Goal: Task Accomplishment & Management: Use online tool/utility

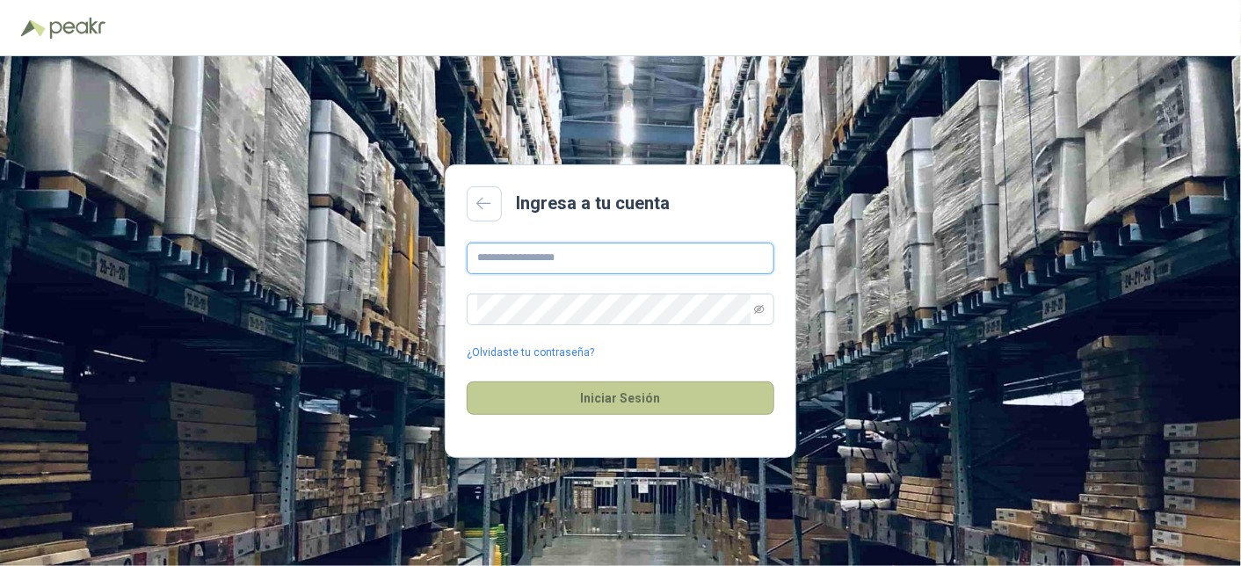
type input "**********"
click at [650, 389] on button "Iniciar Sesión" at bounding box center [621, 397] width 308 height 33
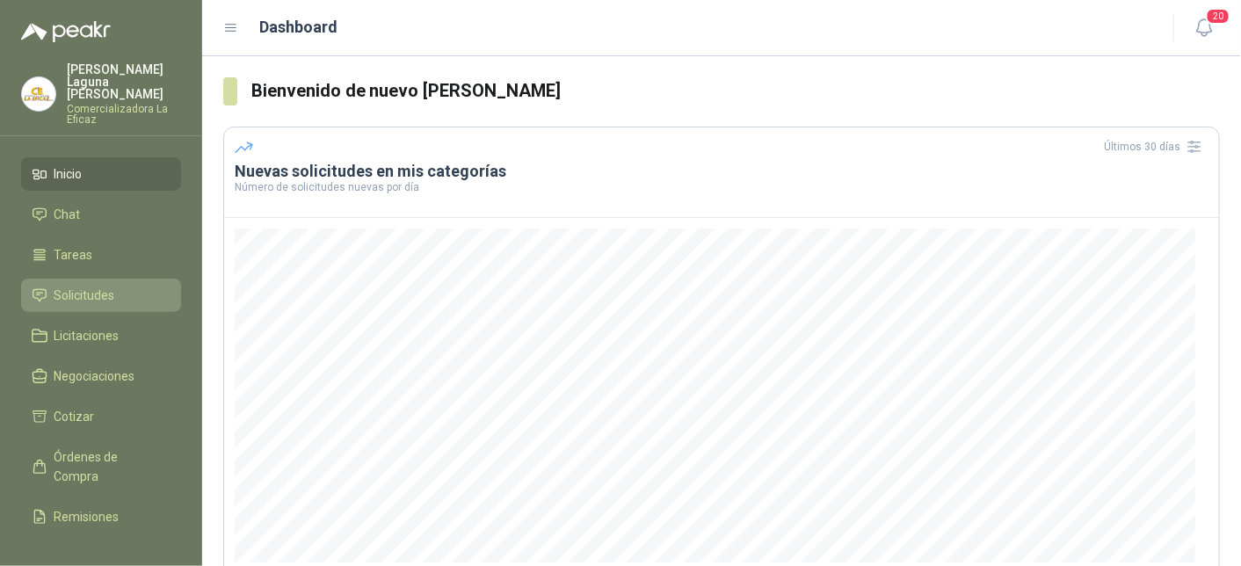
click at [90, 286] on span "Solicitudes" at bounding box center [84, 295] width 61 height 19
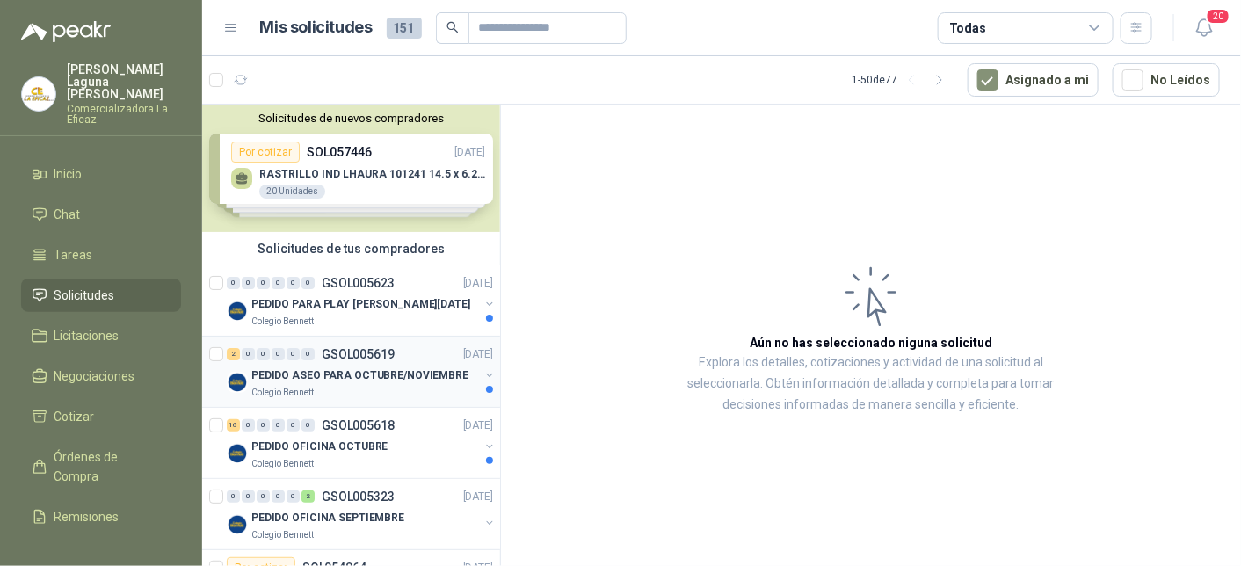
click at [351, 375] on p "PEDIDO ASEO PARA OCTUBRE/NOVIEMBRE" at bounding box center [359, 375] width 217 height 17
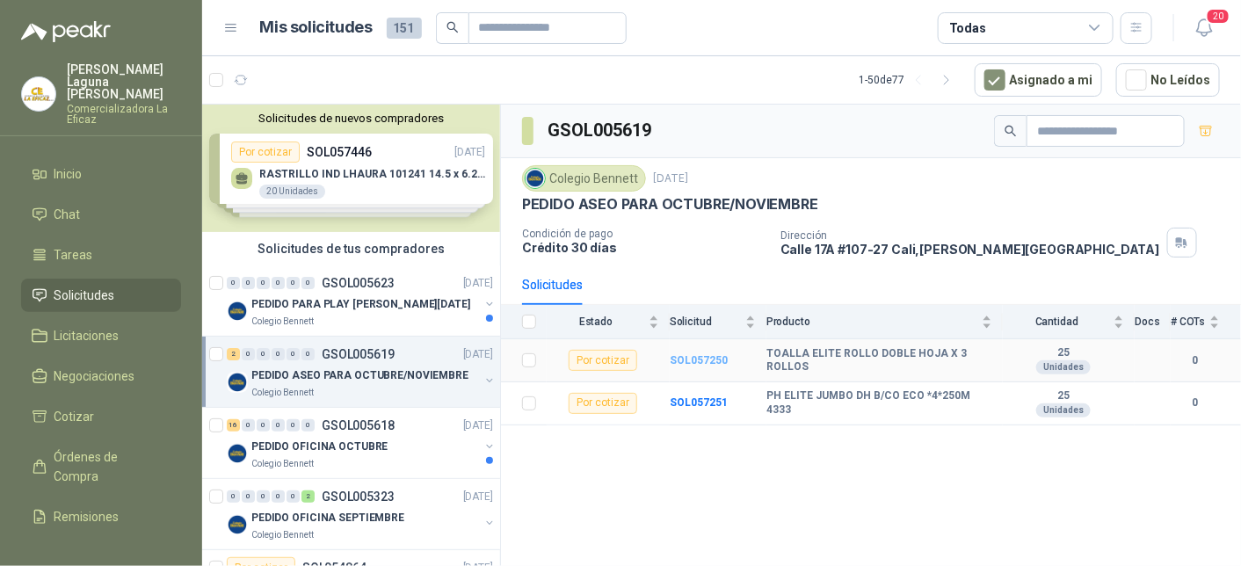
click at [703, 357] on b "SOL057250" at bounding box center [699, 360] width 58 height 12
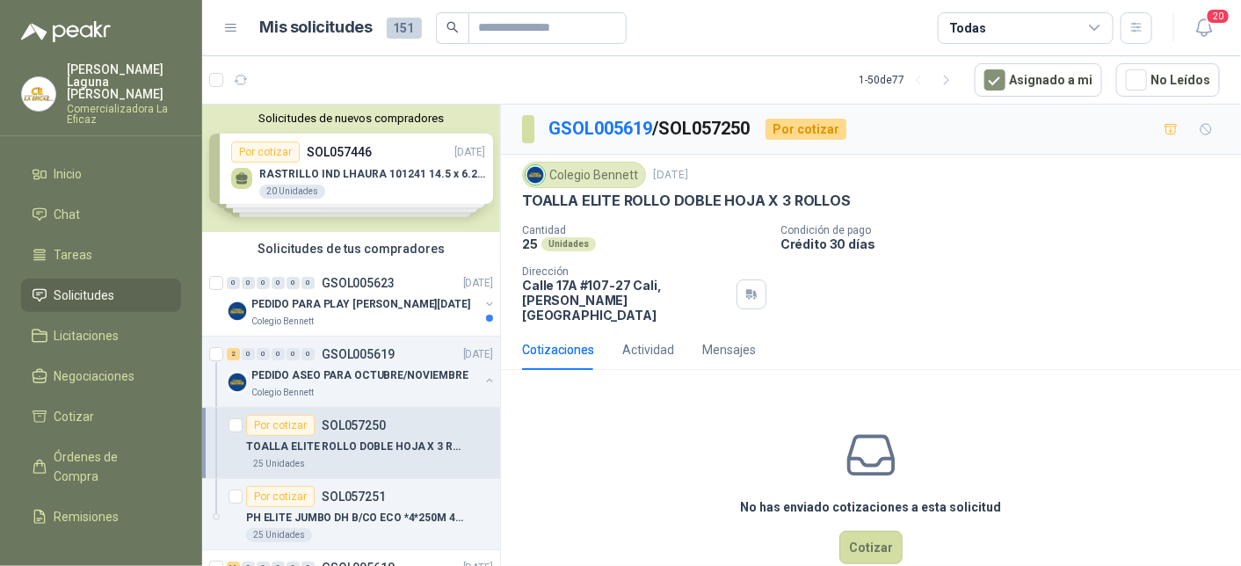
scroll to position [21, 0]
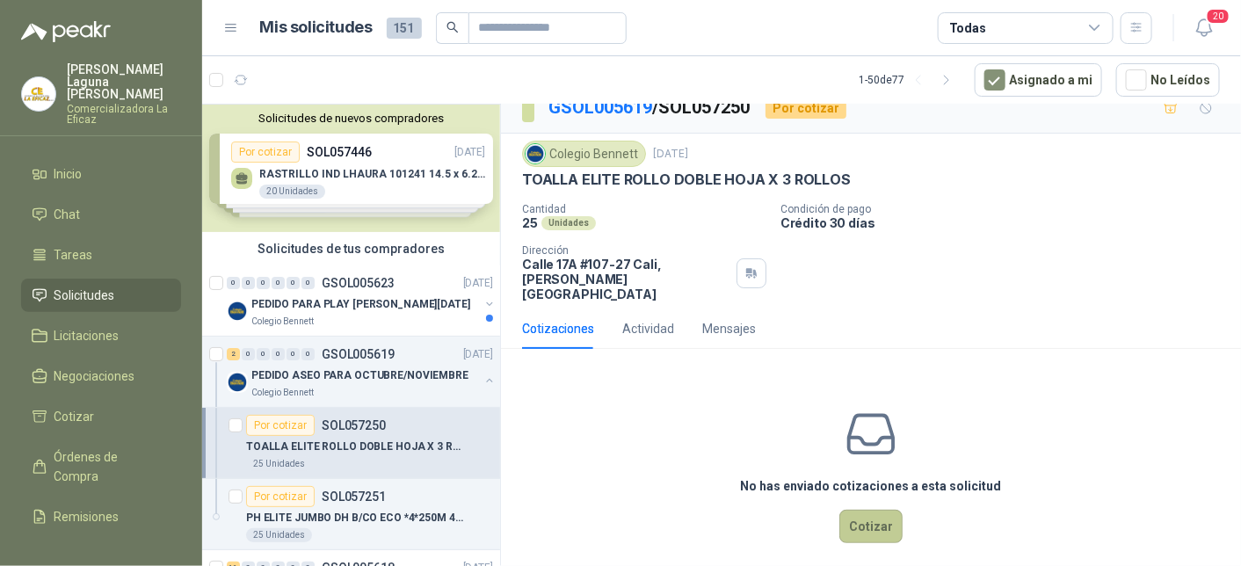
click at [861, 519] on button "Cotizar" at bounding box center [870, 526] width 63 height 33
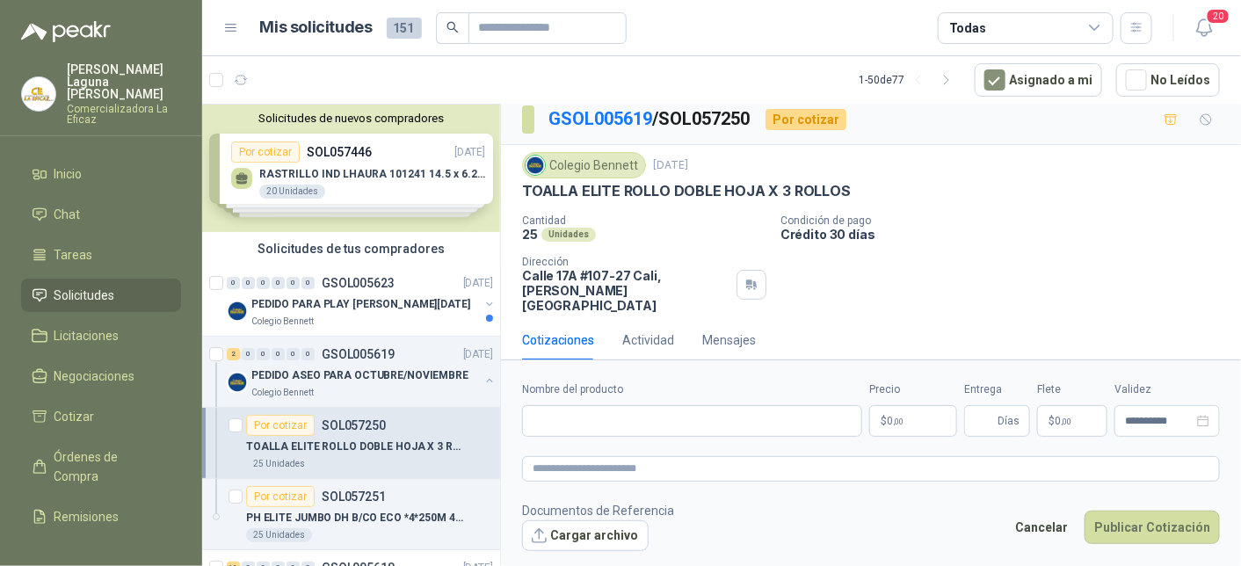
scroll to position [9, 0]
click at [629, 425] on input "Nombre del producto" at bounding box center [692, 421] width 340 height 32
type input "**********"
click at [918, 420] on p "$ 0 ,00" at bounding box center [913, 421] width 88 height 32
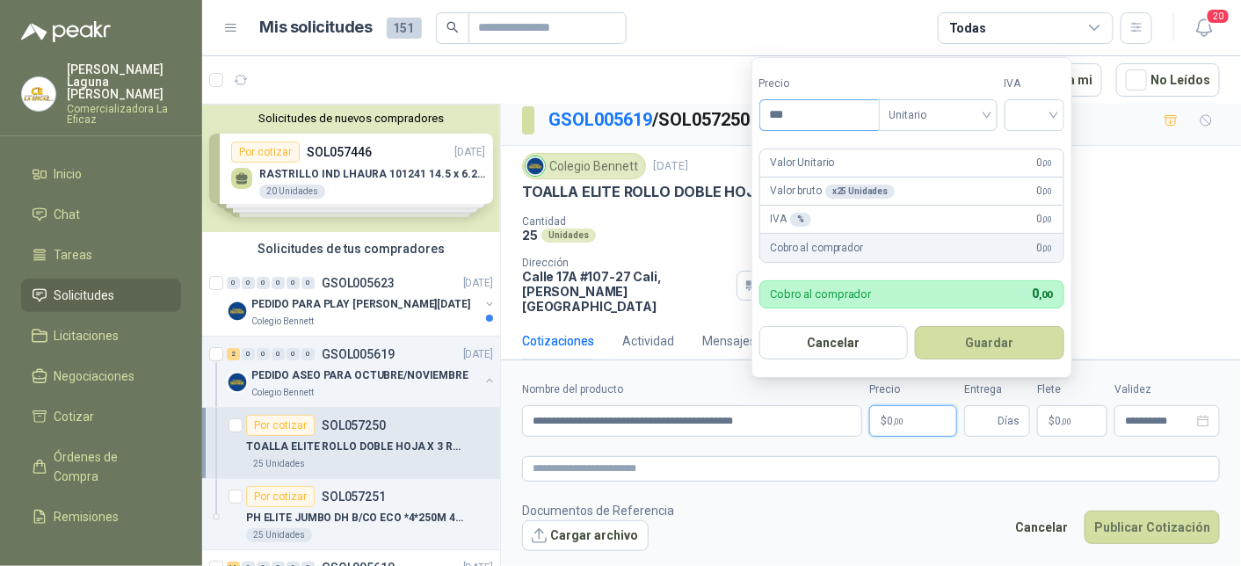
click at [811, 113] on input "***" at bounding box center [819, 115] width 119 height 30
drag, startPoint x: 923, startPoint y: 76, endPoint x: 1015, endPoint y: 107, distance: 97.3
click at [925, 149] on form "Precio *** Tipo Unitario IVA Valor Unitario 0 ,00 Valor bruto x 25 Unidades 0 ,…" at bounding box center [912, 217] width 321 height 321
click at [830, 335] on button "Cancelar" at bounding box center [833, 342] width 149 height 33
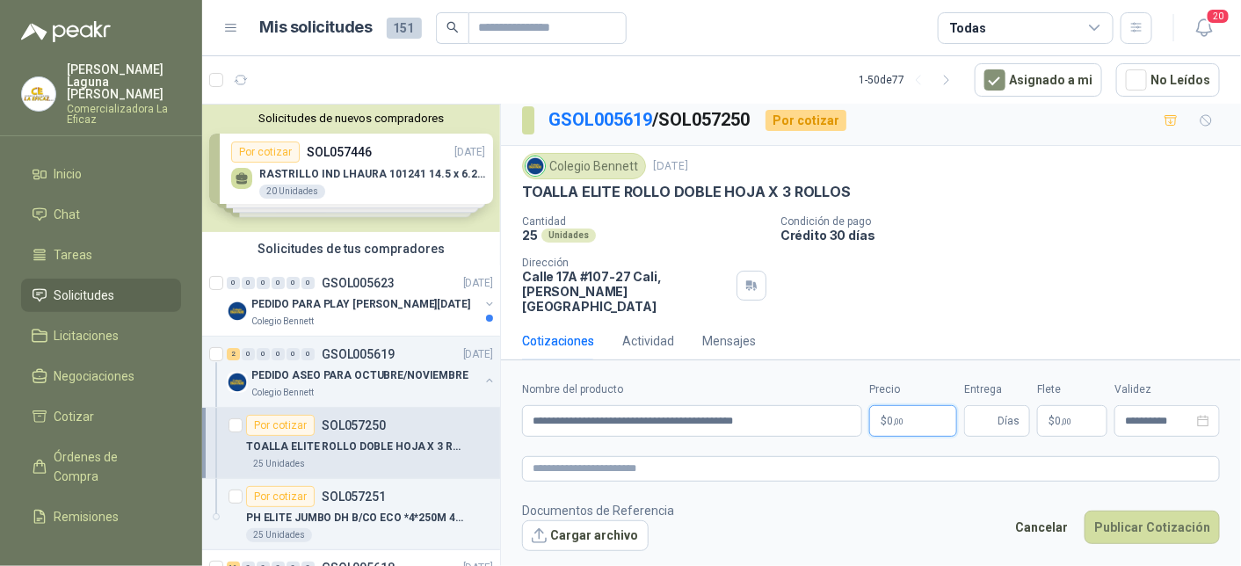
click at [912, 416] on p "$ 0 ,00" at bounding box center [913, 421] width 88 height 32
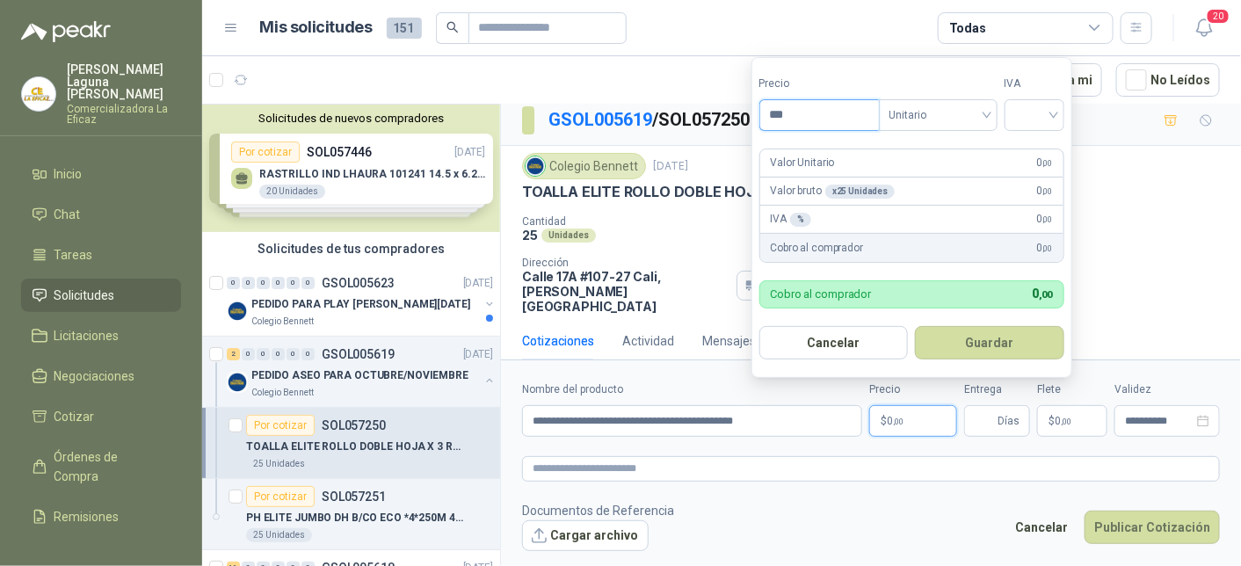
click at [803, 111] on input "***" at bounding box center [819, 115] width 119 height 30
type input "********"
click at [1040, 110] on input "search" at bounding box center [1034, 113] width 39 height 26
click at [1038, 152] on div "19%" at bounding box center [1038, 152] width 33 height 19
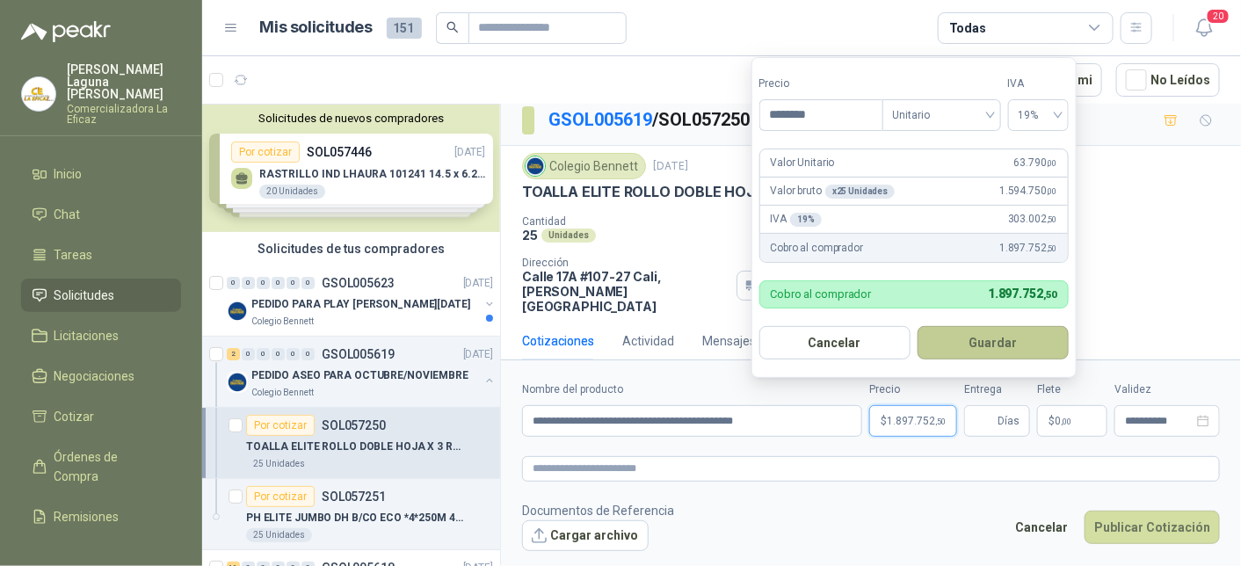
click at [1016, 338] on button "Guardar" at bounding box center [993, 342] width 151 height 33
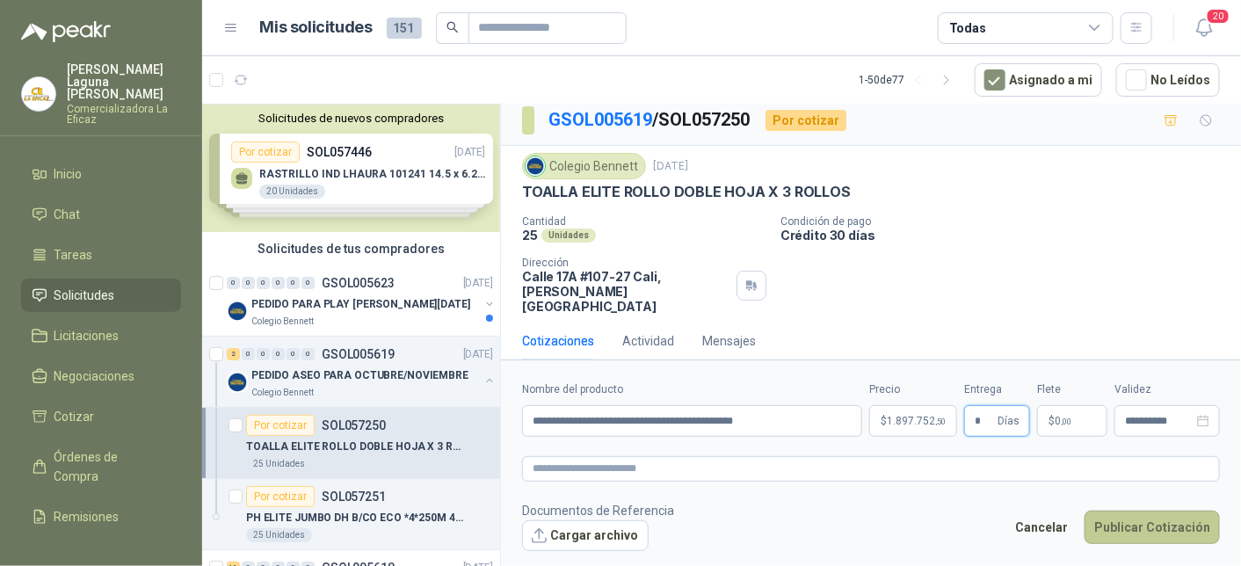
type input "*"
click at [1149, 531] on button "Publicar Cotización" at bounding box center [1152, 527] width 135 height 33
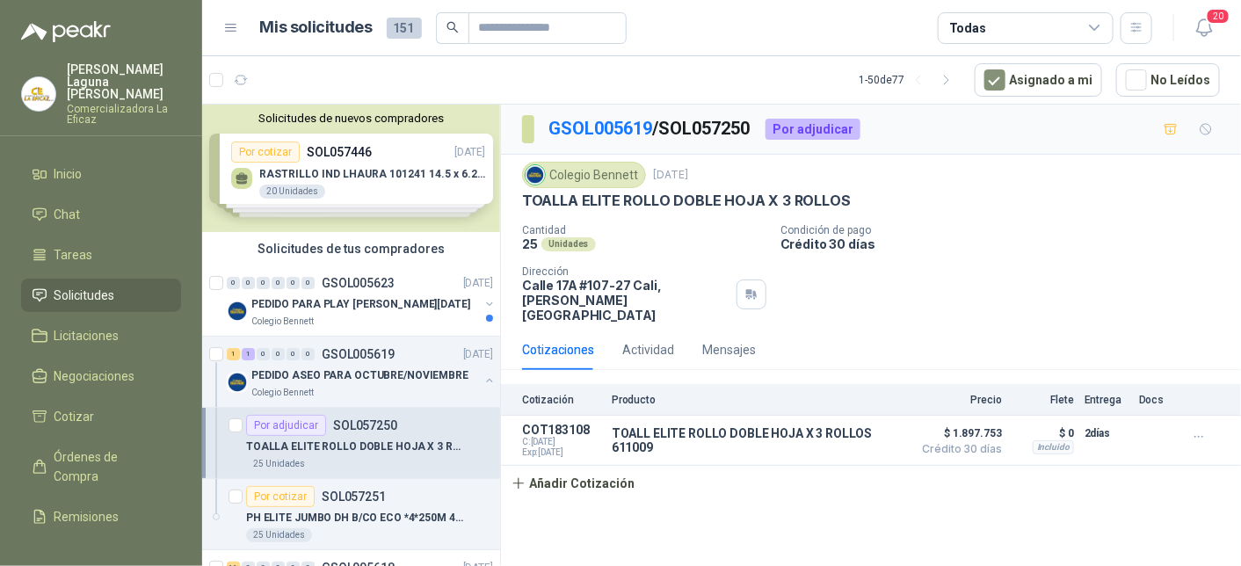
scroll to position [0, 0]
click at [370, 354] on p "GSOL005619" at bounding box center [358, 354] width 73 height 12
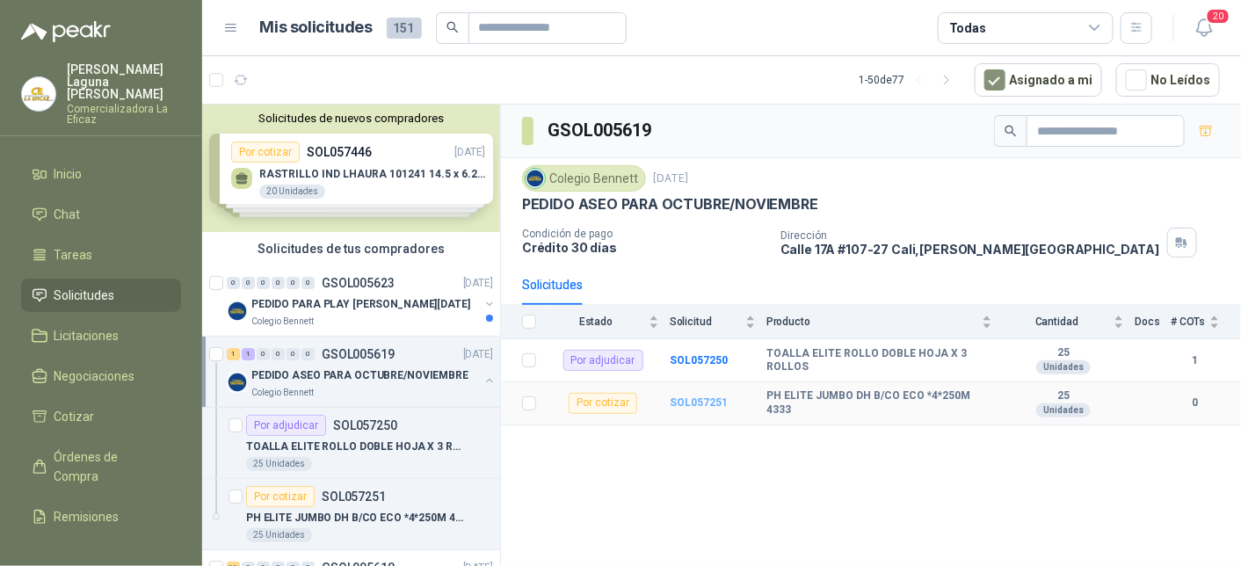
click at [703, 399] on b "SOL057251" at bounding box center [699, 402] width 58 height 12
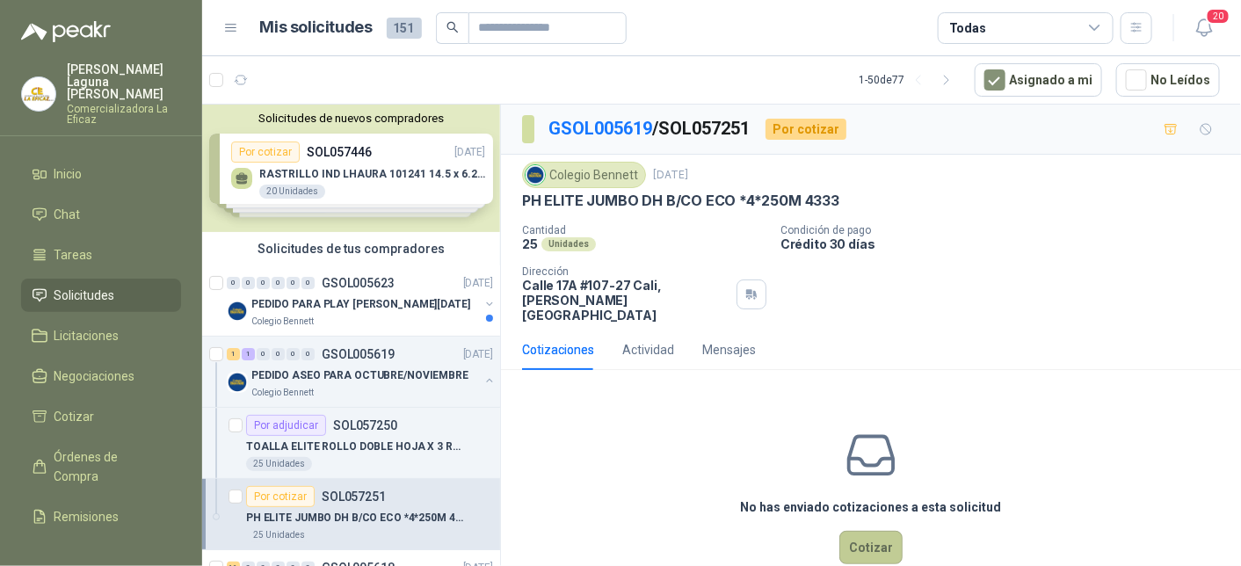
click at [861, 533] on button "Cotizar" at bounding box center [870, 547] width 63 height 33
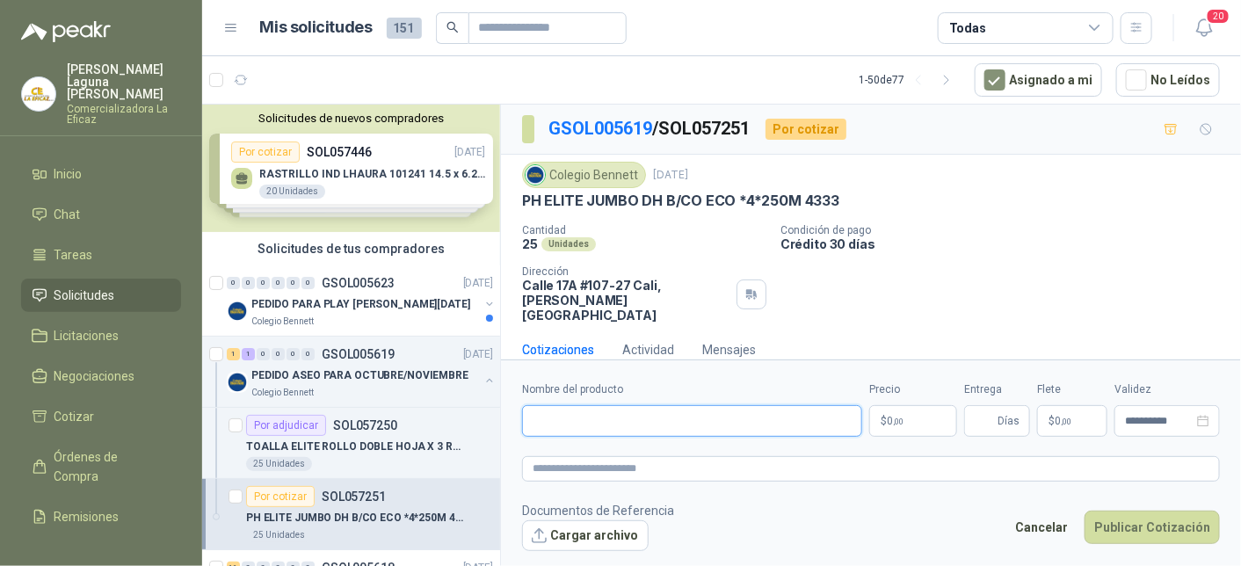
click at [599, 423] on input "Nombre del producto" at bounding box center [692, 421] width 340 height 32
type input "**********"
click at [924, 411] on p "$ 0 ,00" at bounding box center [913, 421] width 88 height 32
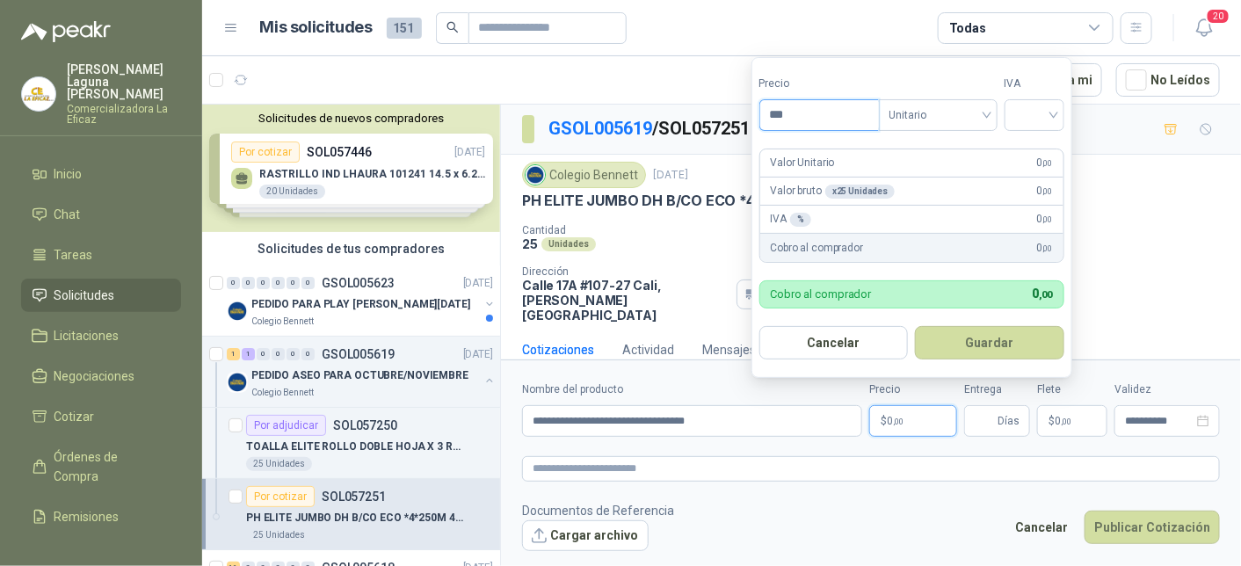
click at [845, 118] on input "***" at bounding box center [819, 115] width 119 height 30
type input "********"
click at [1040, 112] on input "search" at bounding box center [1034, 113] width 39 height 26
click at [1040, 150] on div "19%" at bounding box center [1038, 152] width 33 height 19
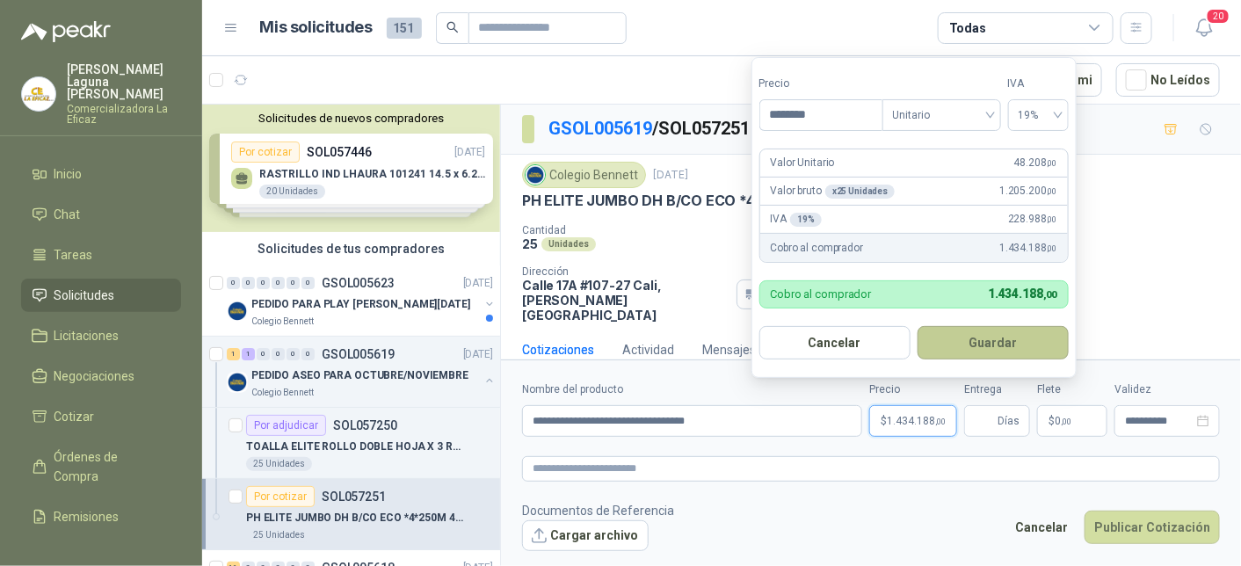
click at [999, 348] on button "Guardar" at bounding box center [993, 342] width 151 height 33
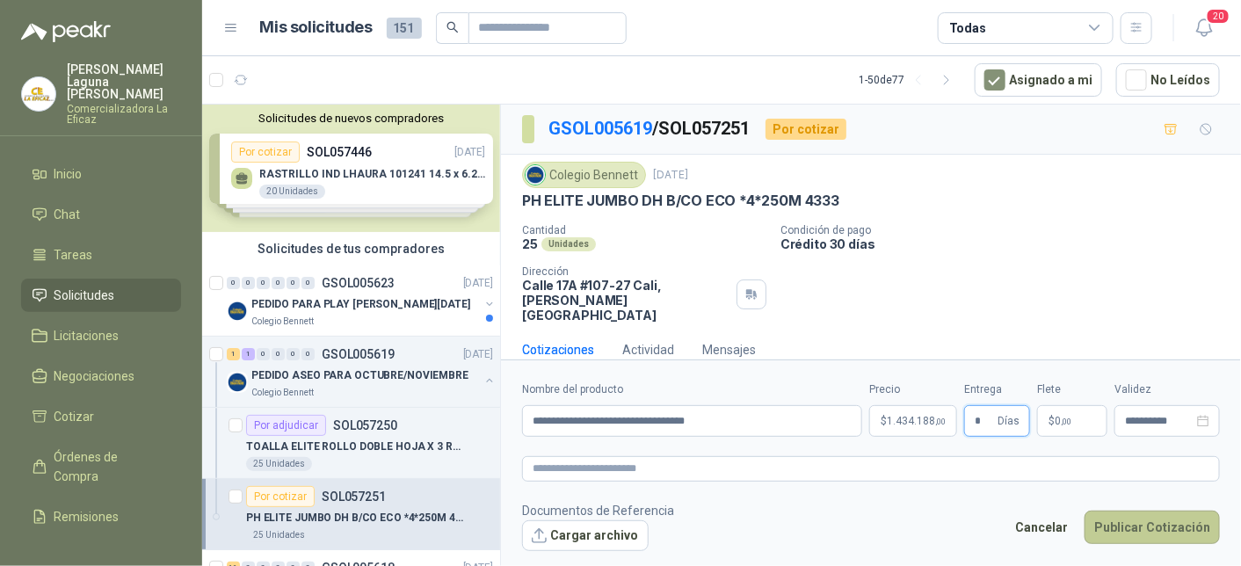
type input "*"
click at [1139, 522] on button "Publicar Cotización" at bounding box center [1152, 527] width 135 height 33
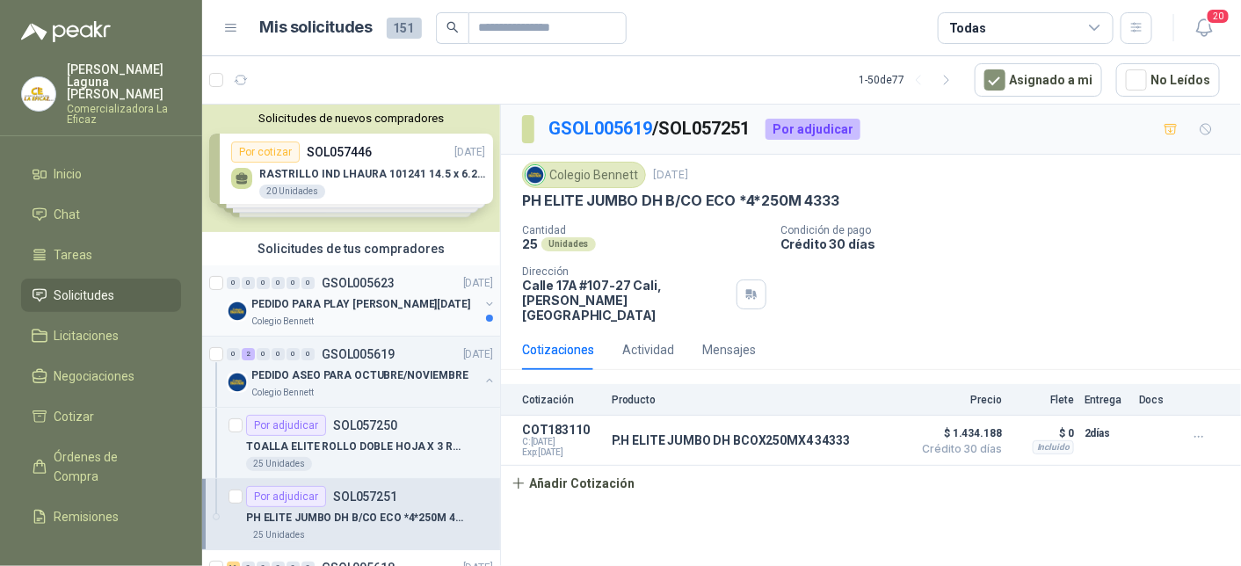
click at [404, 304] on p "PEDIDO PARA PLAY [PERSON_NAME][DATE]" at bounding box center [360, 304] width 219 height 17
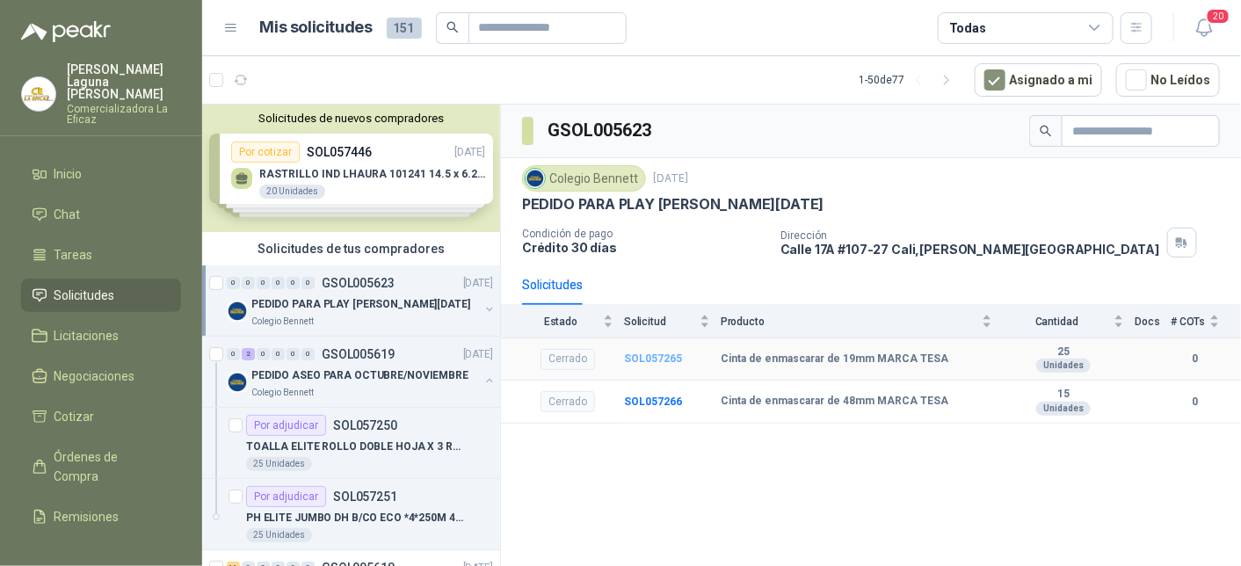
click at [654, 355] on b "SOL057265" at bounding box center [653, 358] width 58 height 12
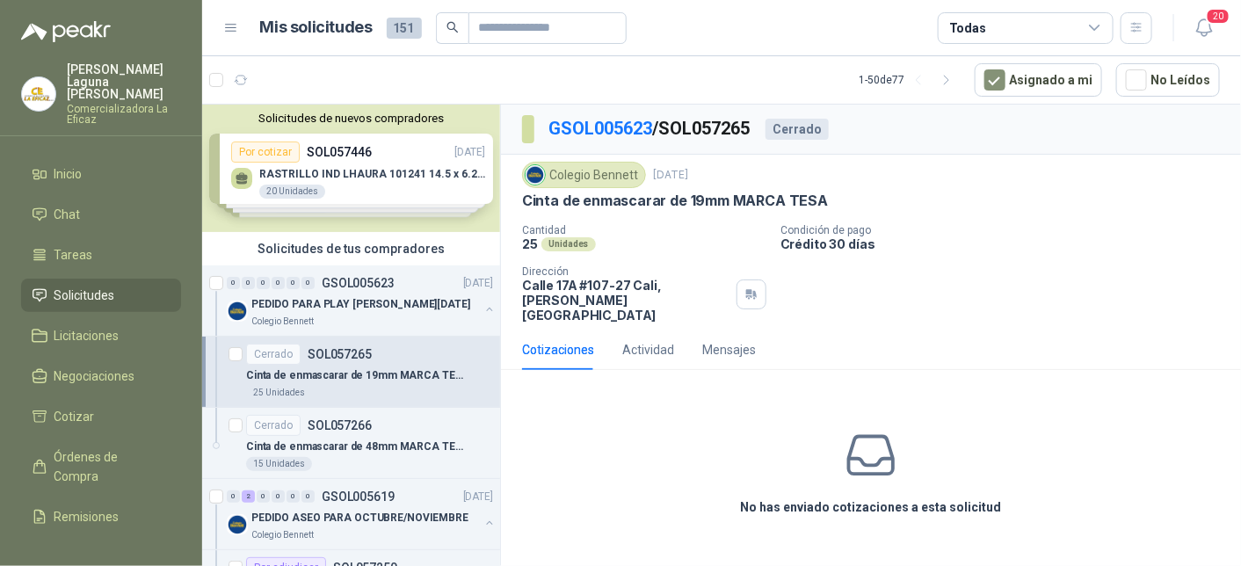
click at [337, 367] on p "Cinta de enmascarar de 19mm MARCA TESA" at bounding box center [355, 375] width 219 height 17
click at [556, 340] on div "Cotizaciones" at bounding box center [558, 349] width 72 height 19
click at [331, 446] on p "Cinta de enmascarar de 48mm MARCA TESA" at bounding box center [355, 447] width 219 height 17
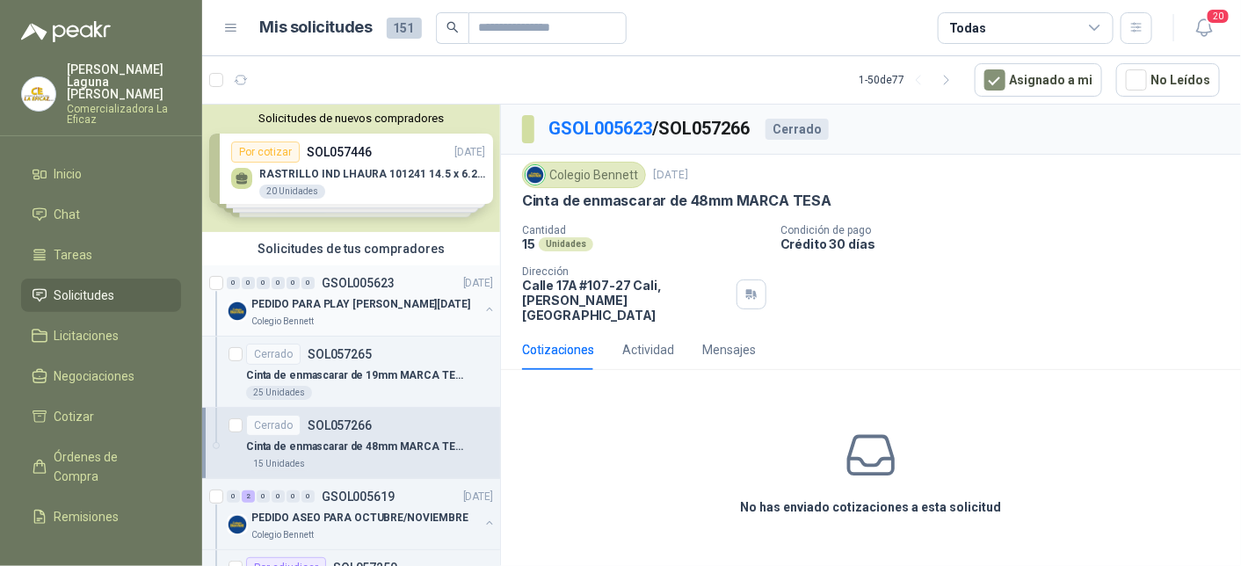
click at [322, 304] on p "PEDIDO PARA PLAY [PERSON_NAME][DATE]" at bounding box center [360, 304] width 219 height 17
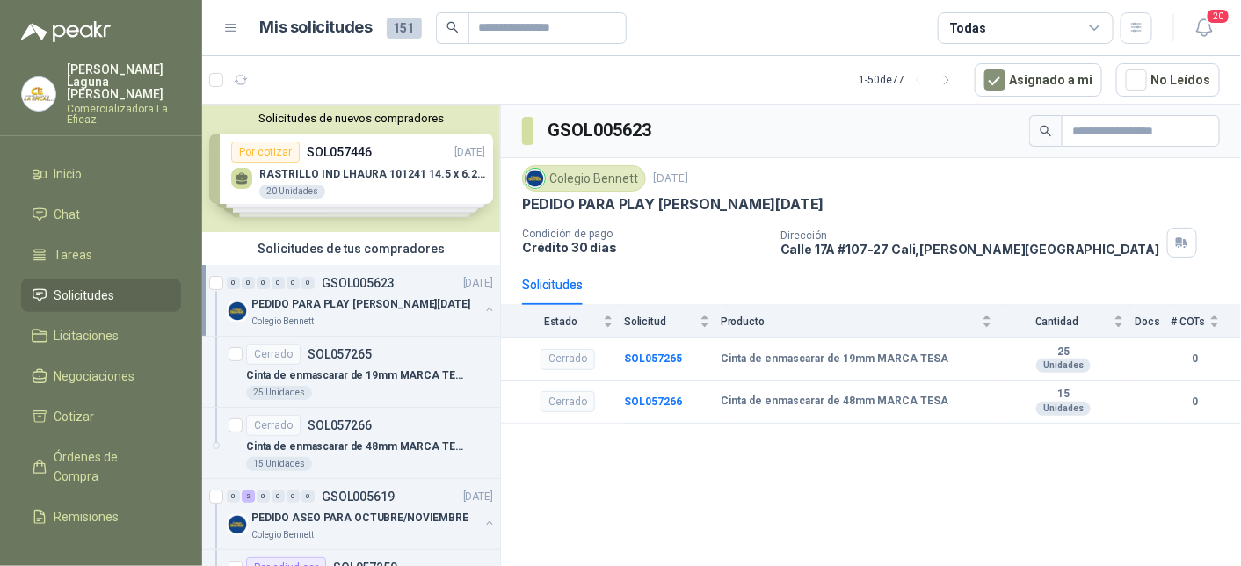
click at [359, 168] on div "Solicitudes de nuevos compradores Por cotizar SOL057446 [DATE] RASTRILLO IND LH…" at bounding box center [351, 168] width 298 height 127
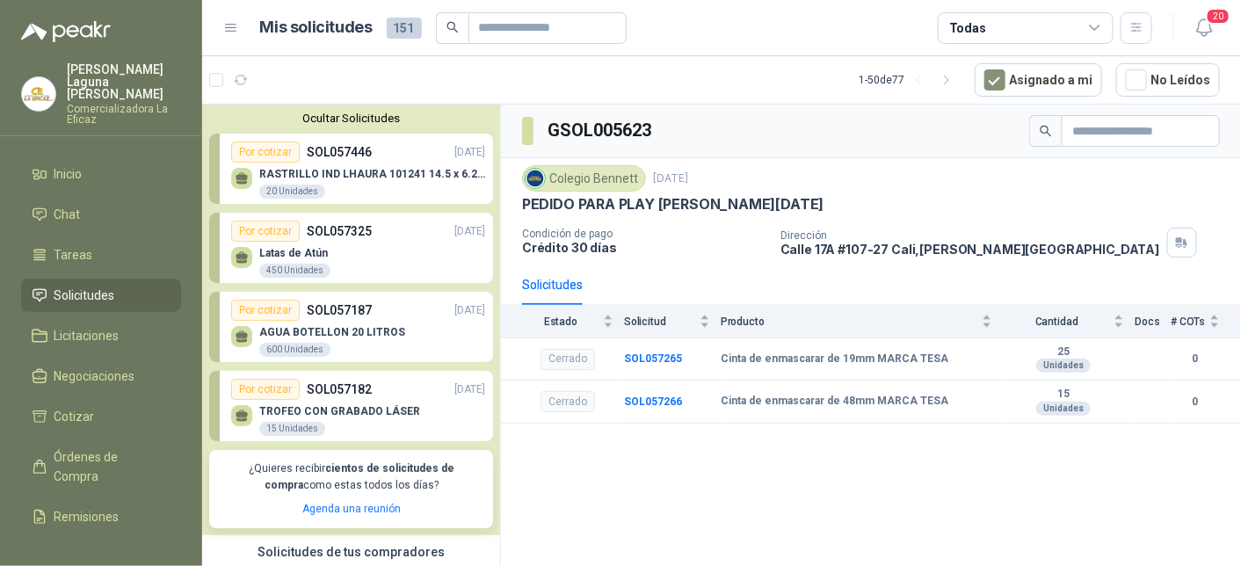
scroll to position [88, 0]
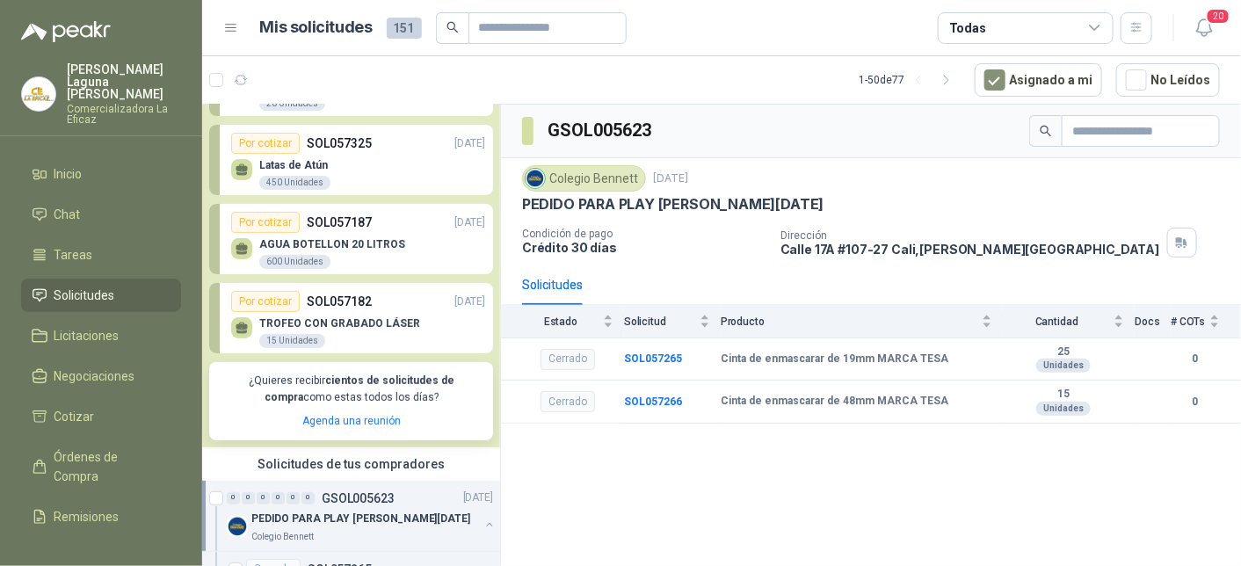
click at [343, 247] on p "AGUA BOTELLON 20 LITROS" at bounding box center [332, 244] width 146 height 12
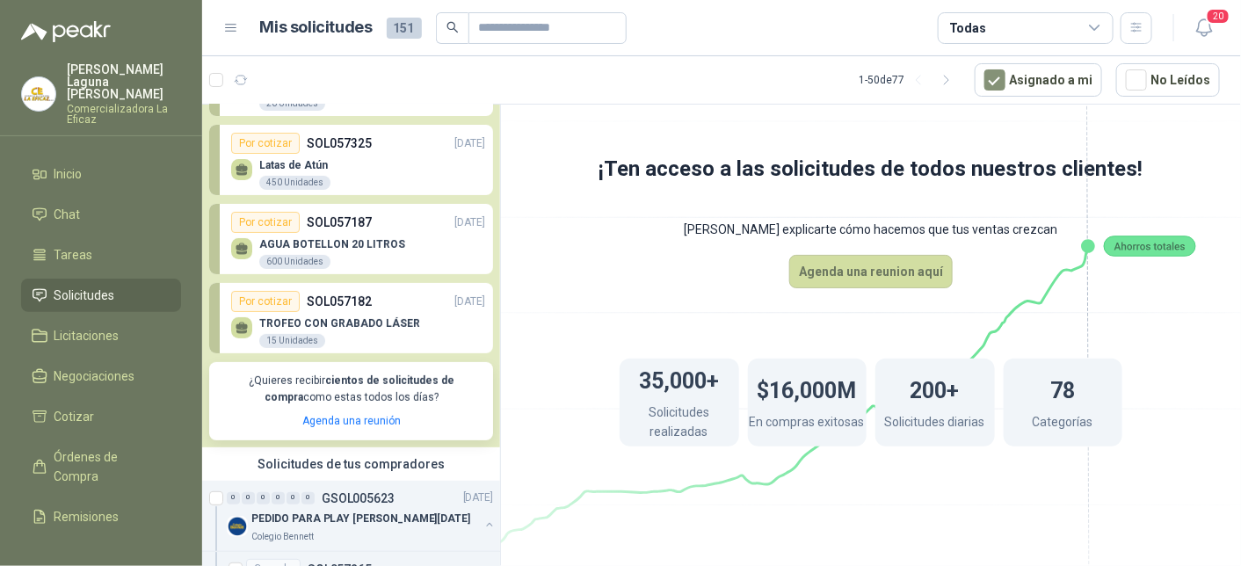
click at [278, 235] on div "AGUA BOTELLON 20 LITROS 600 Unidades" at bounding box center [358, 251] width 254 height 37
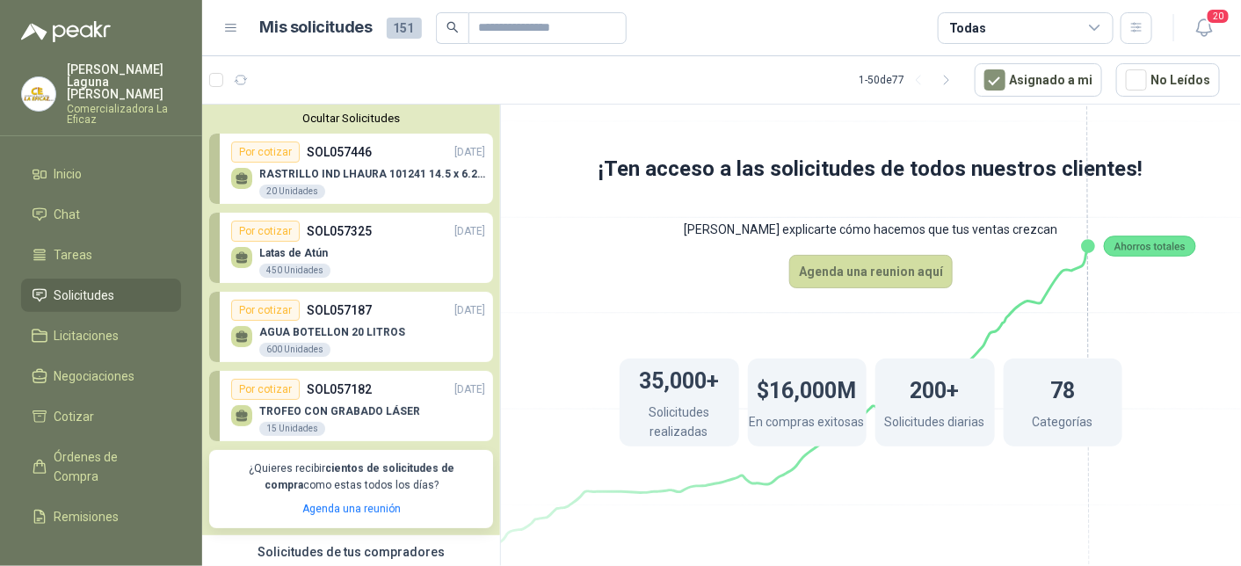
click at [316, 338] on p "AGUA BOTELLON 20 LITROS" at bounding box center [332, 332] width 146 height 12
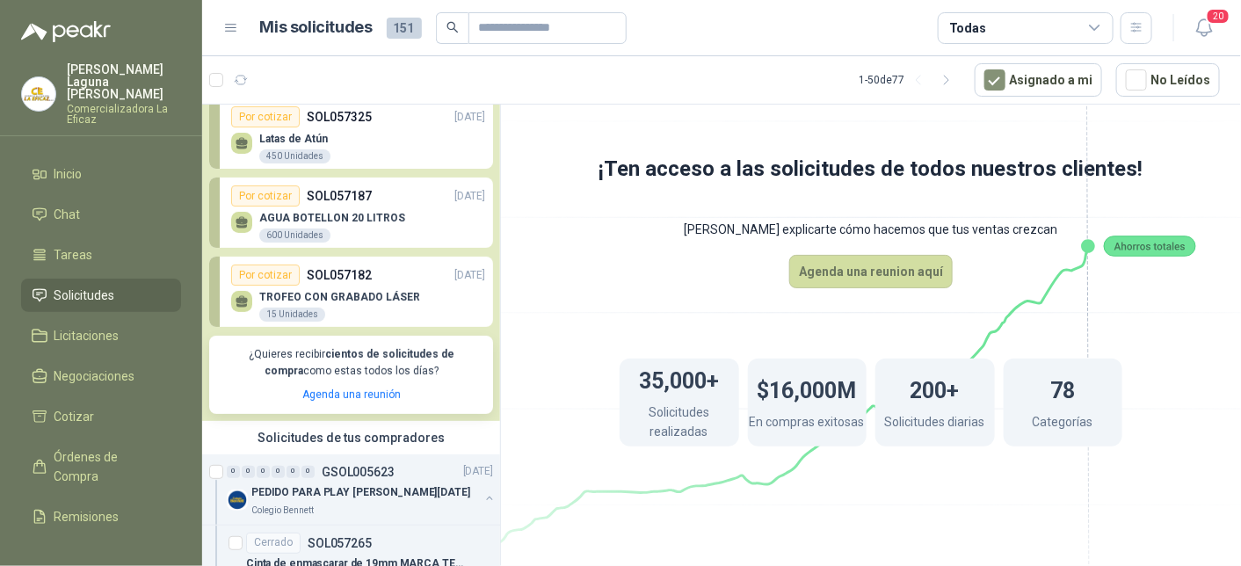
scroll to position [88, 0]
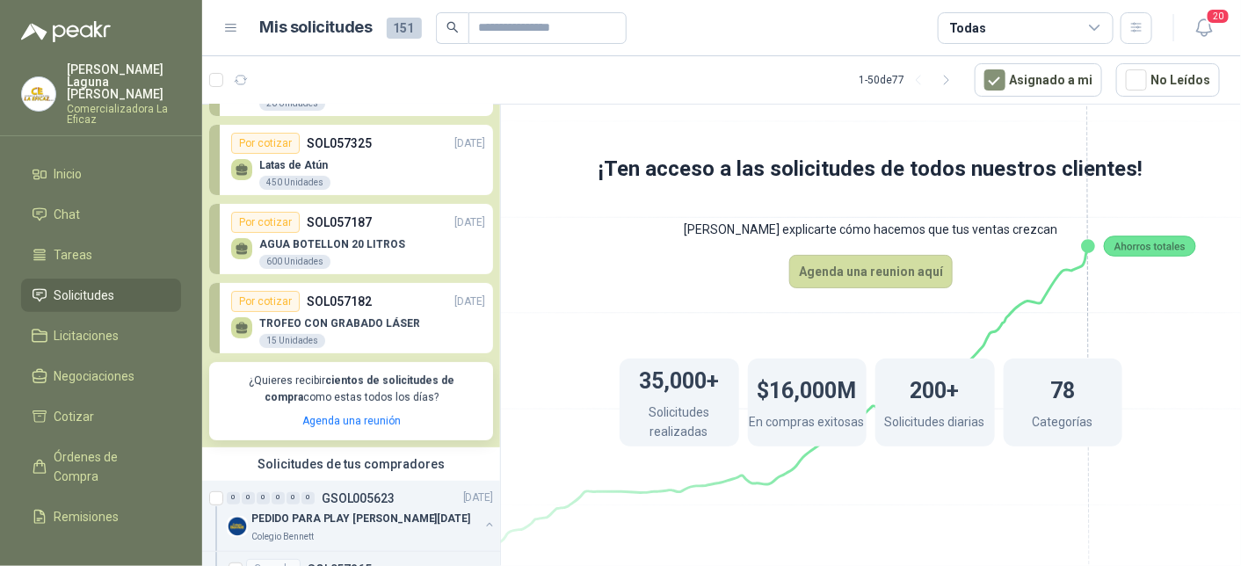
click at [373, 247] on p "AGUA BOTELLON 20 LITROS" at bounding box center [332, 244] width 146 height 12
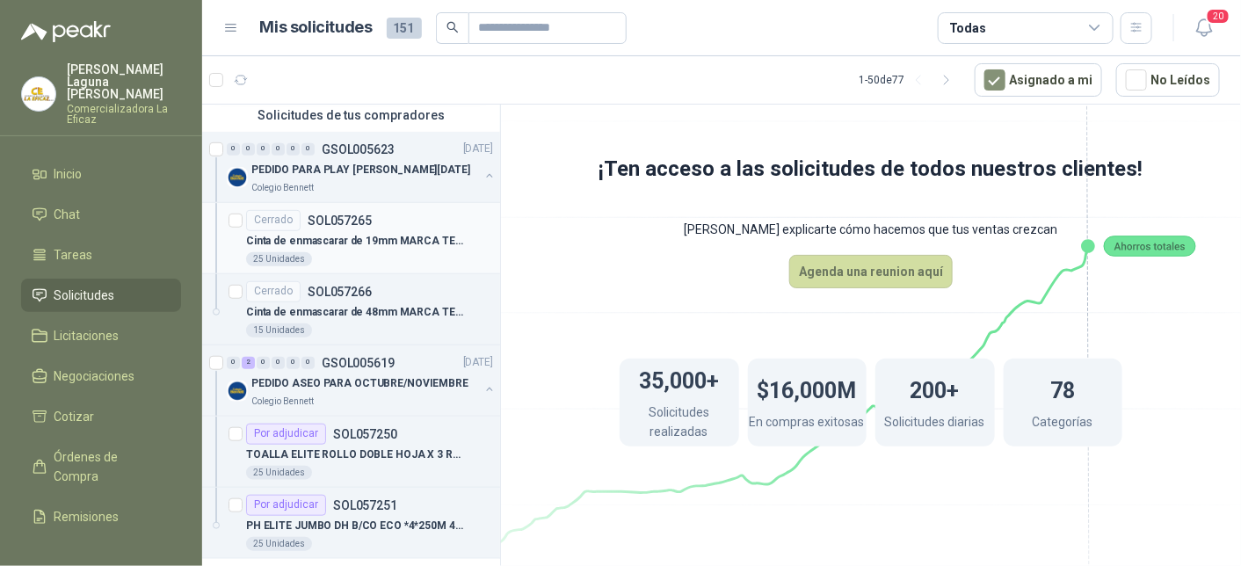
scroll to position [440, 0]
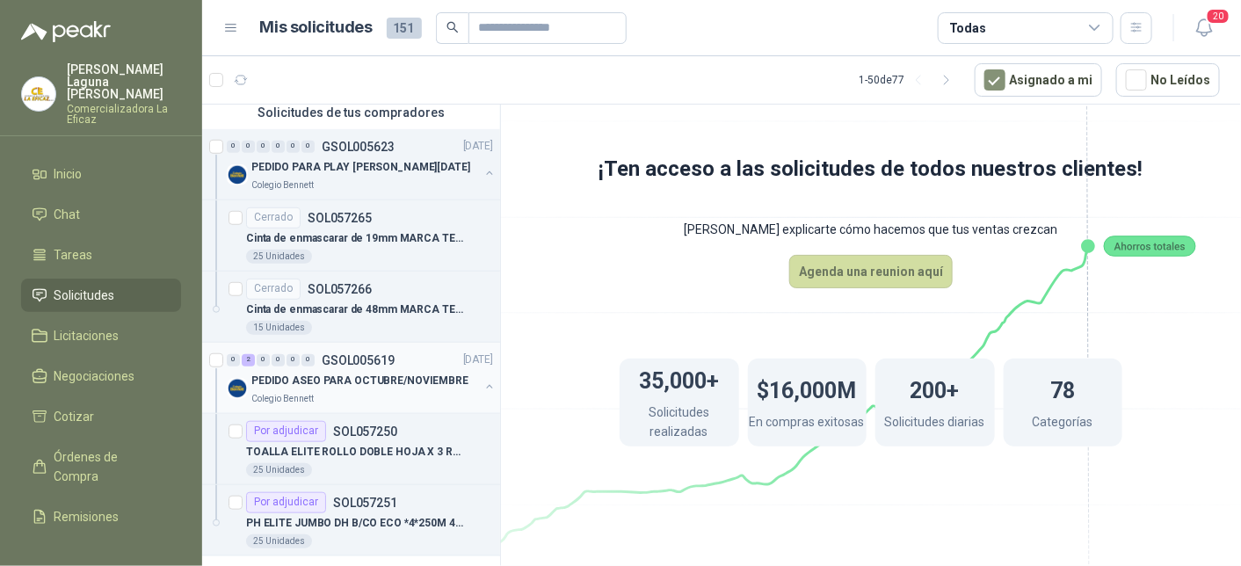
click at [360, 392] on div "Colegio Bennett" at bounding box center [365, 399] width 228 height 14
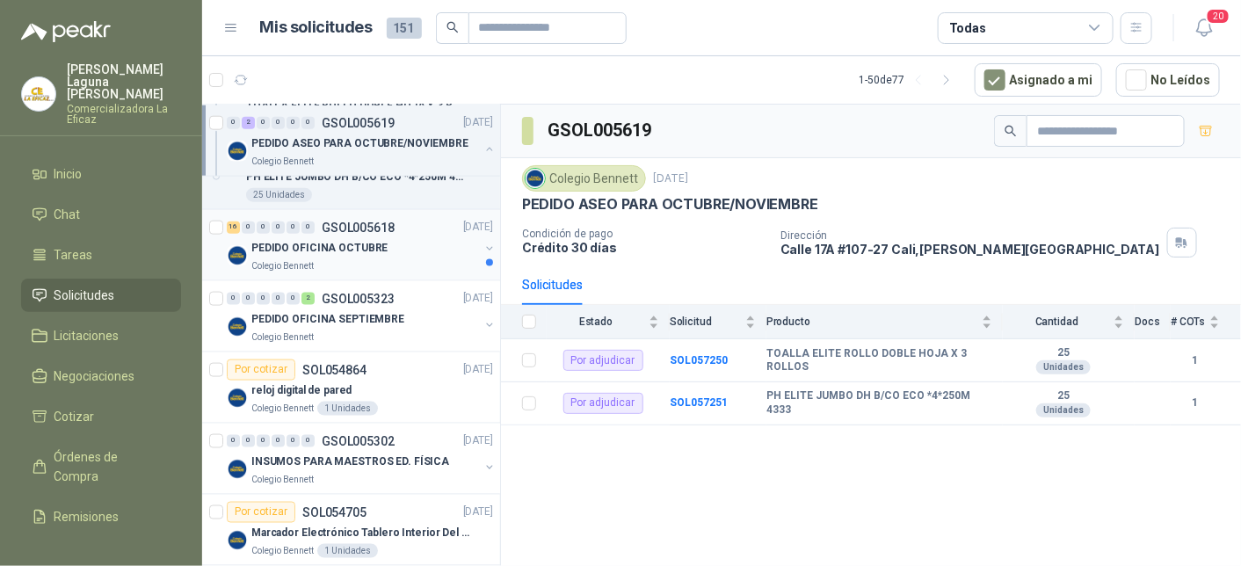
scroll to position [791, 0]
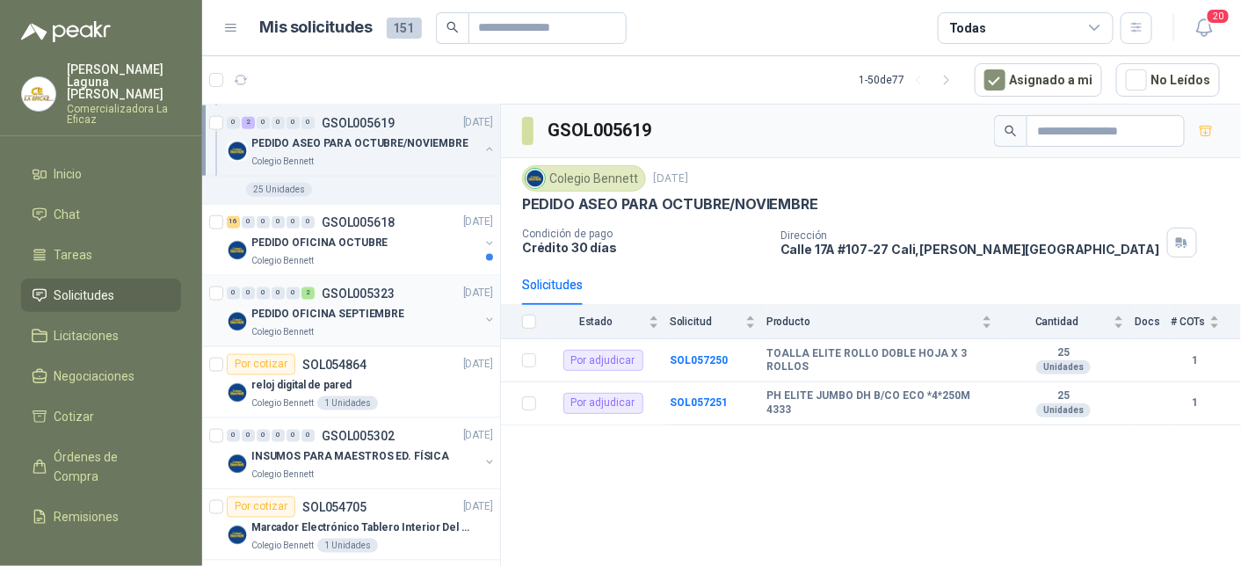
click at [363, 309] on p "PEDIDO OFICINA SEPTIEMBRE" at bounding box center [327, 314] width 153 height 17
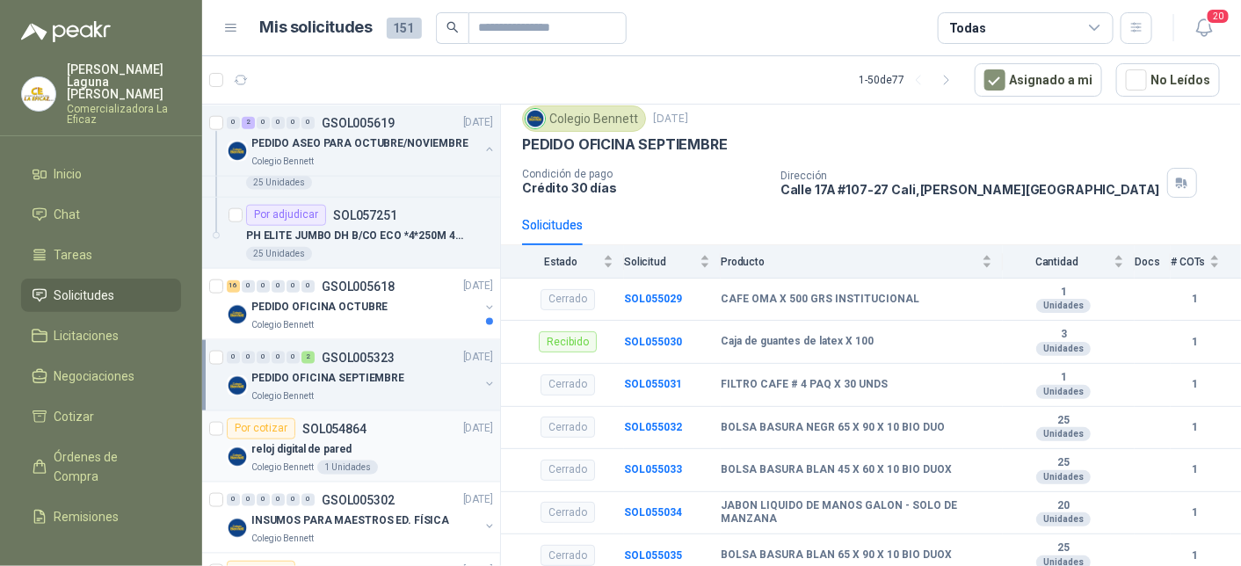
scroll to position [703, 0]
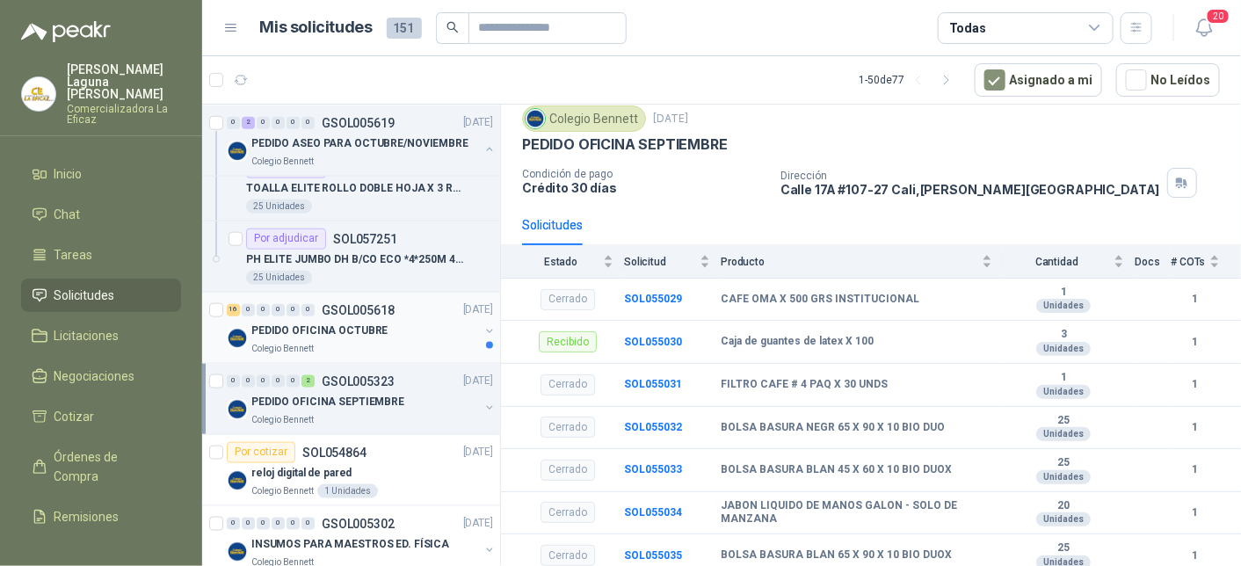
click at [360, 333] on p "PEDIDO OFICINA OCTUBRE" at bounding box center [319, 331] width 136 height 17
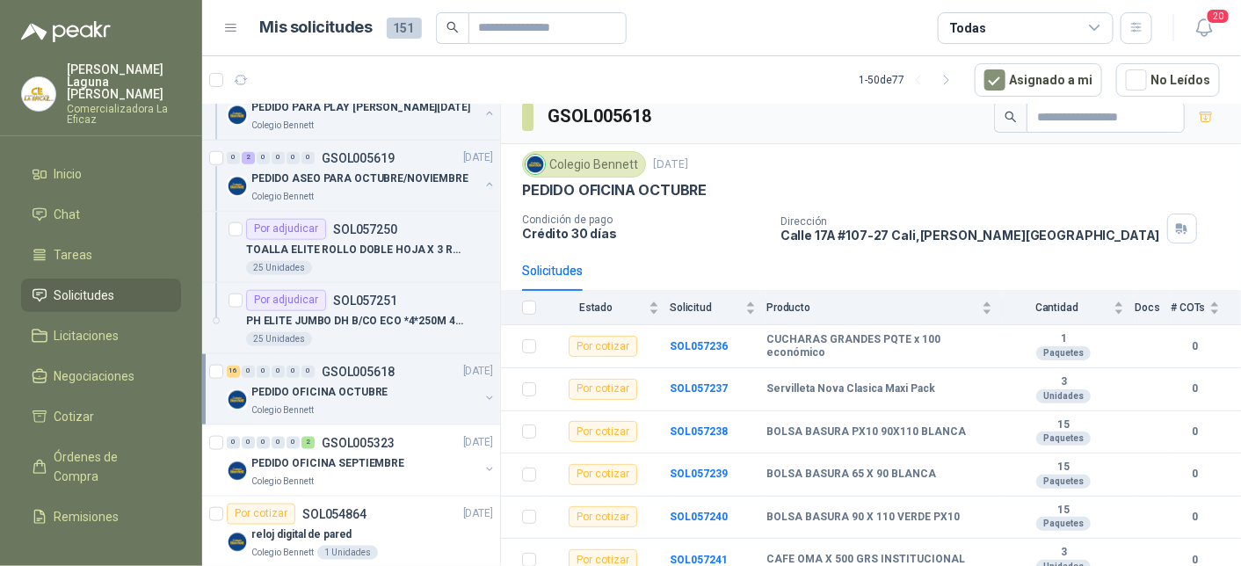
scroll to position [615, 0]
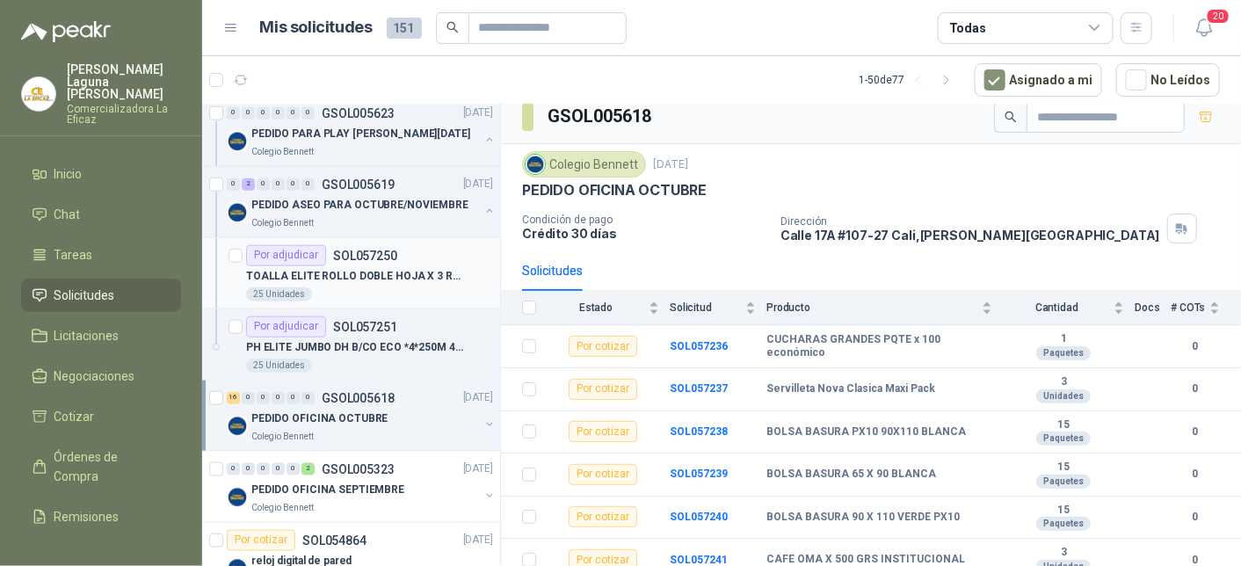
click at [367, 257] on p "SOL057250" at bounding box center [365, 256] width 64 height 12
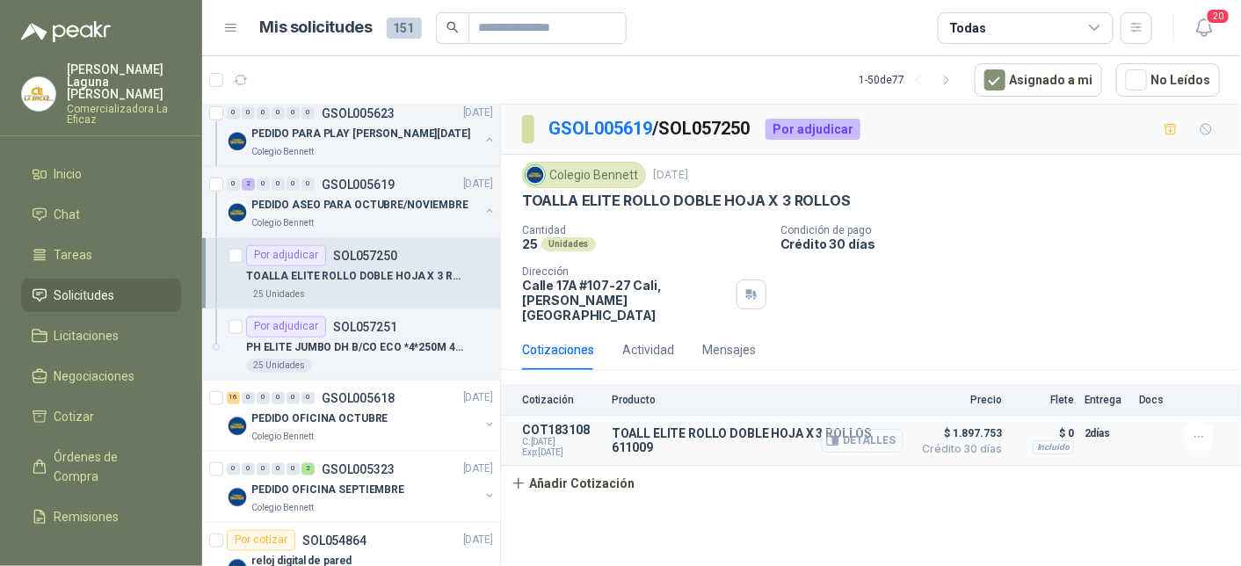
click at [854, 429] on button "Detalles" at bounding box center [862, 441] width 83 height 24
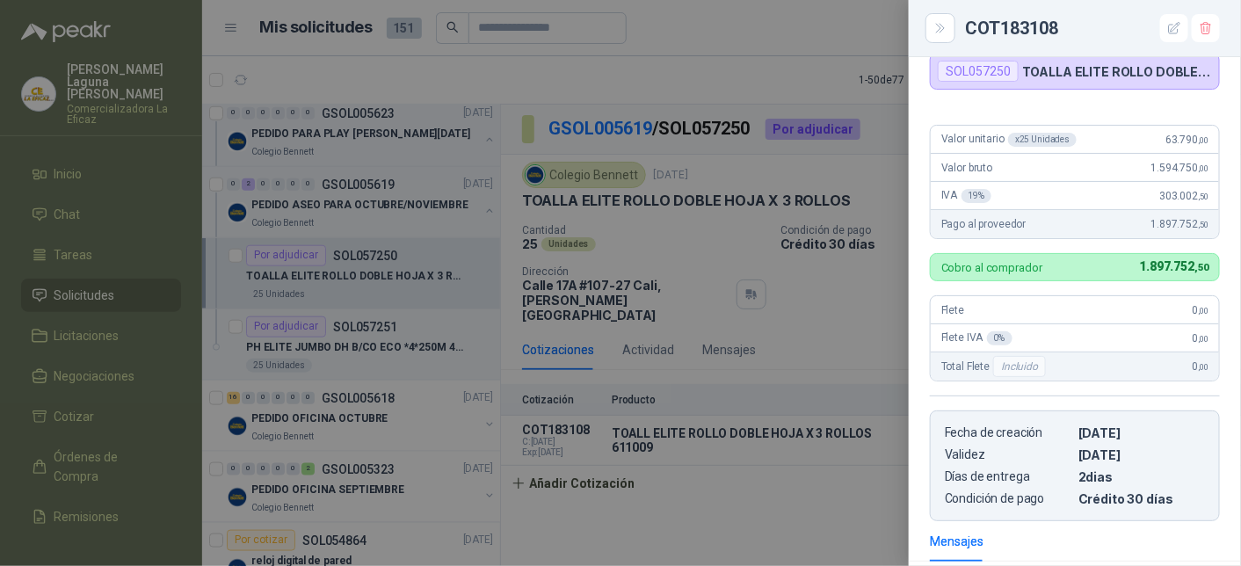
scroll to position [80, 0]
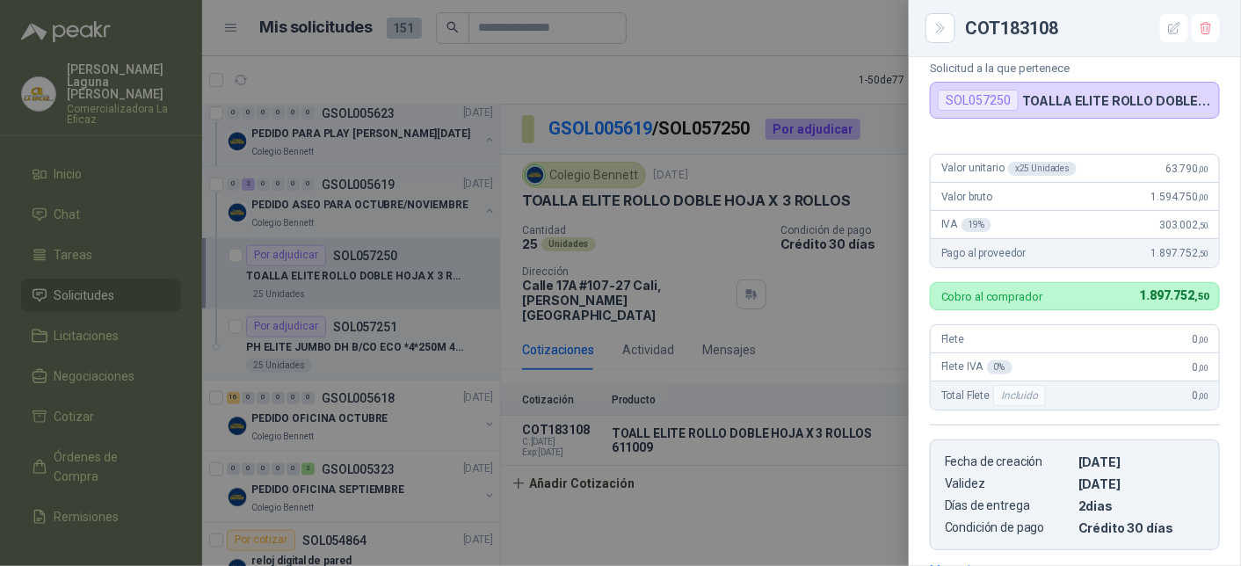
click at [810, 322] on div at bounding box center [620, 283] width 1241 height 566
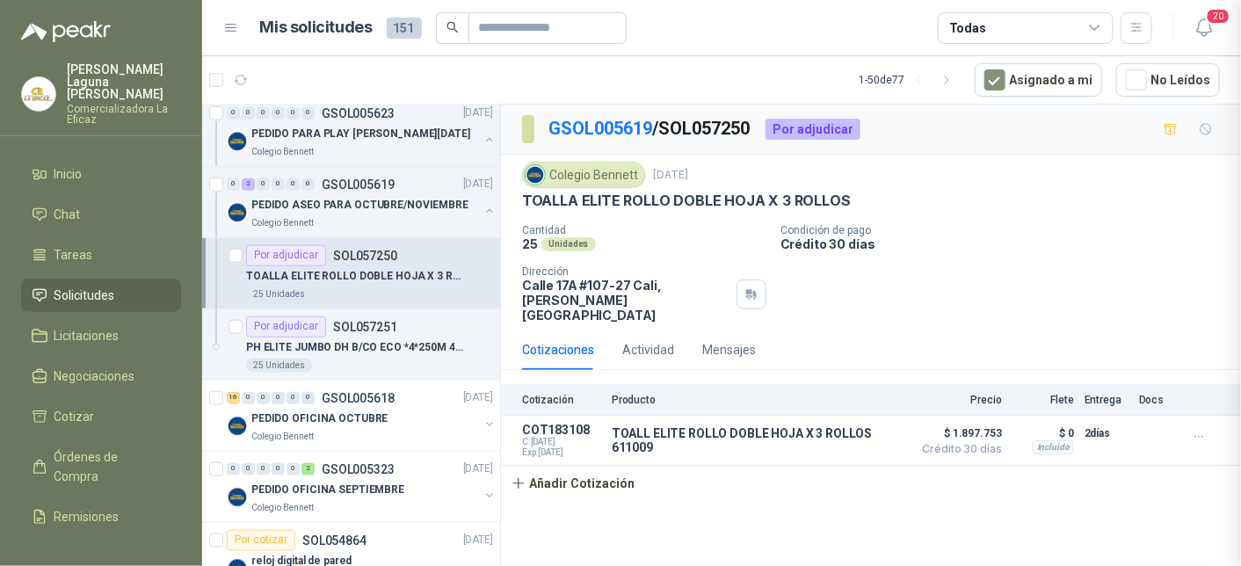
scroll to position [353, 0]
click at [339, 343] on p "PH ELITE JUMBO DH B/CO ECO *4*250M 4333" at bounding box center [355, 347] width 219 height 17
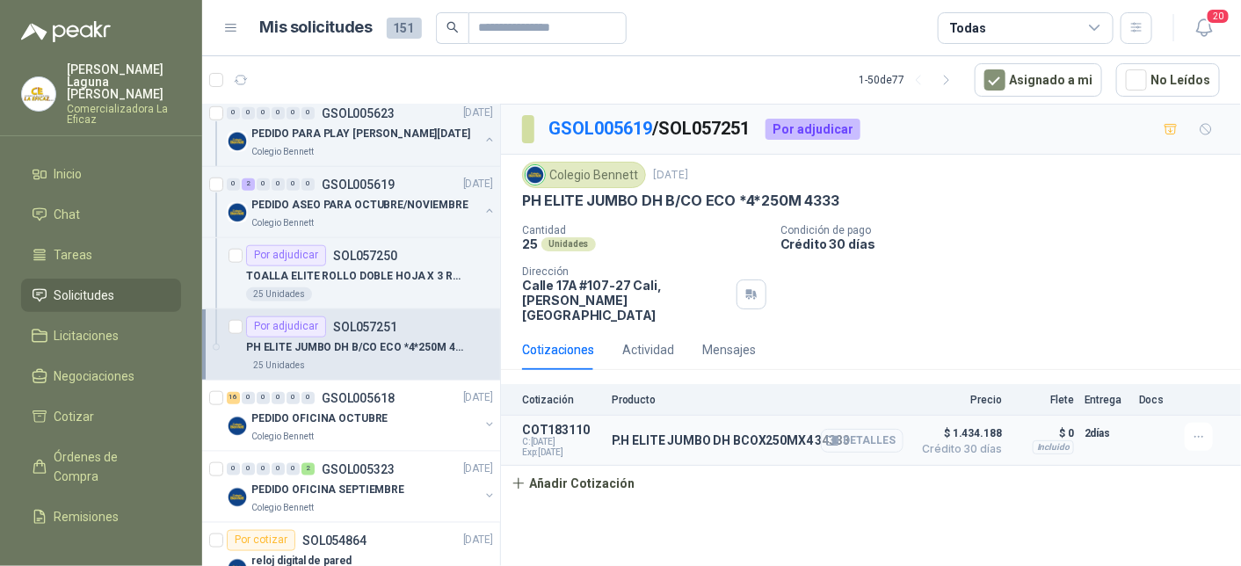
click at [862, 429] on button "Detalles" at bounding box center [862, 441] width 83 height 24
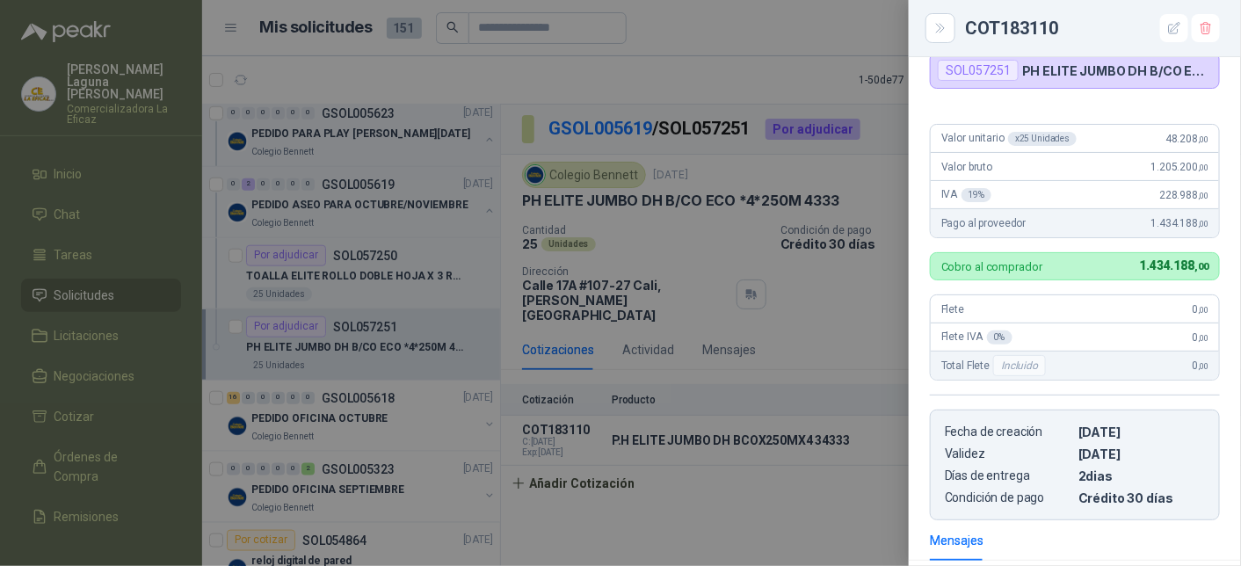
scroll to position [80, 0]
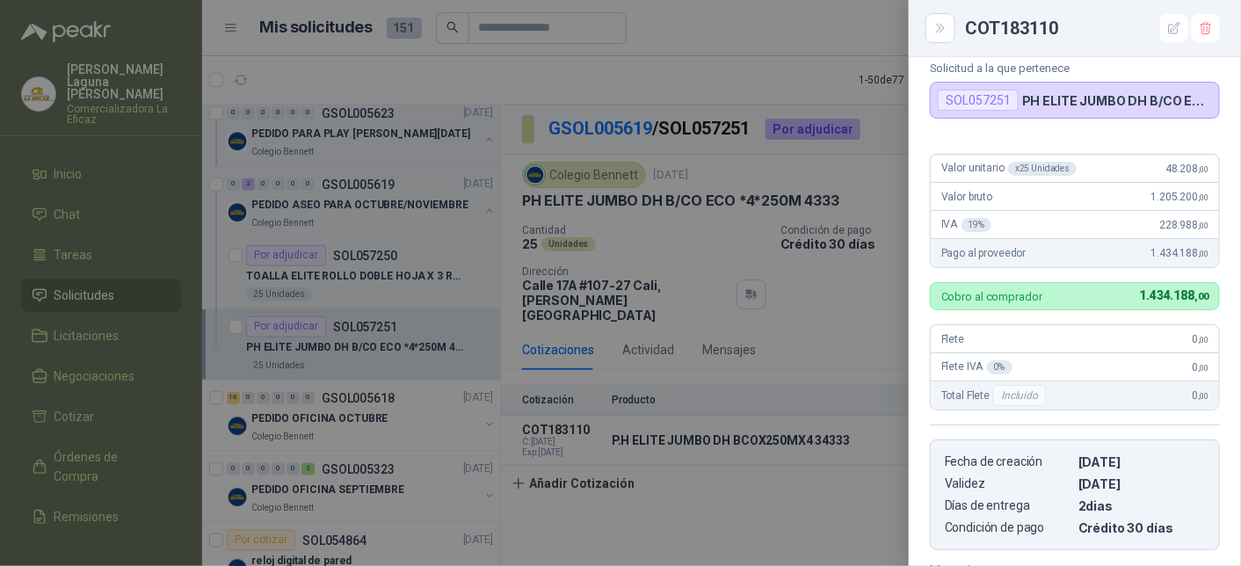
click at [285, 414] on div at bounding box center [620, 283] width 1241 height 566
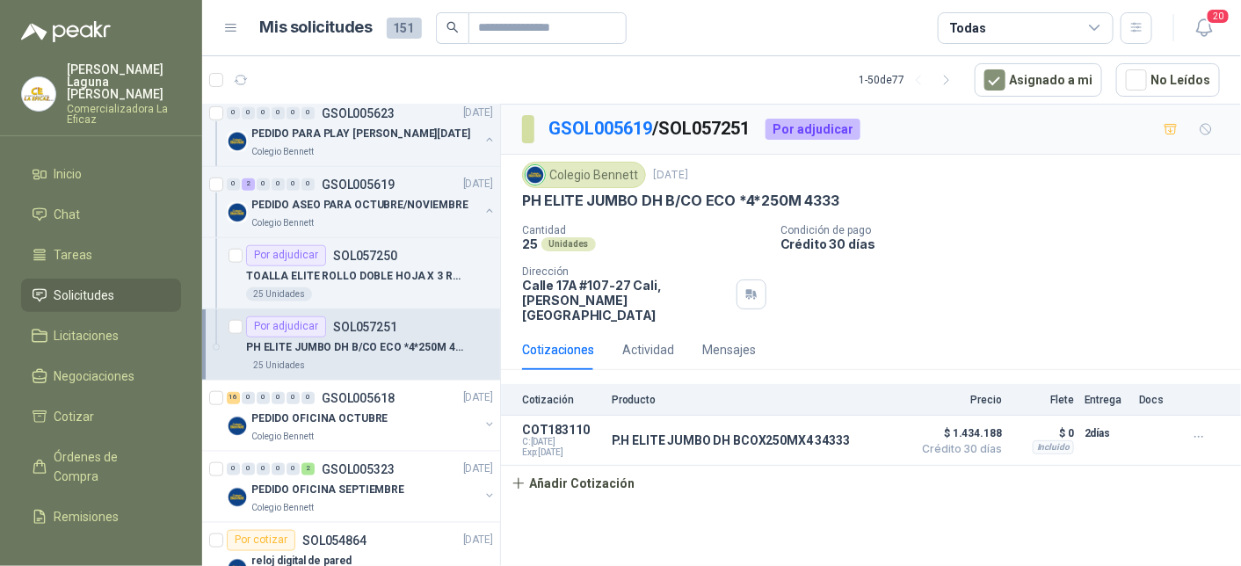
click at [322, 411] on p "PEDIDO OFICINA OCTUBRE" at bounding box center [319, 419] width 136 height 17
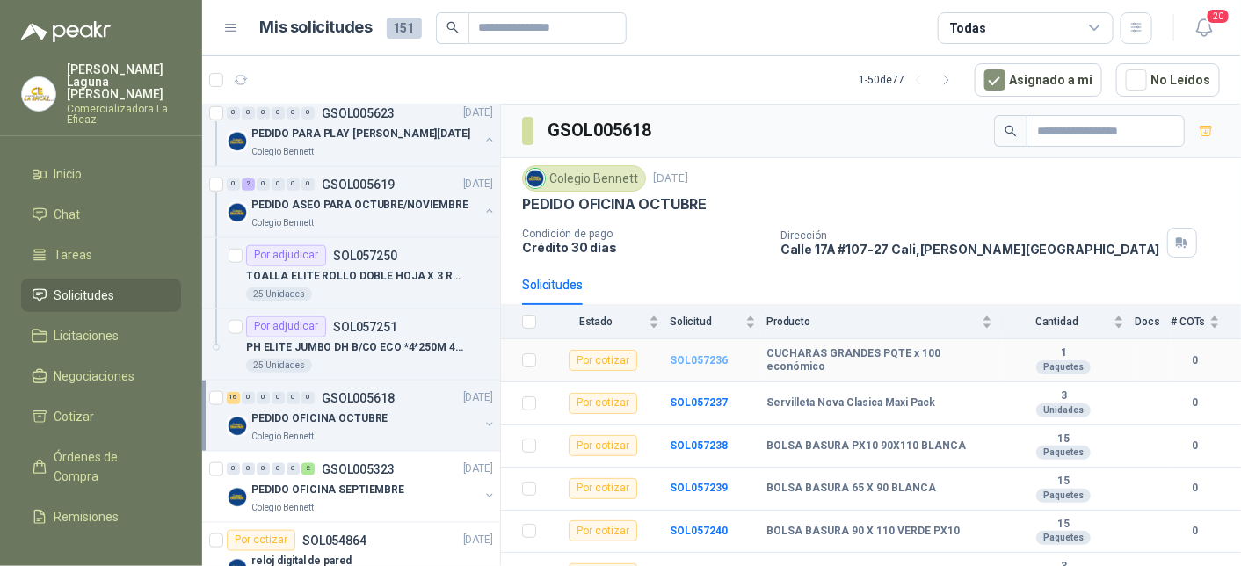
click at [708, 355] on b "SOL057236" at bounding box center [699, 360] width 58 height 12
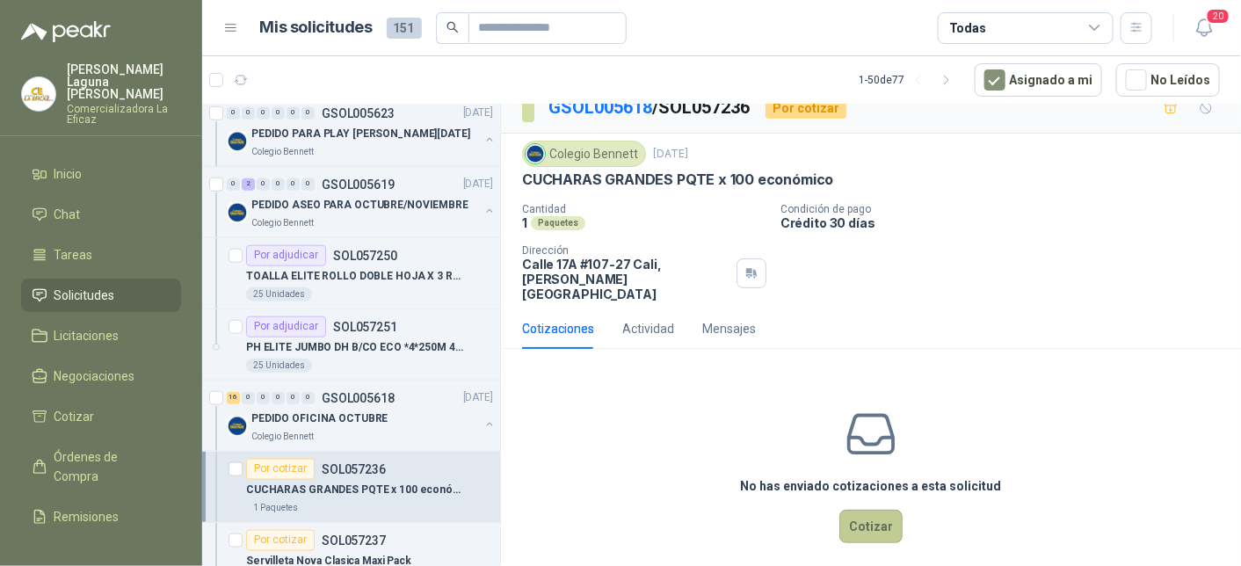
click at [863, 516] on button "Cotizar" at bounding box center [870, 526] width 63 height 33
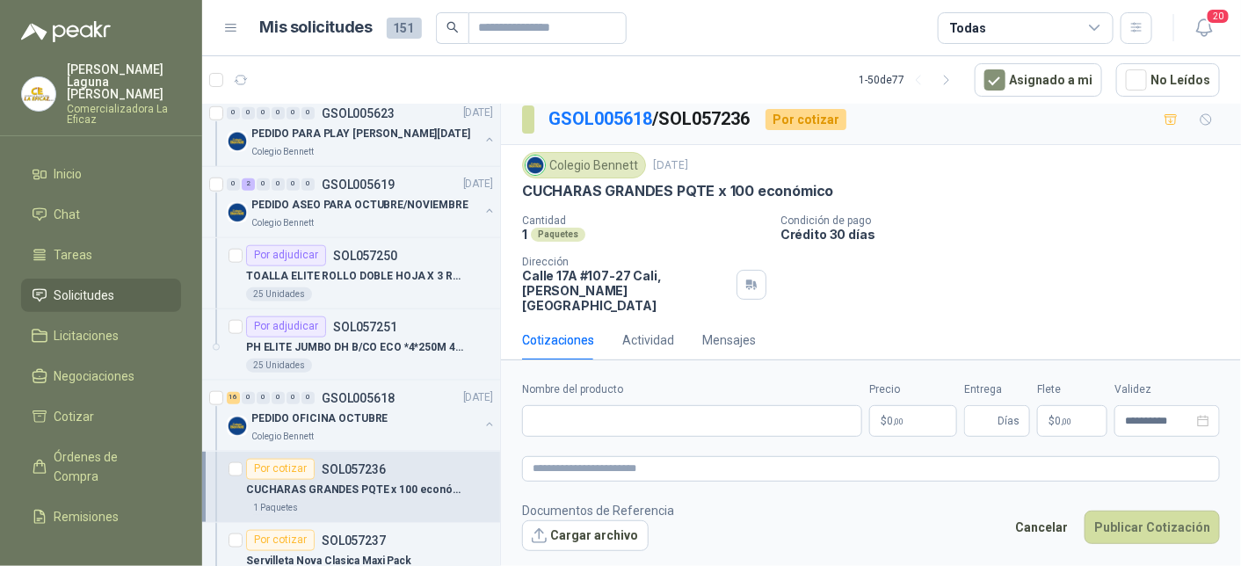
scroll to position [9, 0]
click at [602, 421] on input "Nombre del producto" at bounding box center [692, 421] width 340 height 32
type input "**********"
click at [922, 414] on p "$ 0 ,00" at bounding box center [913, 421] width 88 height 32
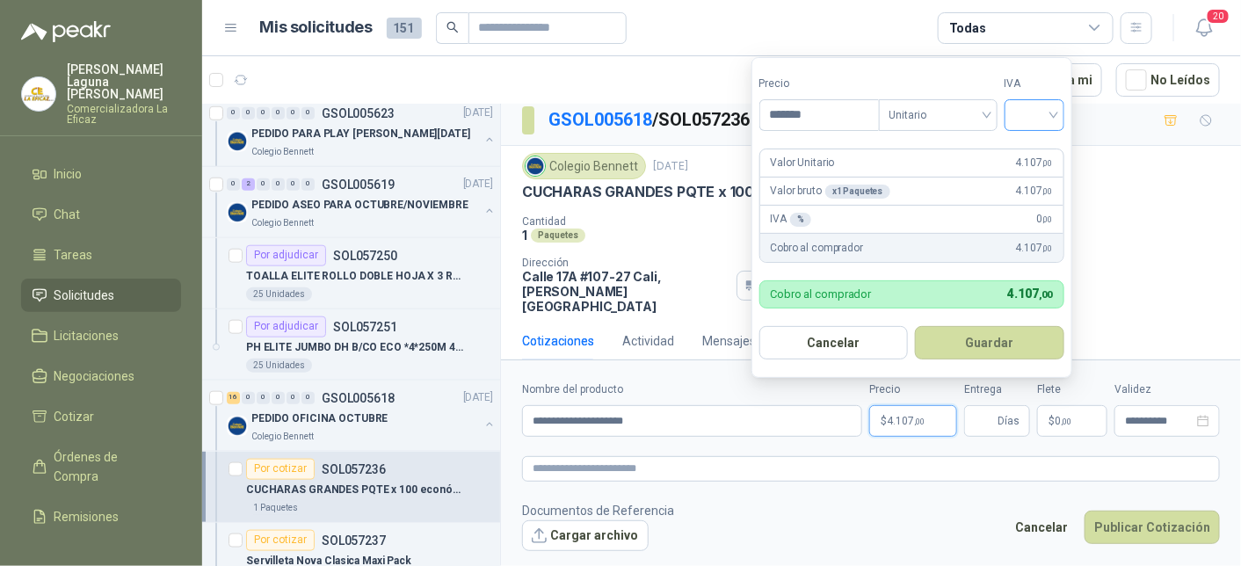
type input "*******"
click at [1035, 105] on input "search" at bounding box center [1034, 113] width 39 height 26
click at [1028, 150] on div "19%" at bounding box center [1038, 152] width 33 height 19
click at [984, 346] on button "Guardar" at bounding box center [993, 342] width 151 height 33
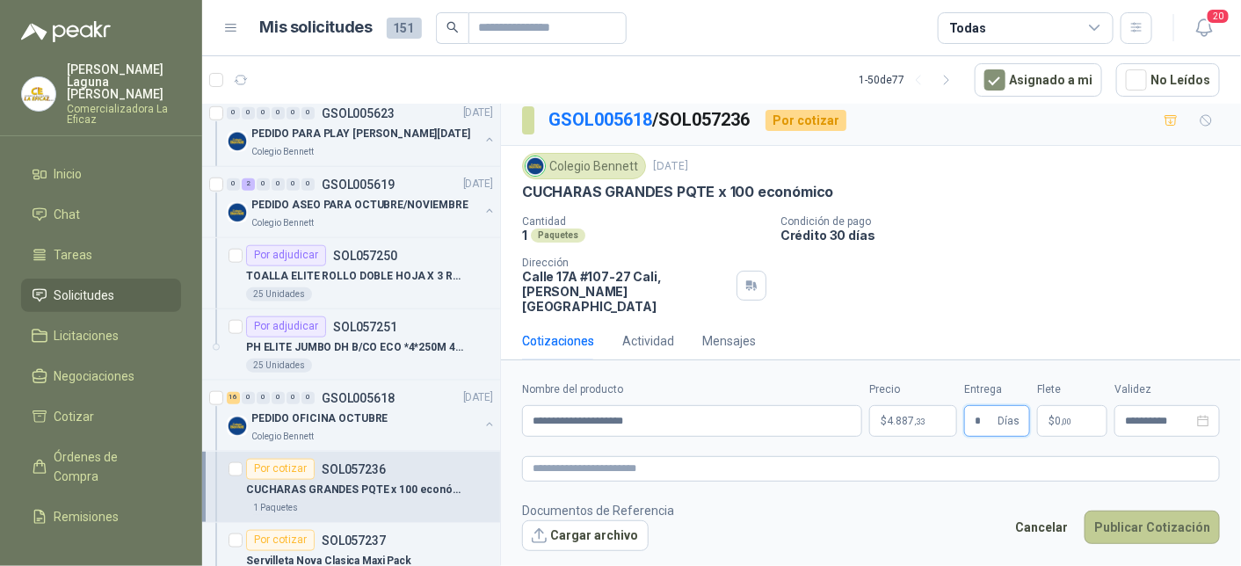
type input "*"
click at [1144, 528] on button "Publicar Cotización" at bounding box center [1152, 527] width 135 height 33
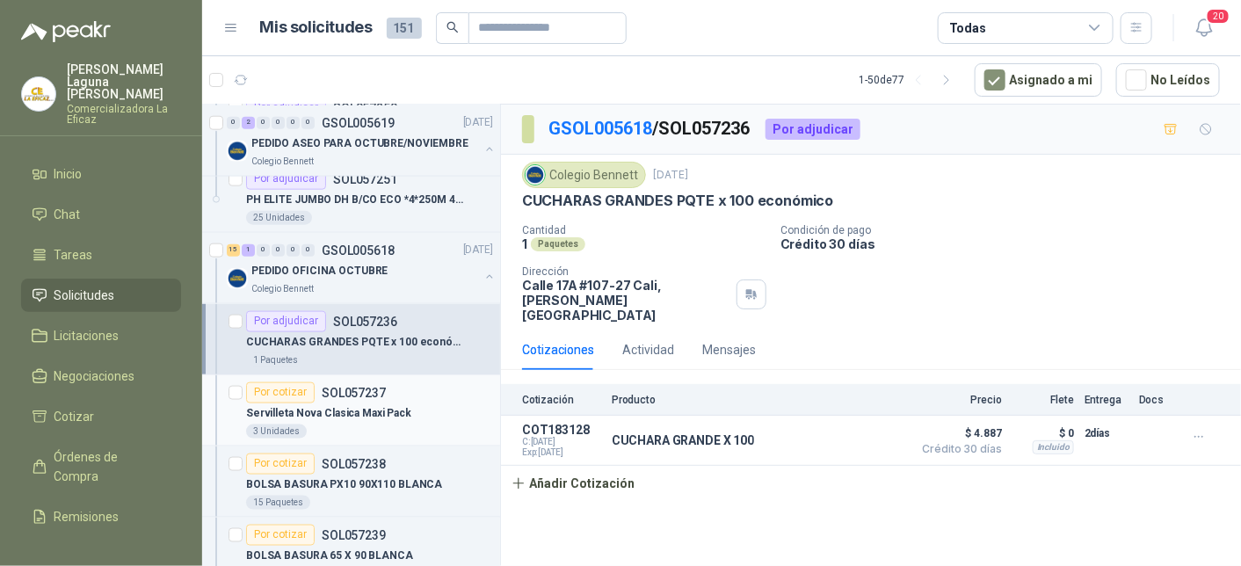
scroll to position [791, 0]
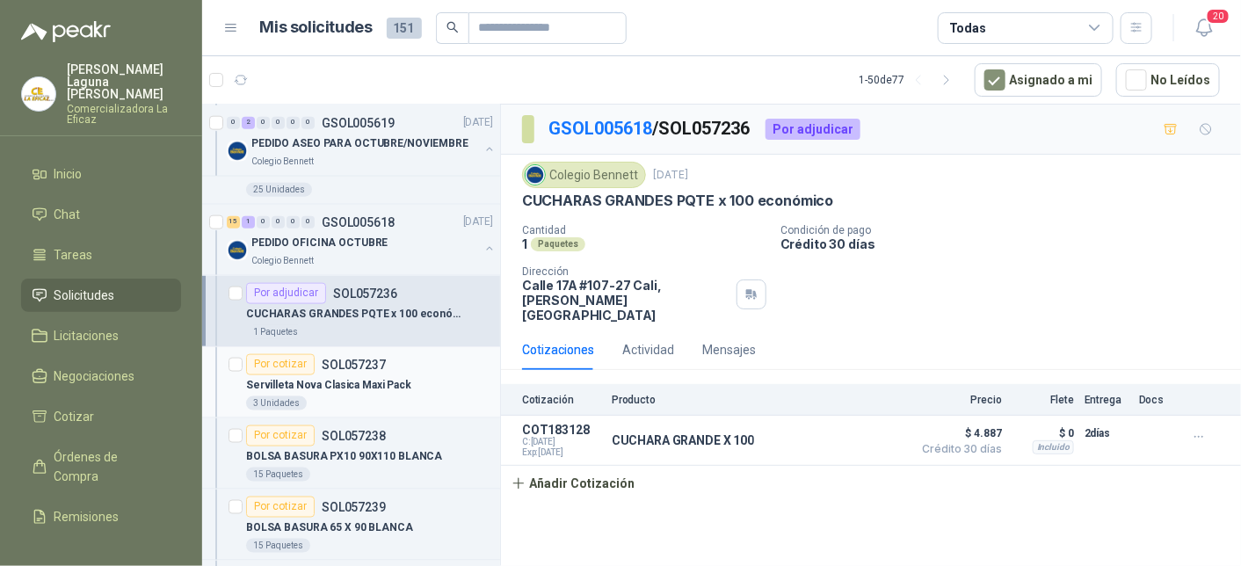
click at [294, 367] on div "Por cotizar" at bounding box center [280, 364] width 69 height 21
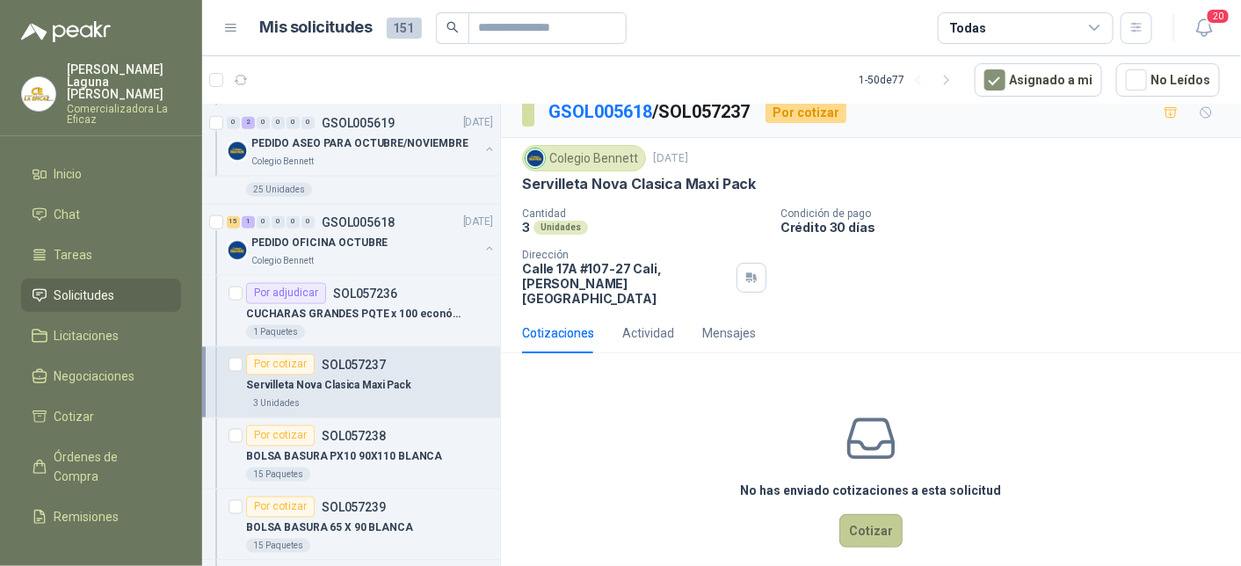
scroll to position [21, 0]
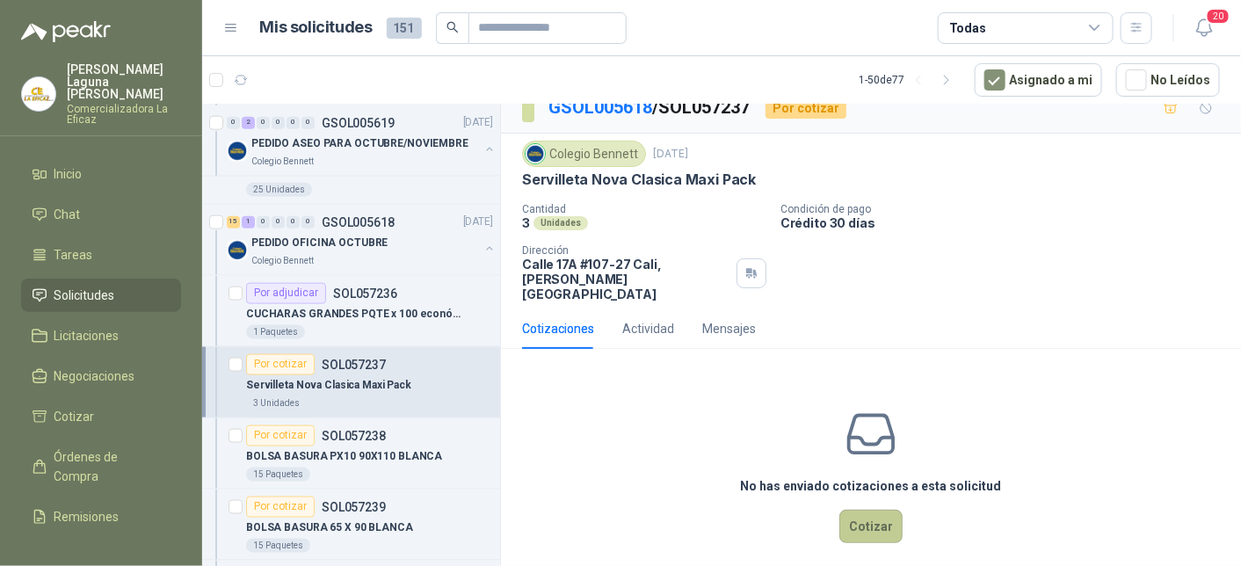
click at [861, 510] on button "Cotizar" at bounding box center [870, 526] width 63 height 33
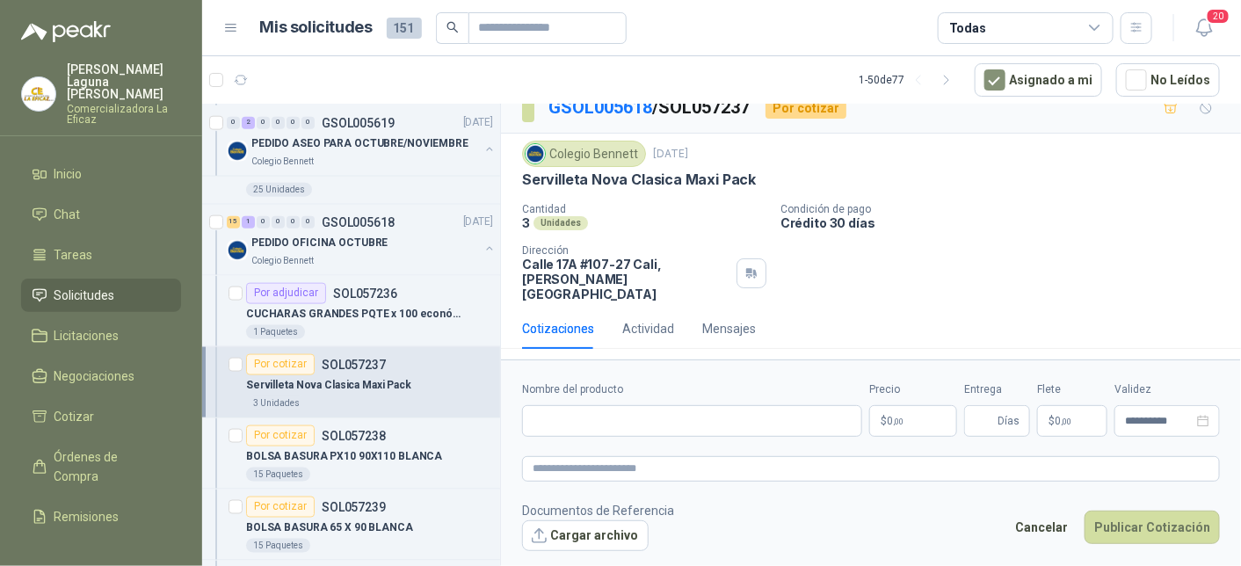
scroll to position [9, 0]
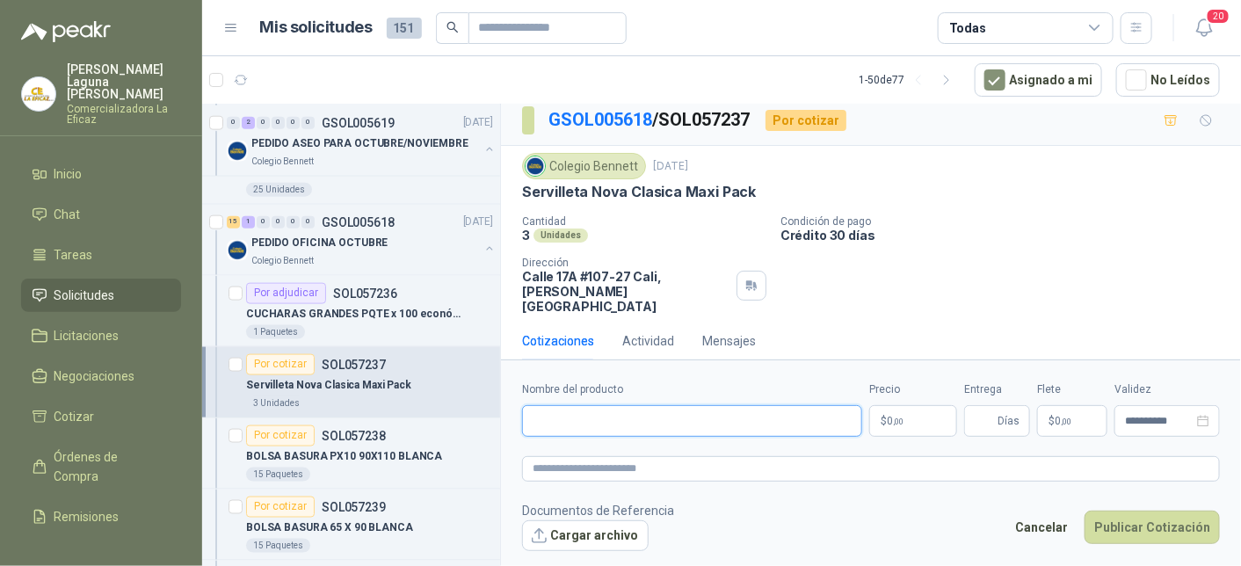
click at [607, 418] on input "Nombre del producto" at bounding box center [692, 421] width 340 height 32
type input "**********"
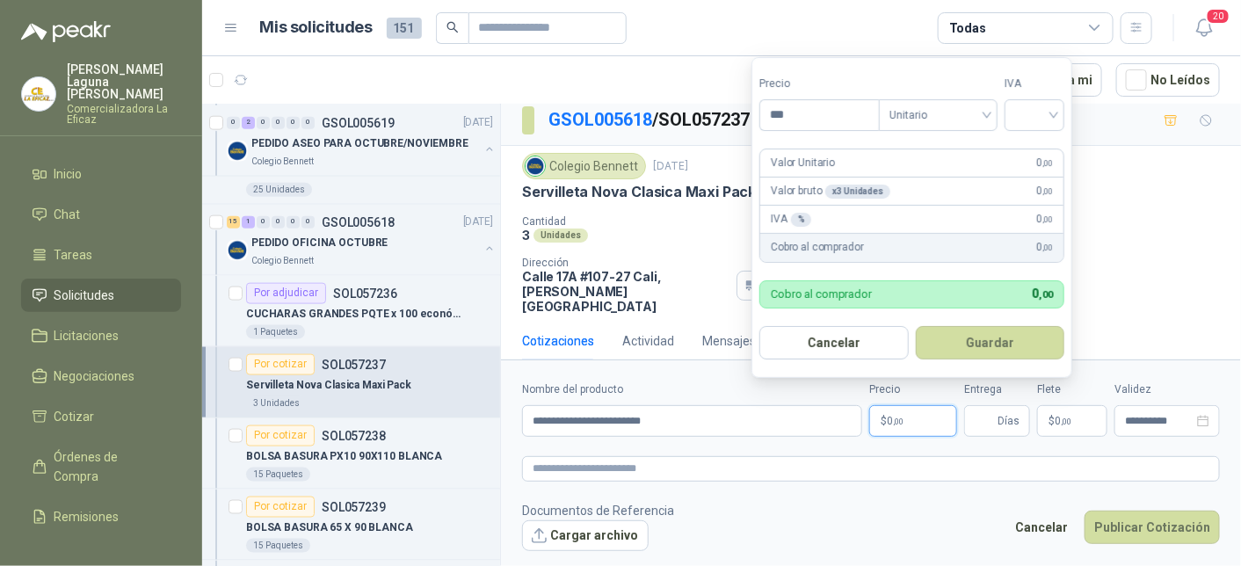
click at [915, 415] on p "$ 0 ,00" at bounding box center [913, 421] width 88 height 32
type input "*******"
click at [1034, 105] on input "search" at bounding box center [1034, 113] width 39 height 26
click at [1031, 149] on div "19%" at bounding box center [1038, 152] width 33 height 19
click at [992, 340] on button "Guardar" at bounding box center [993, 342] width 151 height 33
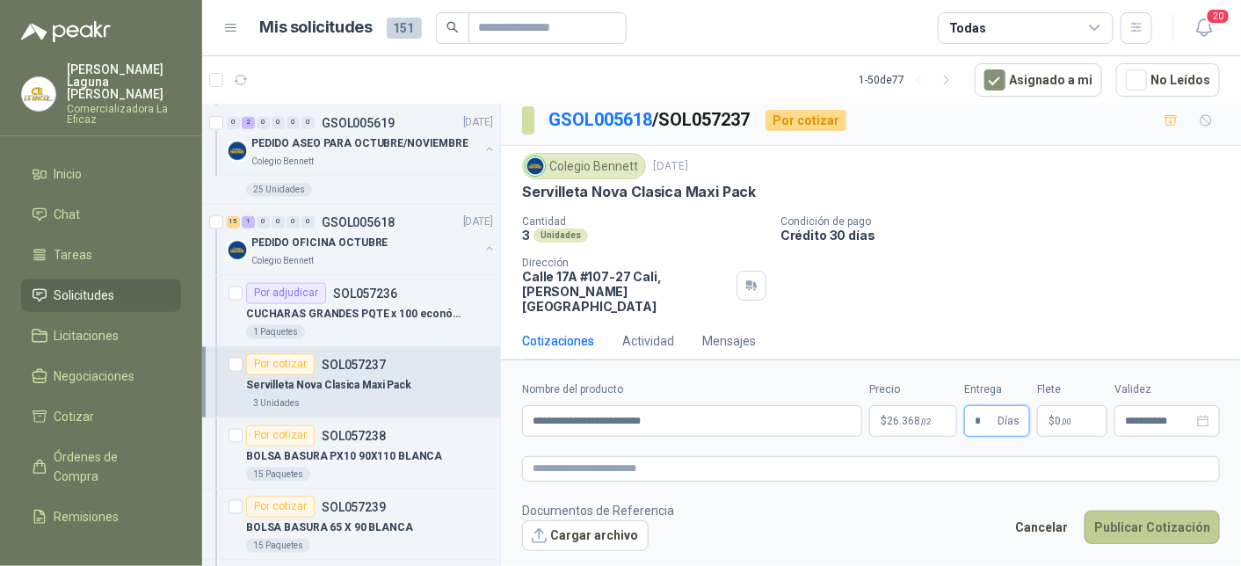
type input "*"
click at [1144, 516] on button "Publicar Cotización" at bounding box center [1152, 527] width 135 height 33
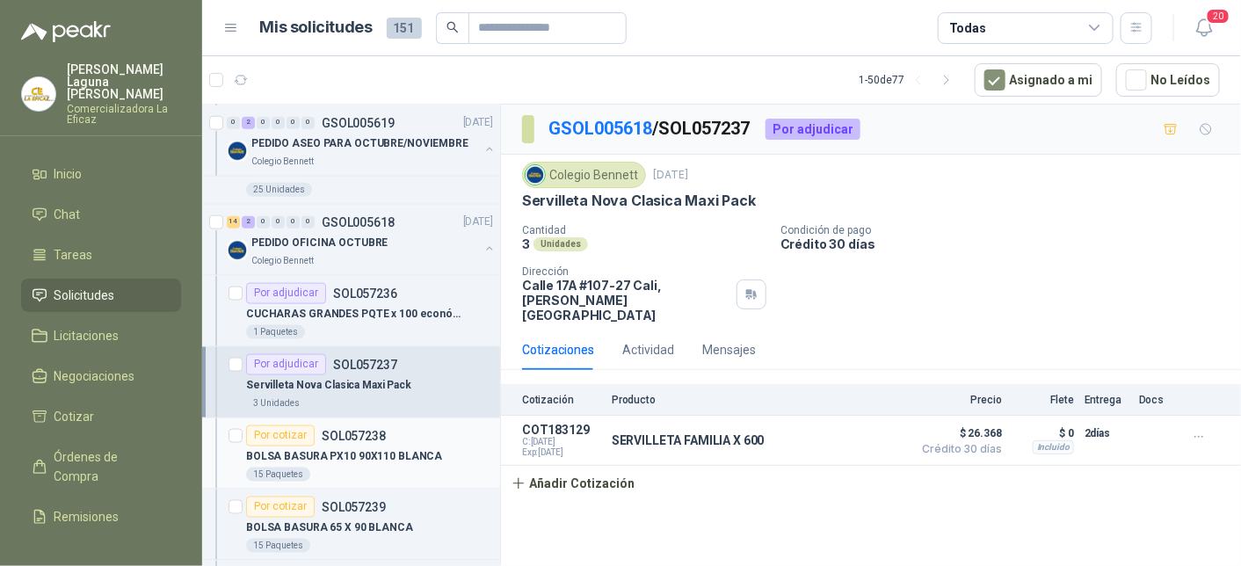
scroll to position [879, 0]
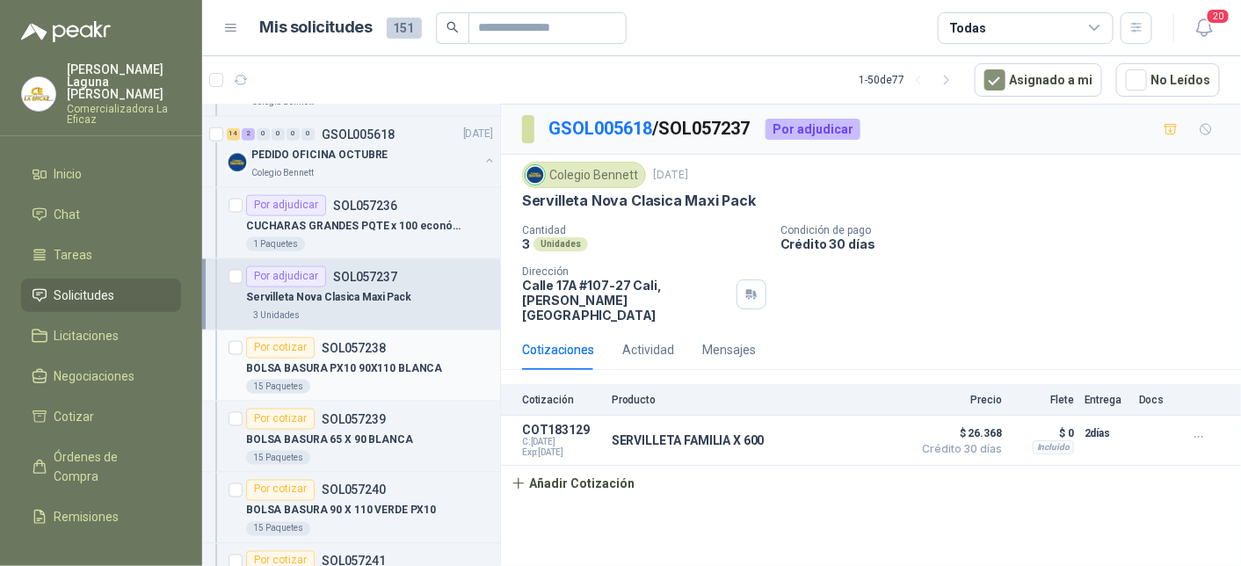
click at [359, 367] on p "BOLSA BASURA PX10 90X110 BLANCA" at bounding box center [344, 368] width 196 height 17
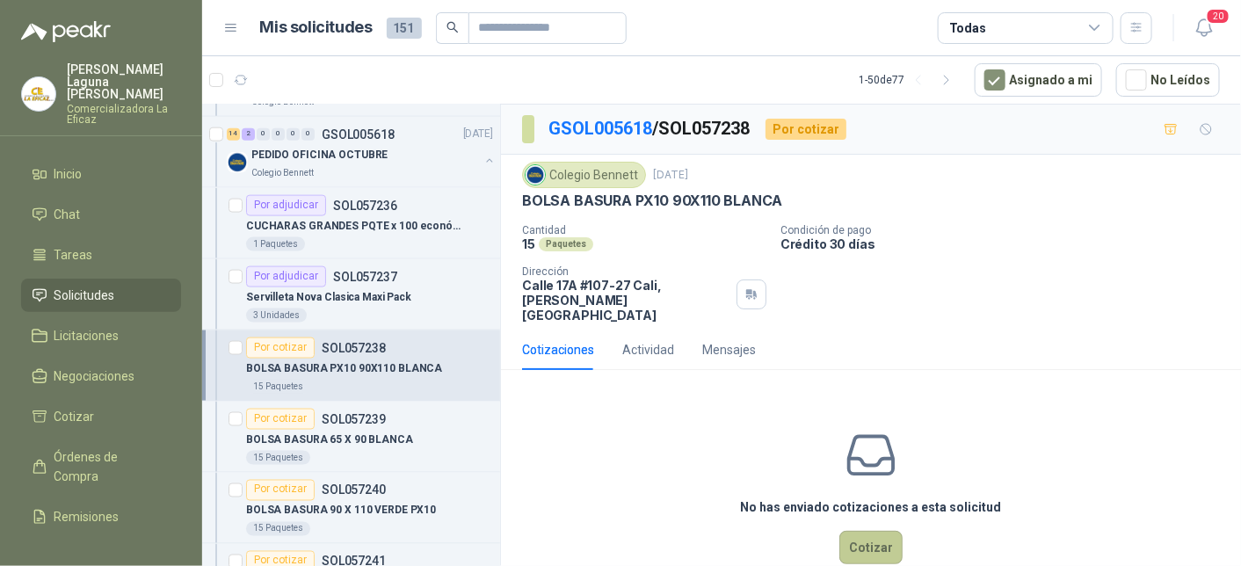
click at [861, 531] on button "Cotizar" at bounding box center [870, 547] width 63 height 33
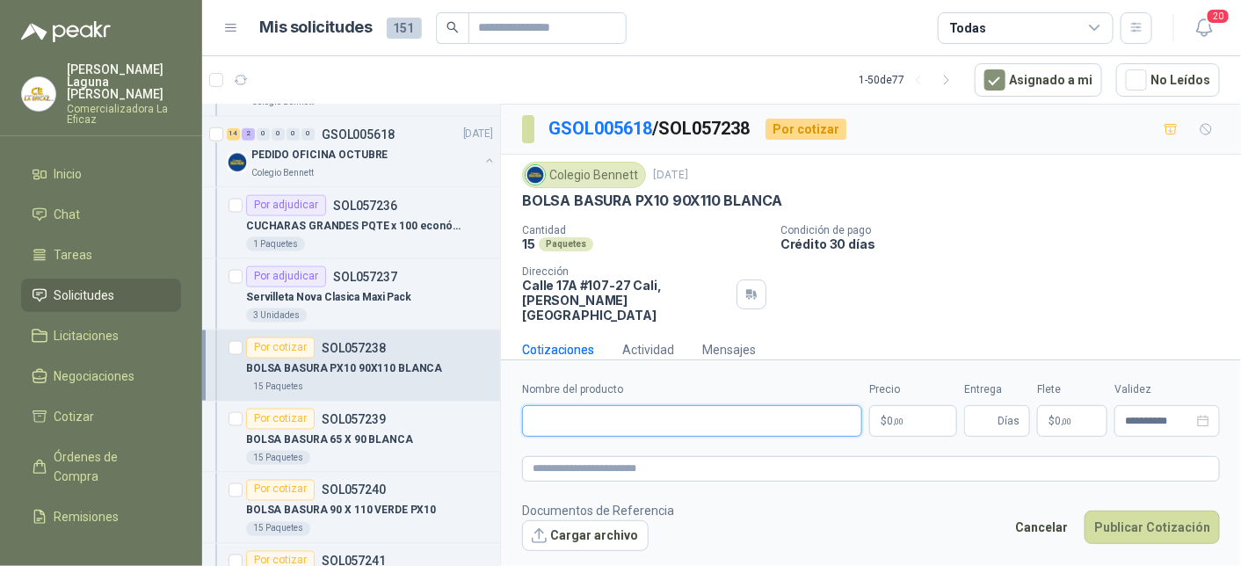
click at [639, 423] on input "Nombre del producto" at bounding box center [692, 421] width 340 height 32
click at [701, 420] on input "**********" at bounding box center [692, 421] width 340 height 32
type input "**********"
click at [896, 423] on span ",00" at bounding box center [898, 422] width 11 height 10
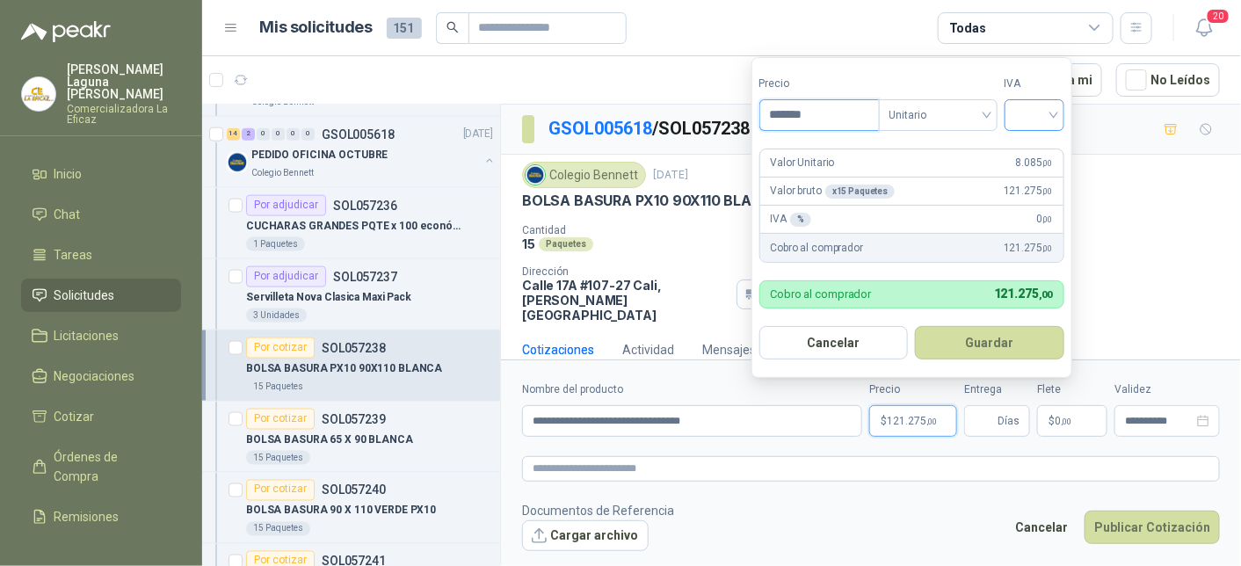
type input "*******"
click at [1025, 108] on input "search" at bounding box center [1034, 113] width 39 height 26
click at [1037, 155] on div "19%" at bounding box center [1038, 152] width 33 height 19
click at [989, 344] on button "Guardar" at bounding box center [993, 342] width 151 height 33
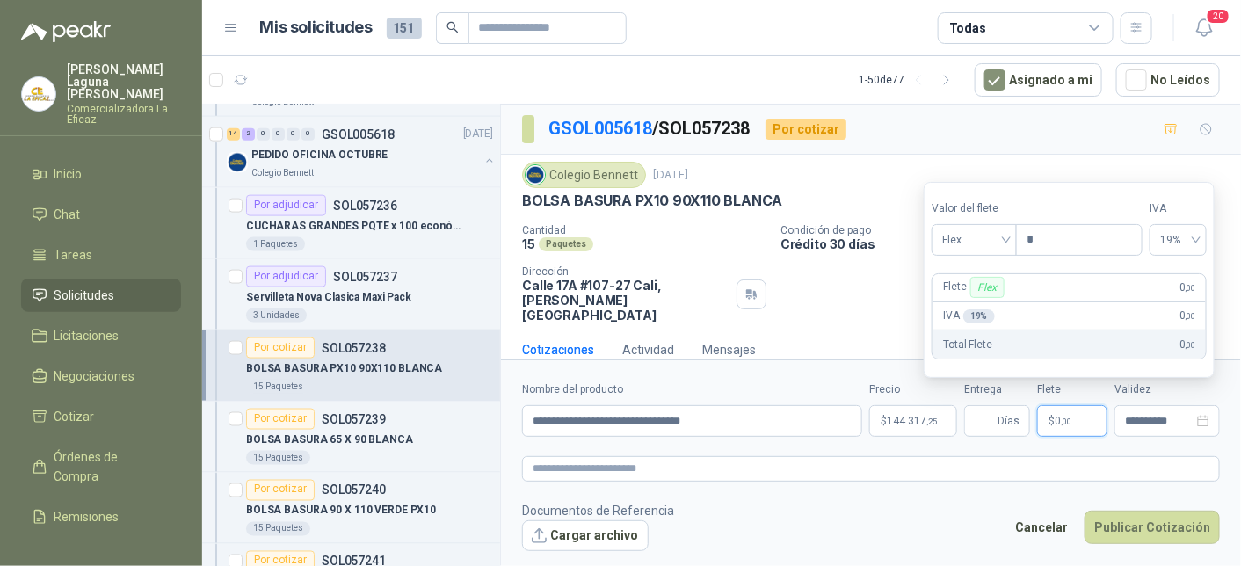
type input "***"
click at [859, 297] on div "Cantidad 15 Paquetes Condición de pago Crédito 30 días Dirección [STREET_ADDRES…" at bounding box center [871, 273] width 698 height 98
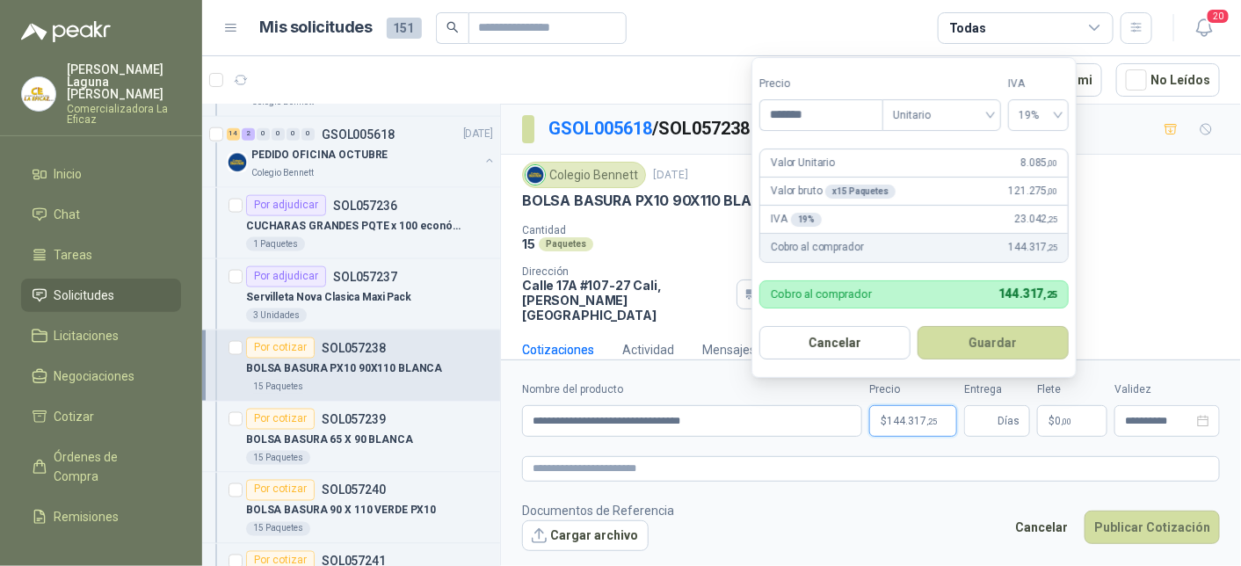
click at [933, 420] on span ",25" at bounding box center [931, 422] width 11 height 10
click at [1006, 427] on span "Días" at bounding box center [1009, 421] width 22 height 30
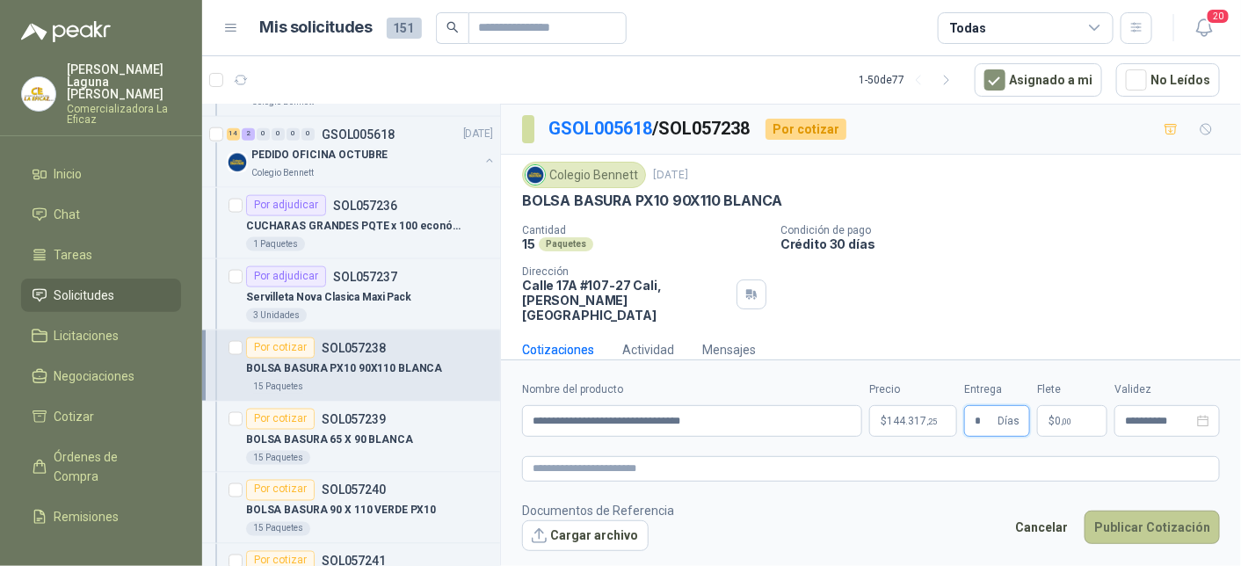
type input "*"
click at [1144, 528] on button "Publicar Cotización" at bounding box center [1152, 527] width 135 height 33
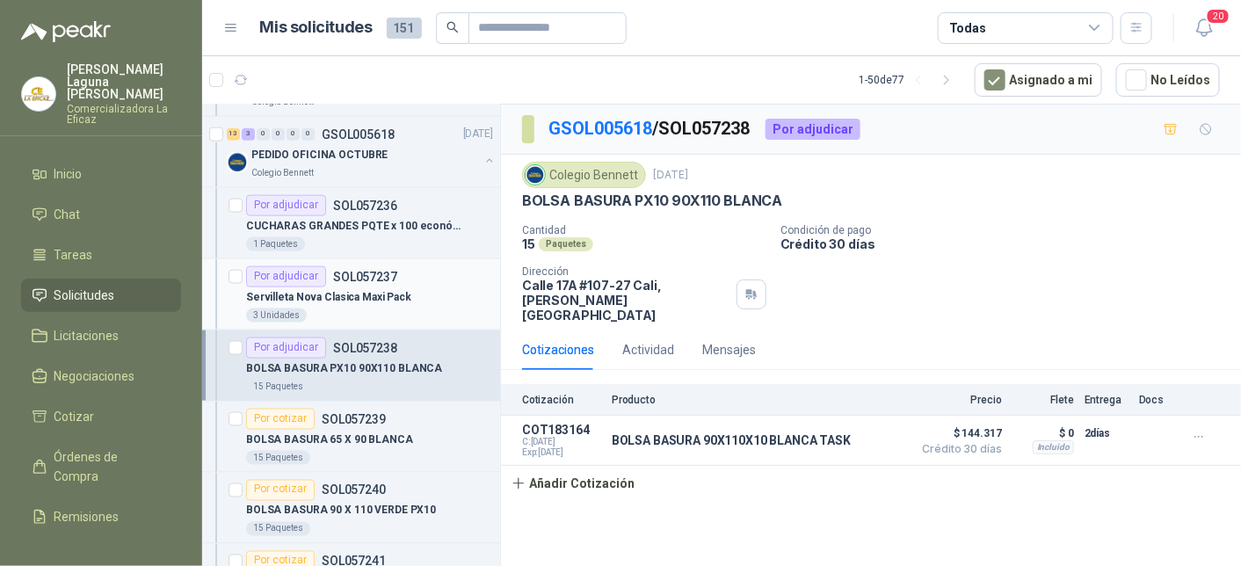
click at [327, 287] on div "Servilleta Nova Clasica Maxi Pack" at bounding box center [369, 297] width 247 height 21
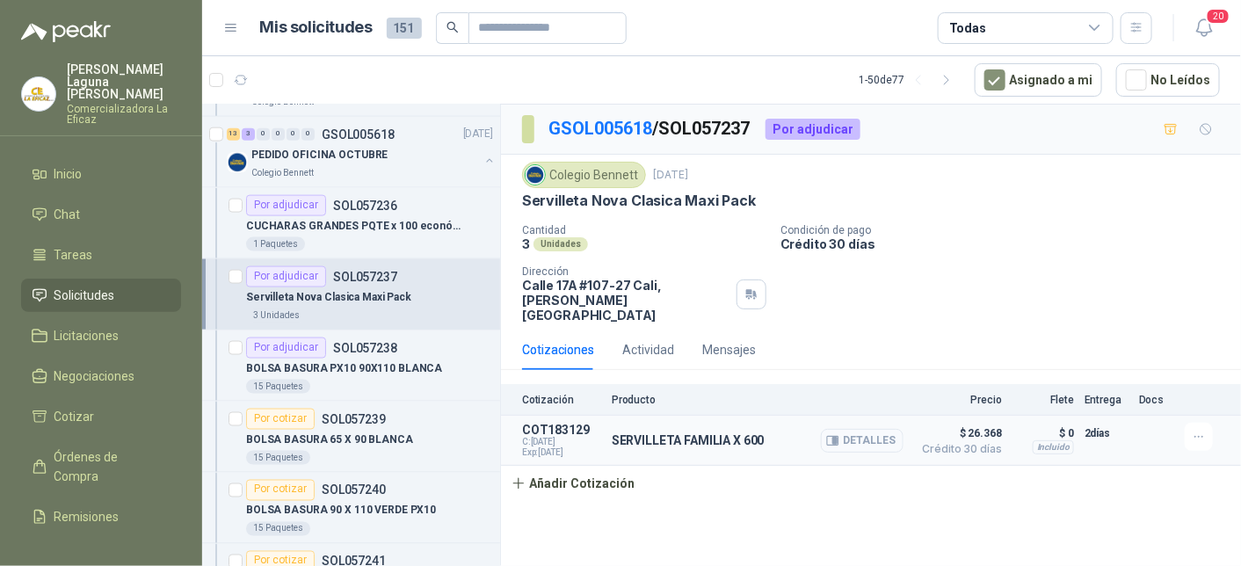
click at [866, 429] on button "Detalles" at bounding box center [862, 441] width 83 height 24
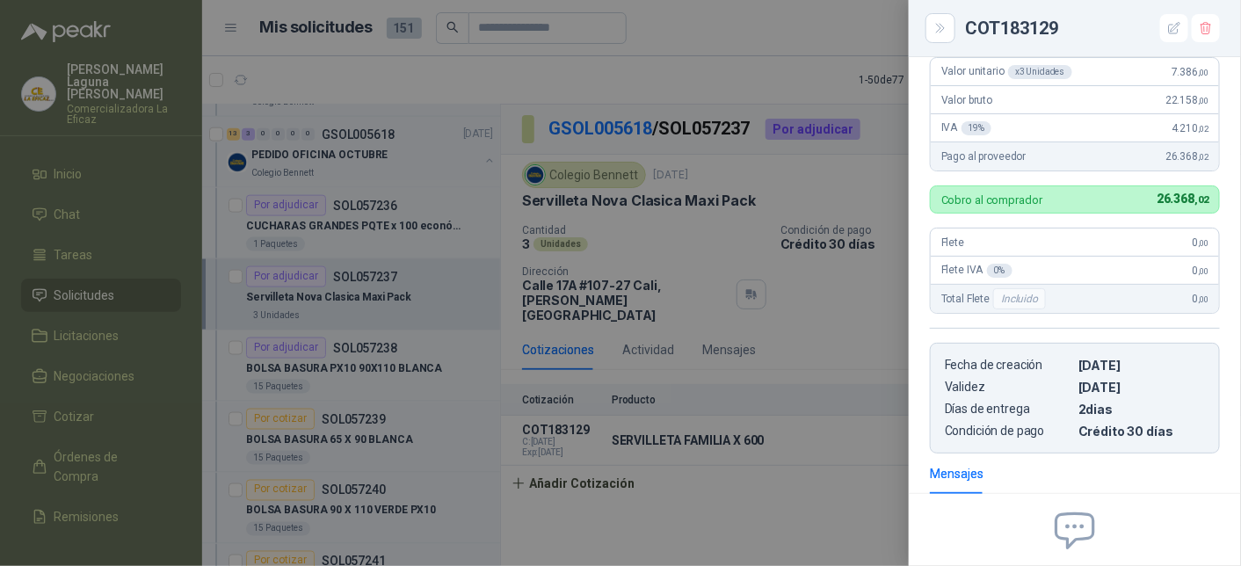
scroll to position [68, 0]
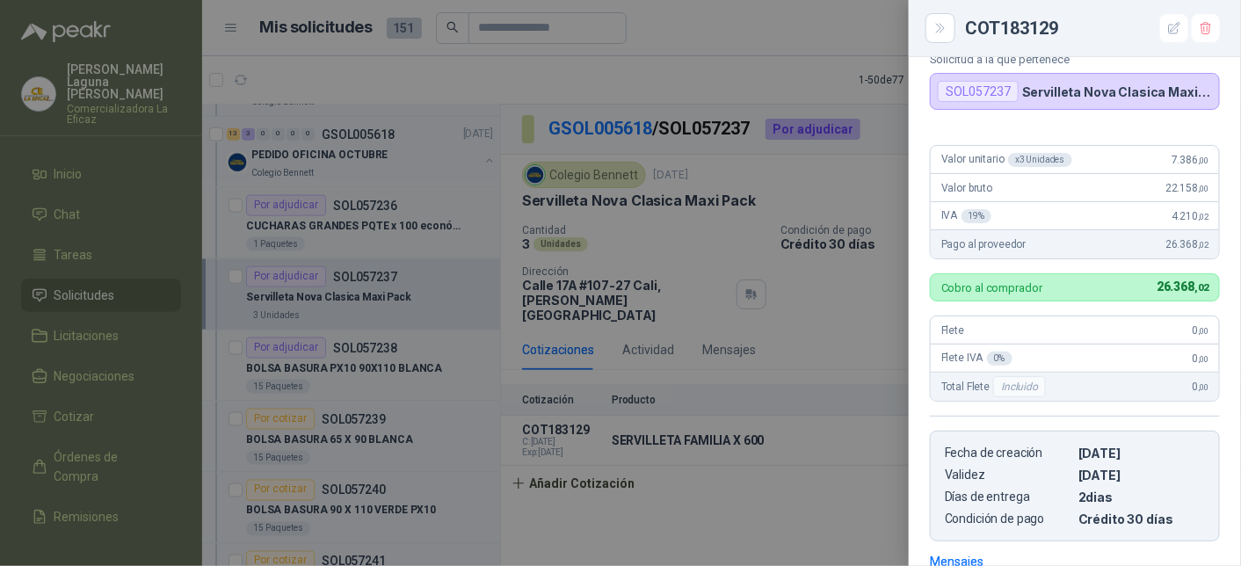
click at [327, 454] on div at bounding box center [620, 283] width 1241 height 566
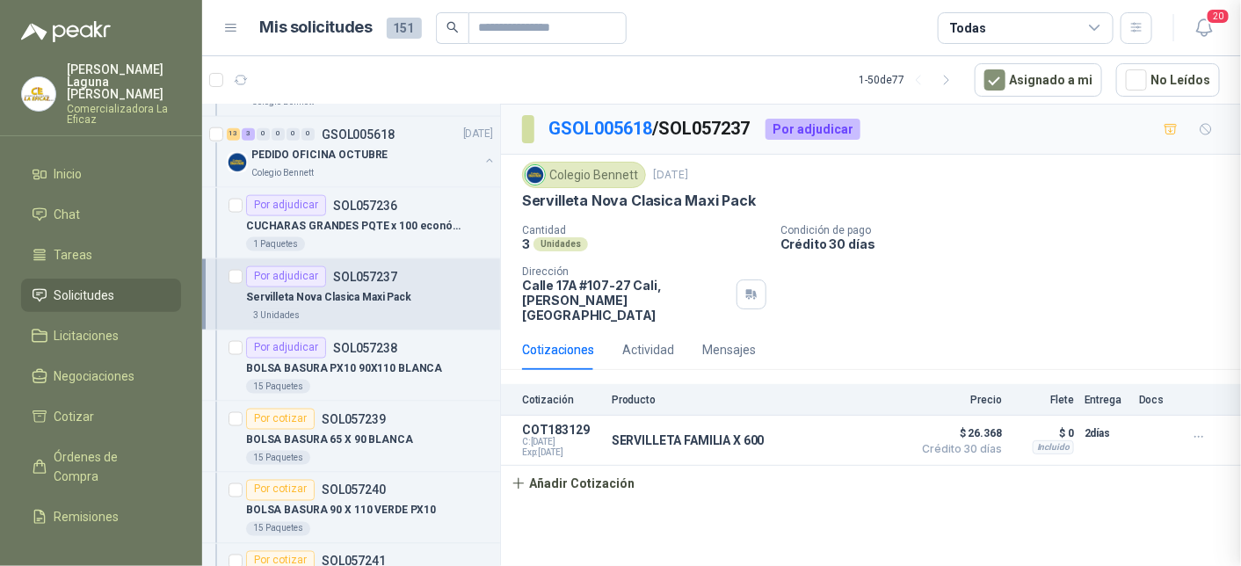
scroll to position [331, 0]
click at [331, 442] on p "BOLSA BASURA 65 X 90 BLANCA" at bounding box center [329, 440] width 167 height 17
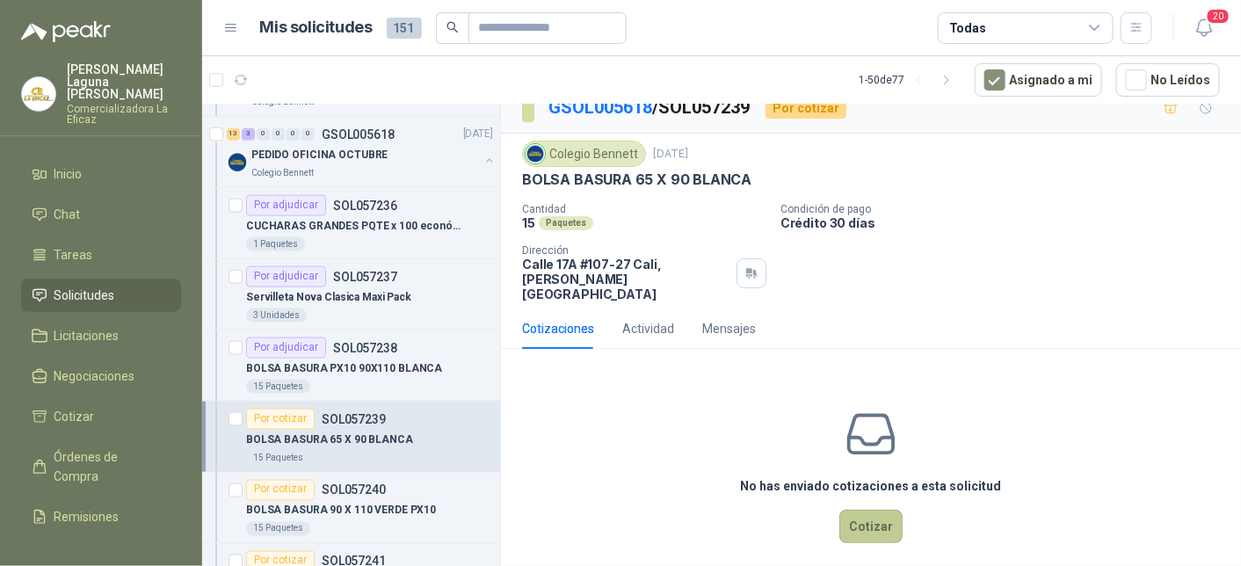
click at [859, 510] on button "Cotizar" at bounding box center [870, 526] width 63 height 33
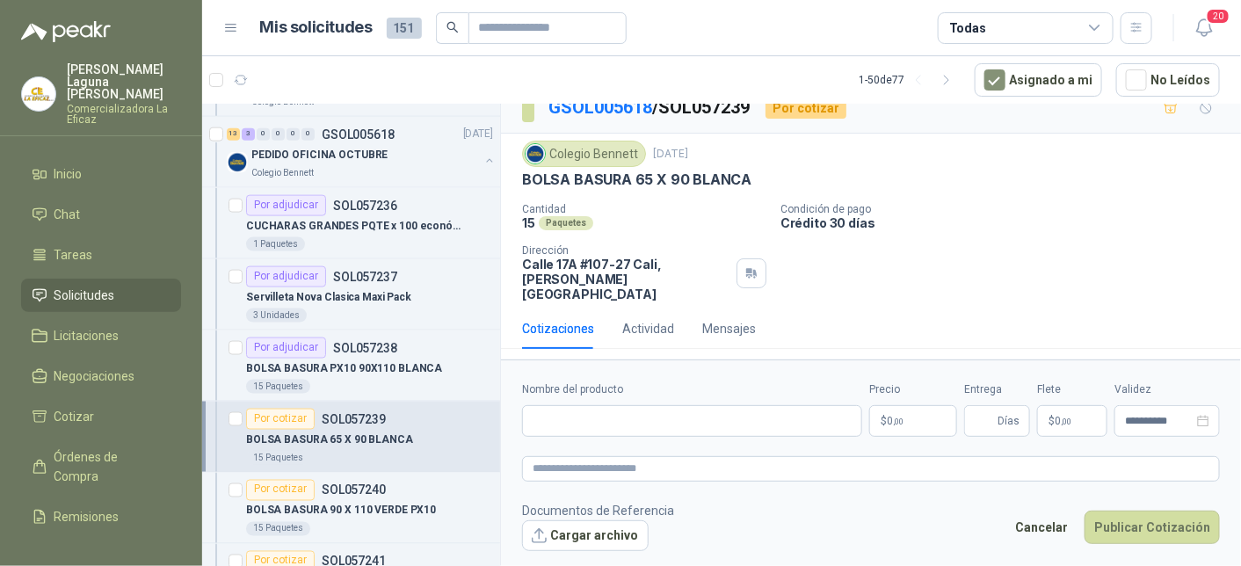
scroll to position [9, 0]
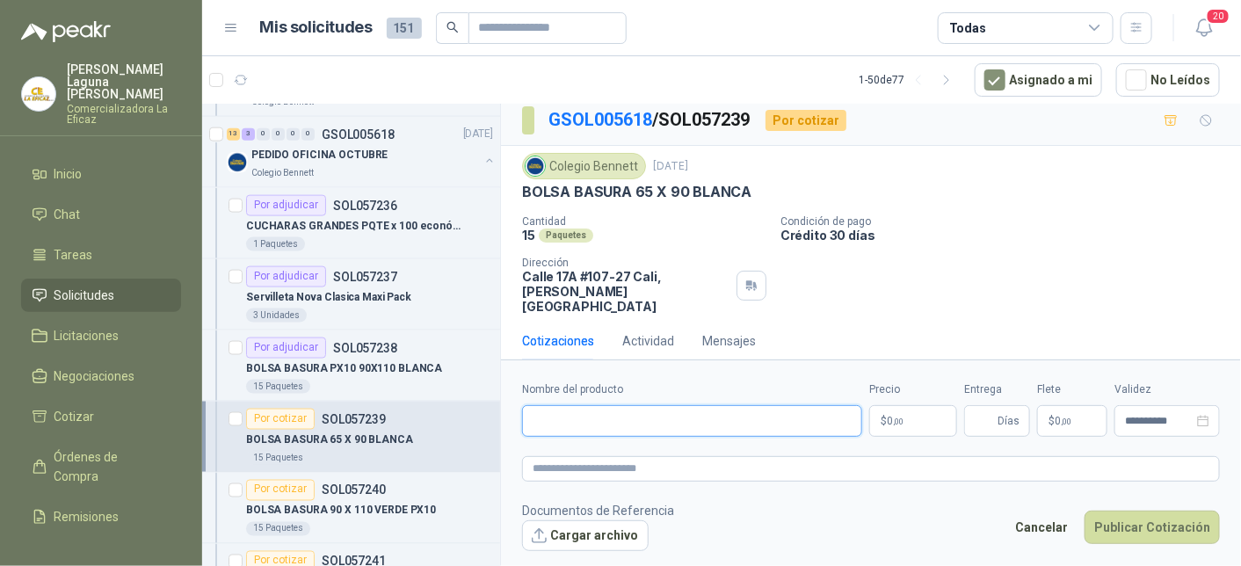
click at [608, 425] on input "Nombre del producto" at bounding box center [692, 421] width 340 height 32
type input "**********"
click at [896, 425] on span ",00" at bounding box center [898, 422] width 11 height 10
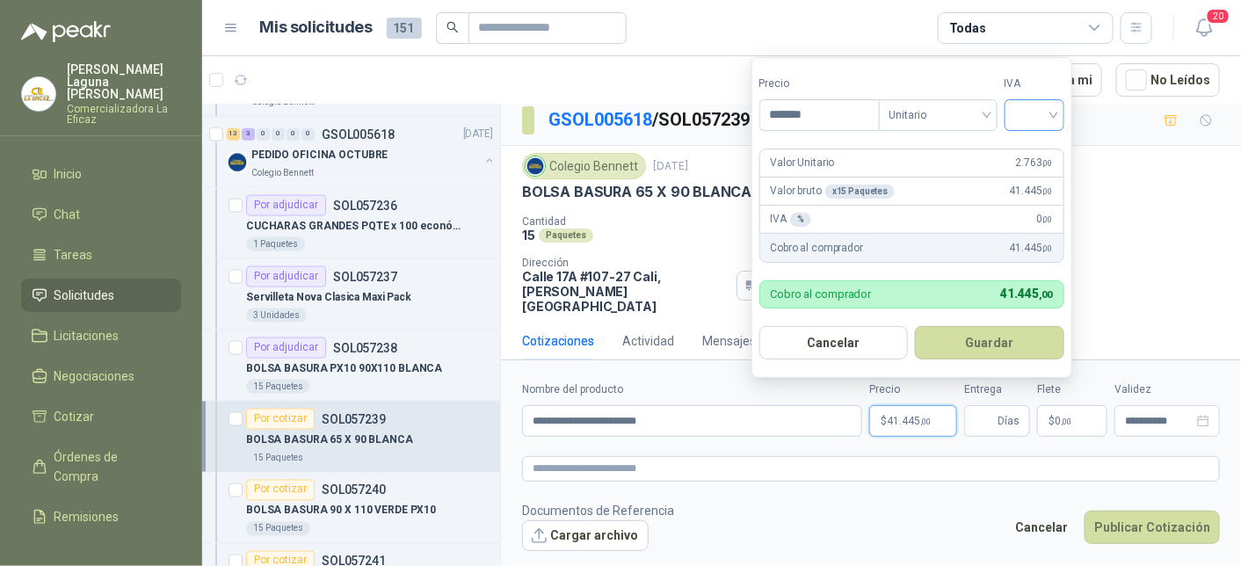
type input "*******"
click at [1040, 117] on input "search" at bounding box center [1034, 113] width 39 height 26
click at [1040, 149] on div "19%" at bounding box center [1038, 152] width 33 height 19
click at [1000, 338] on button "Guardar" at bounding box center [993, 342] width 151 height 33
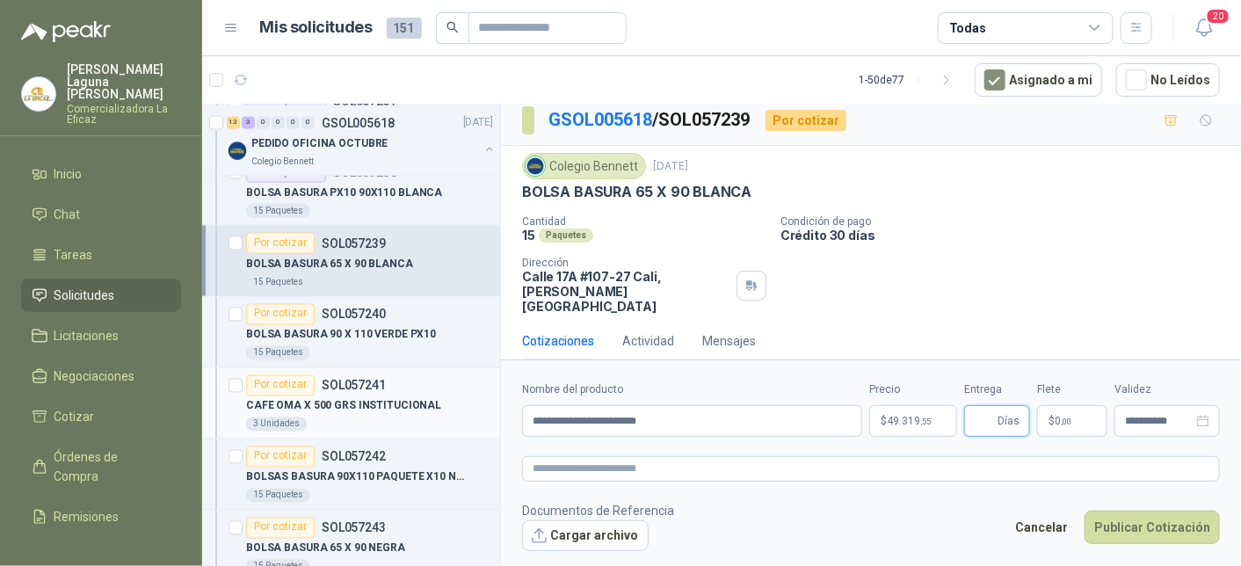
scroll to position [967, 0]
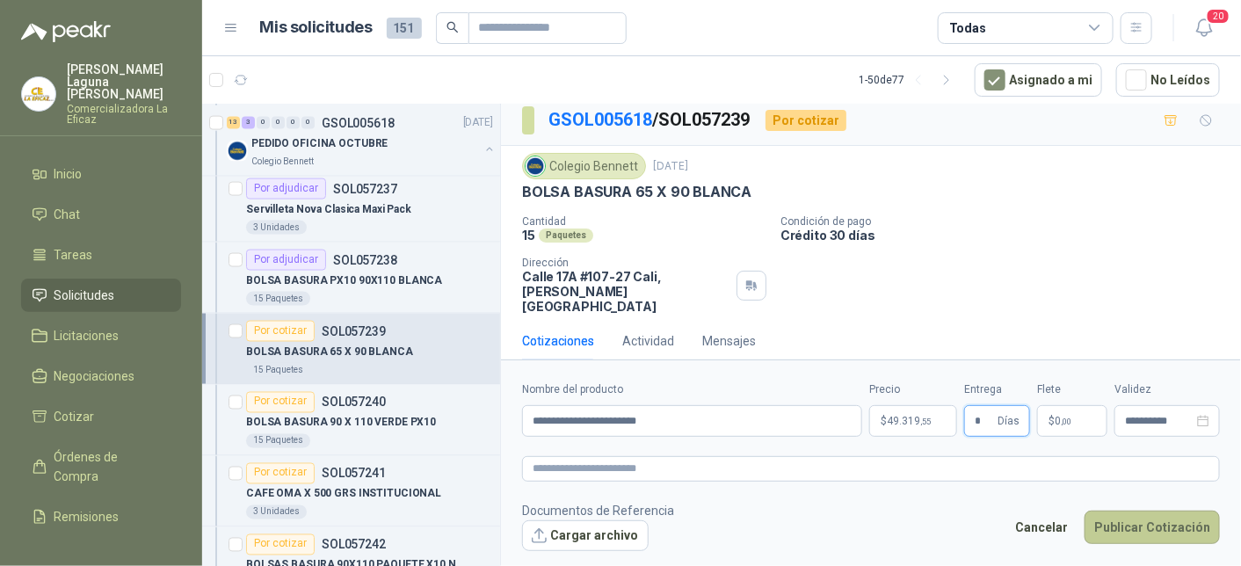
type input "*"
click at [1168, 529] on button "Publicar Cotización" at bounding box center [1152, 527] width 135 height 33
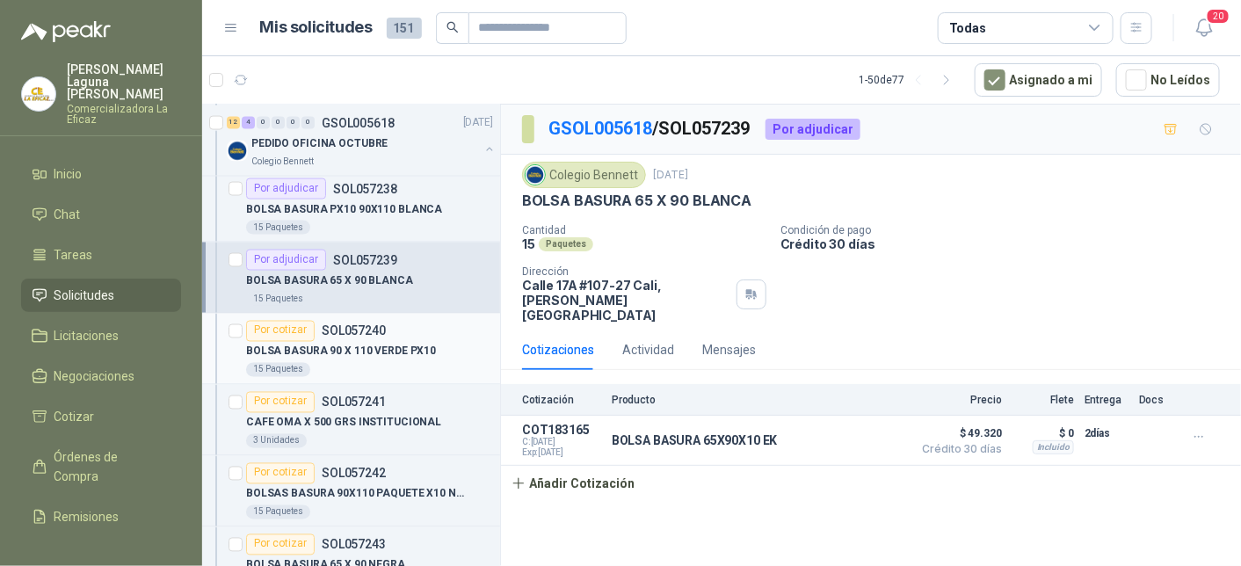
scroll to position [1143, 0]
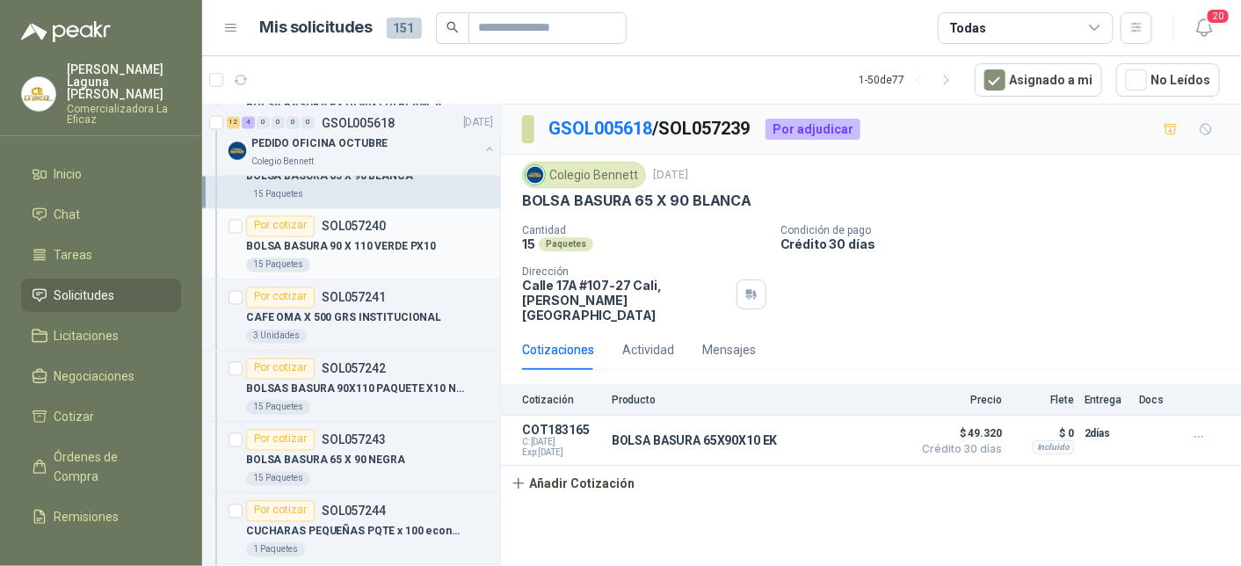
click at [371, 248] on p "BOLSA BASURA 90 X 110 VERDE PX10" at bounding box center [341, 247] width 190 height 17
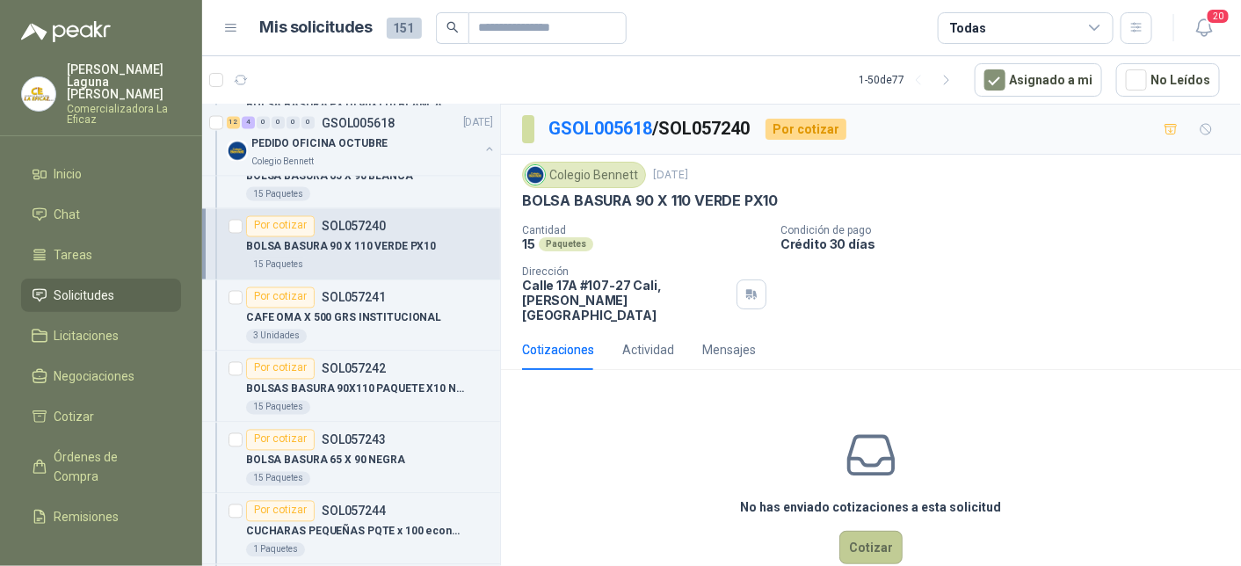
click at [866, 533] on button "Cotizar" at bounding box center [870, 547] width 63 height 33
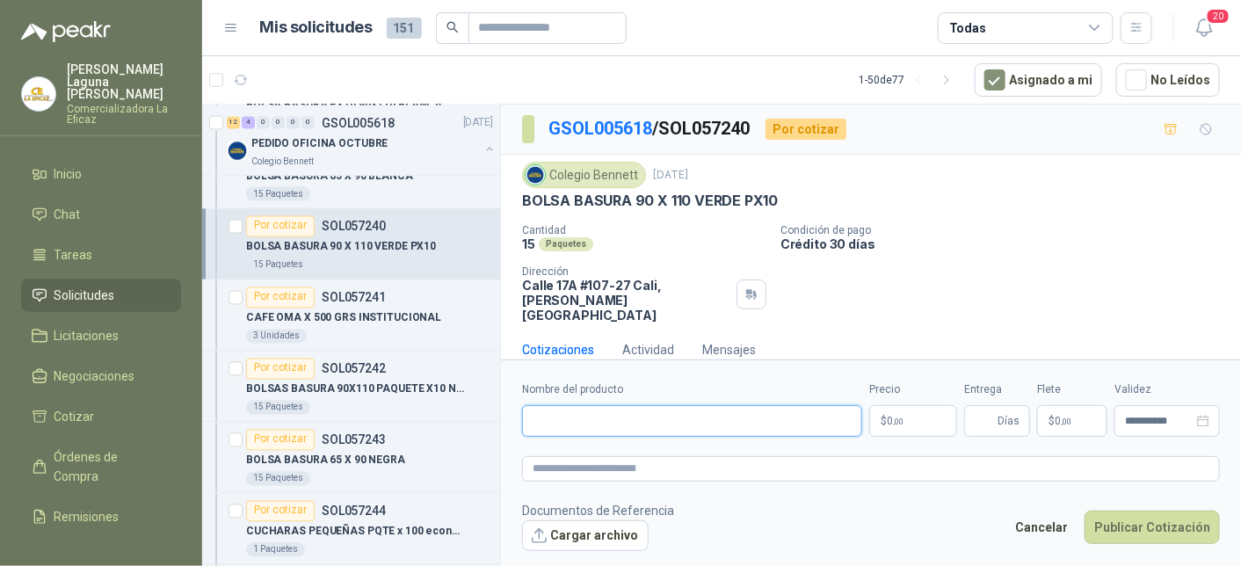
click at [645, 425] on input "Nombre del producto" at bounding box center [692, 421] width 340 height 32
type input "**********"
click at [905, 411] on p "$ 0 ,00" at bounding box center [913, 421] width 88 height 32
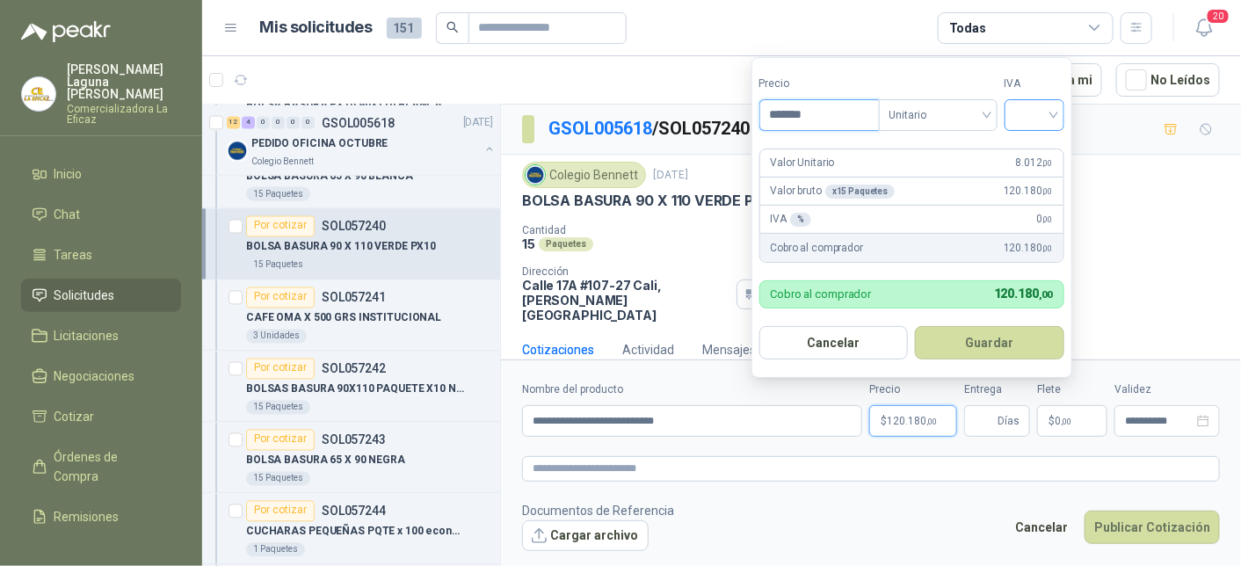
type input "*******"
click at [1034, 111] on input "search" at bounding box center [1034, 113] width 39 height 26
click at [1033, 144] on div "19%" at bounding box center [1038, 152] width 33 height 19
click at [975, 338] on button "Guardar" at bounding box center [993, 342] width 151 height 33
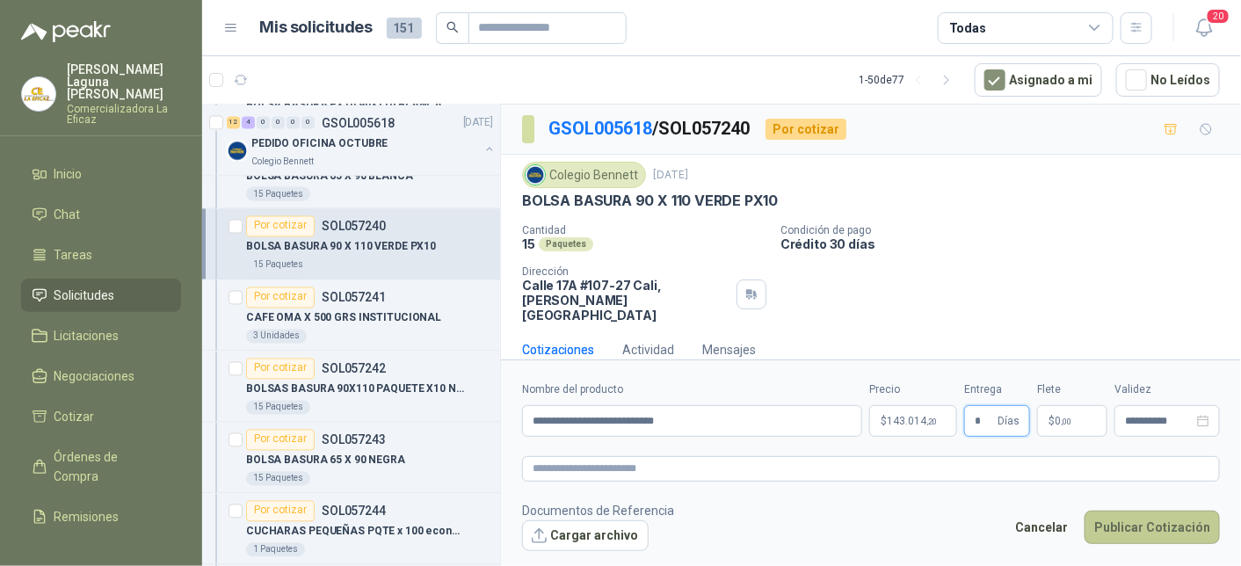
type input "*"
click at [1137, 526] on button "Publicar Cotización" at bounding box center [1152, 527] width 135 height 33
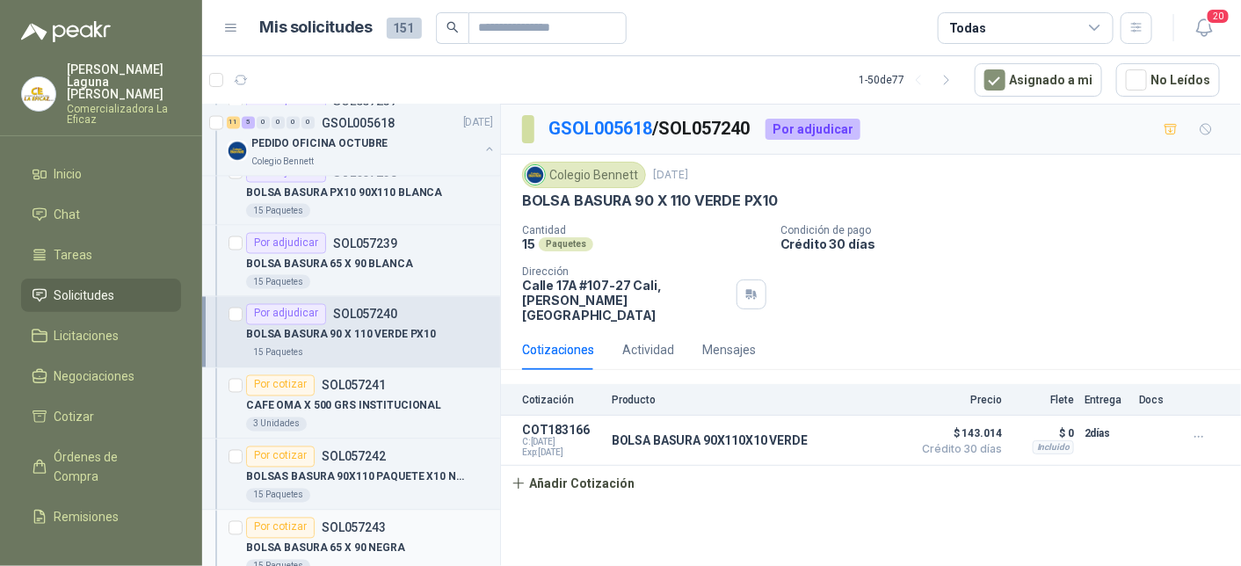
scroll to position [1143, 0]
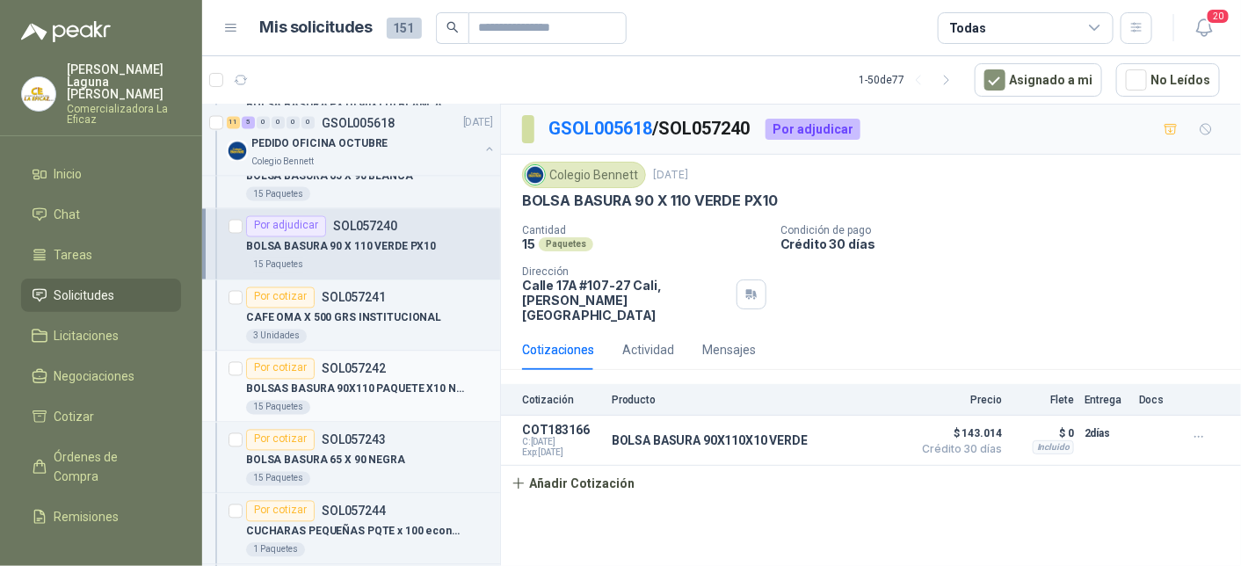
click at [359, 401] on div "15 Paquetes" at bounding box center [369, 408] width 247 height 14
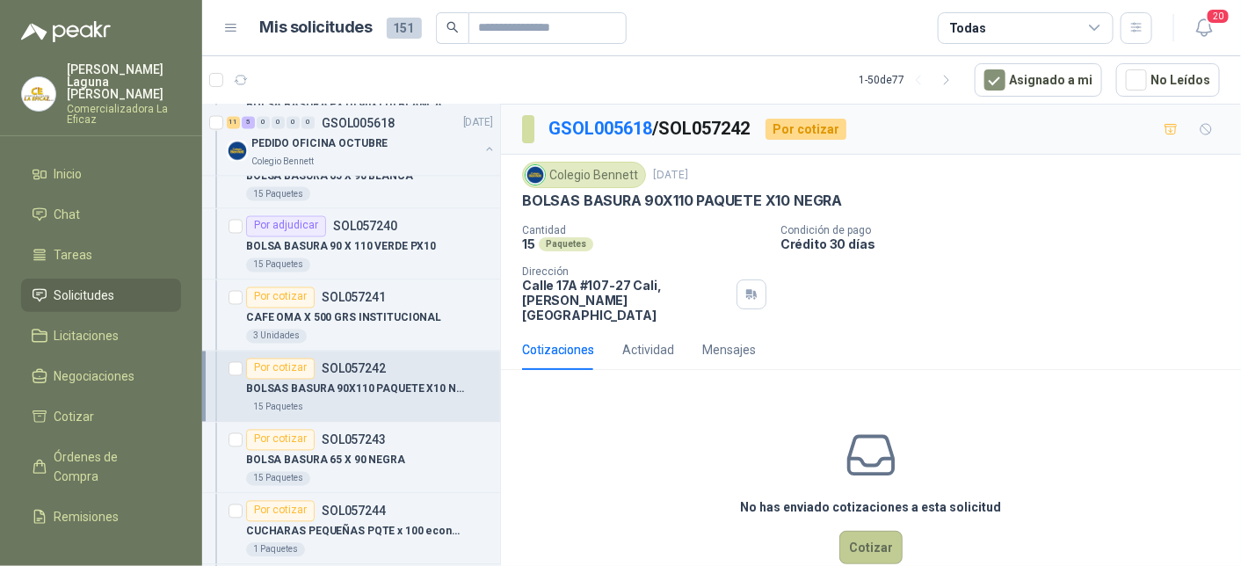
click at [860, 533] on button "Cotizar" at bounding box center [870, 547] width 63 height 33
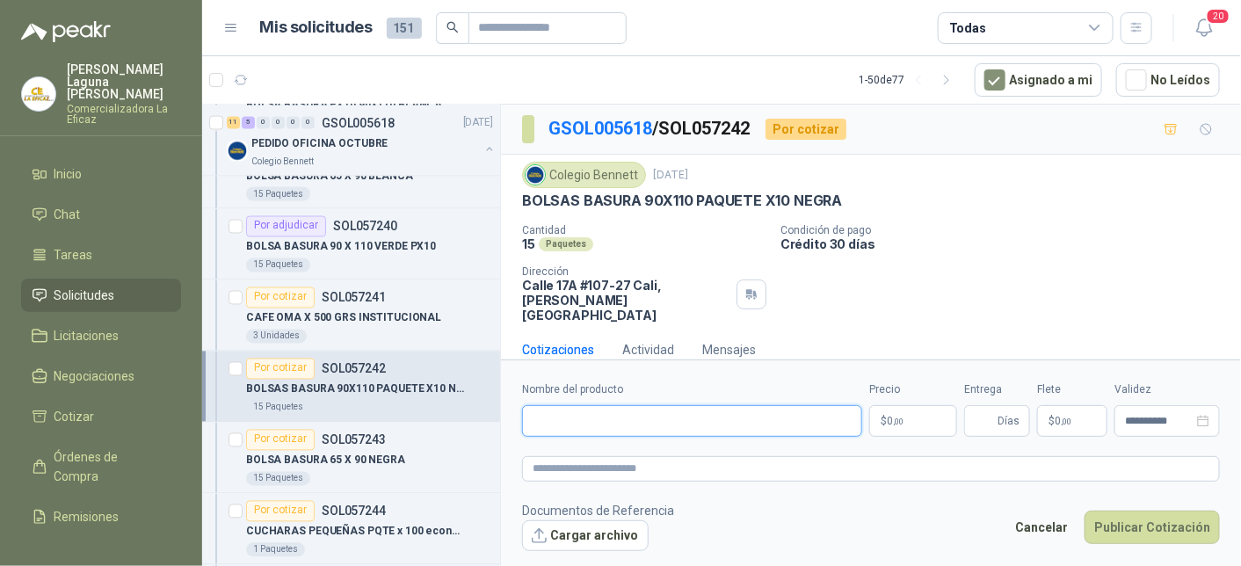
click at [681, 417] on input "Nombre del producto" at bounding box center [692, 421] width 340 height 32
type input "**********"
click at [898, 418] on span ",00" at bounding box center [898, 422] width 11 height 10
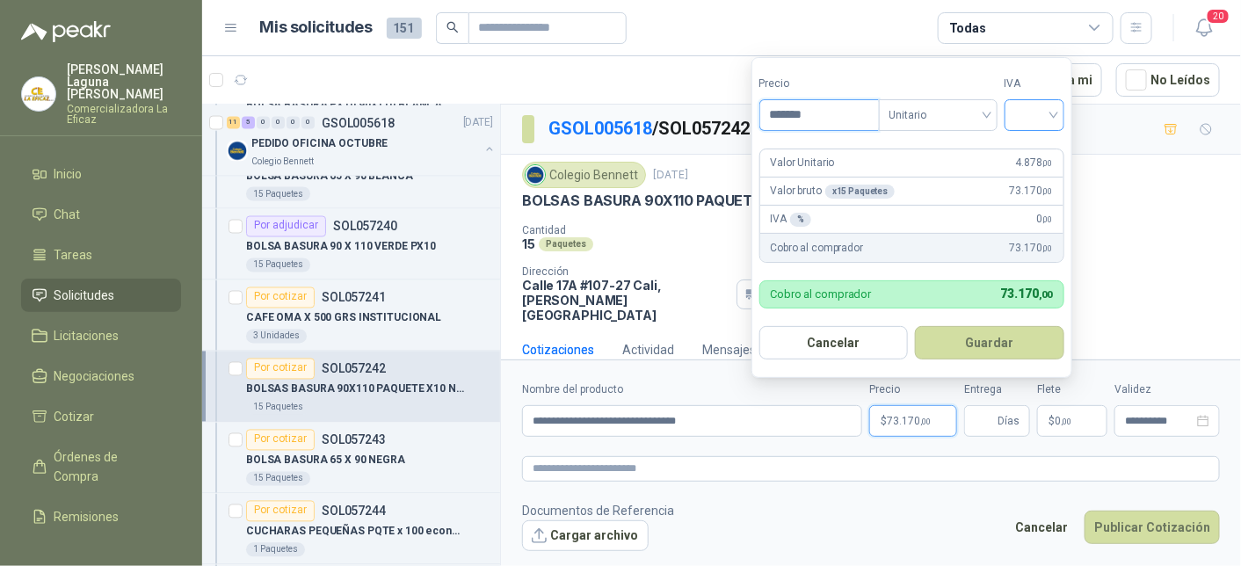
type input "*******"
click at [1043, 113] on input "search" at bounding box center [1034, 113] width 39 height 26
click at [1033, 148] on div "19%" at bounding box center [1038, 152] width 33 height 19
click at [1011, 347] on button "Guardar" at bounding box center [993, 342] width 151 height 33
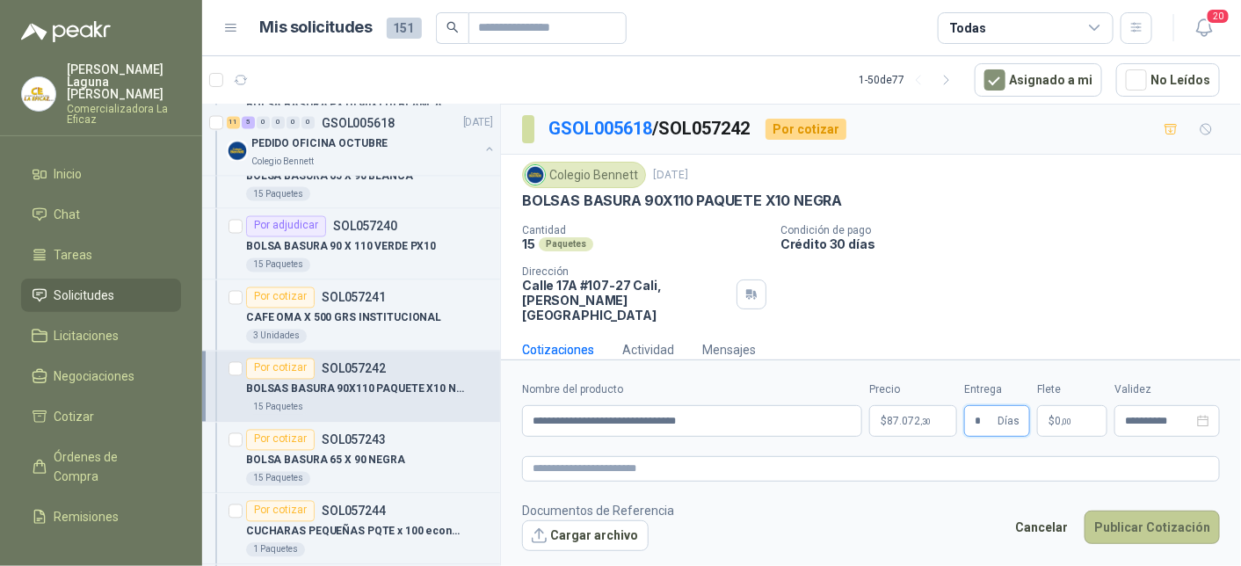
type input "*"
click at [1159, 527] on button "Publicar Cotización" at bounding box center [1152, 527] width 135 height 33
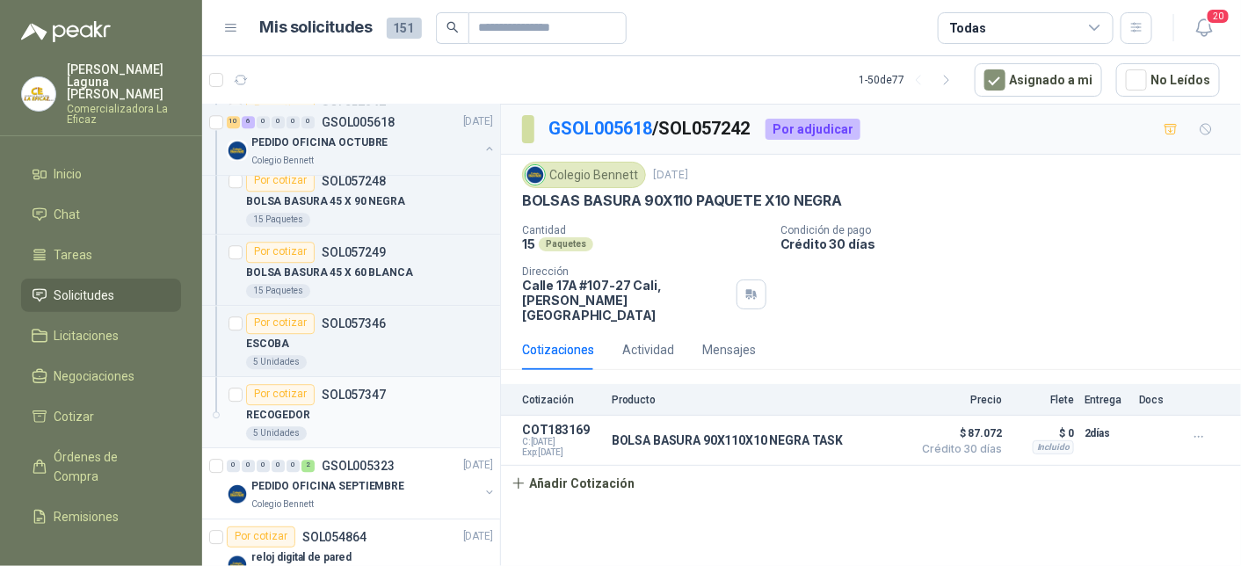
scroll to position [1846, 0]
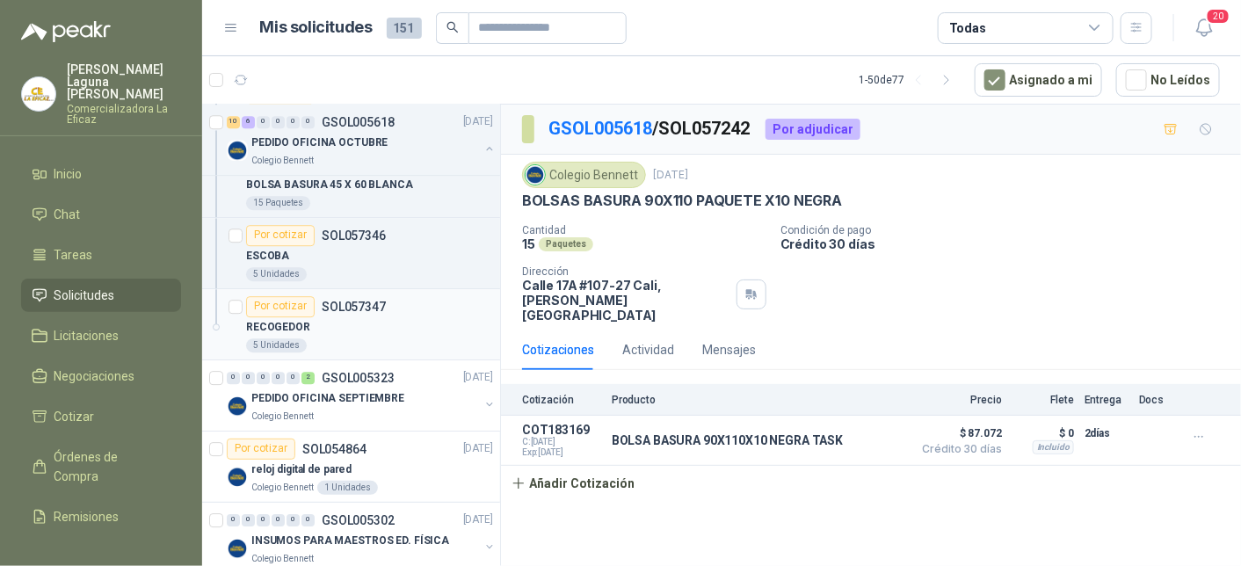
click at [308, 323] on div "RECOGEDOR" at bounding box center [369, 327] width 247 height 21
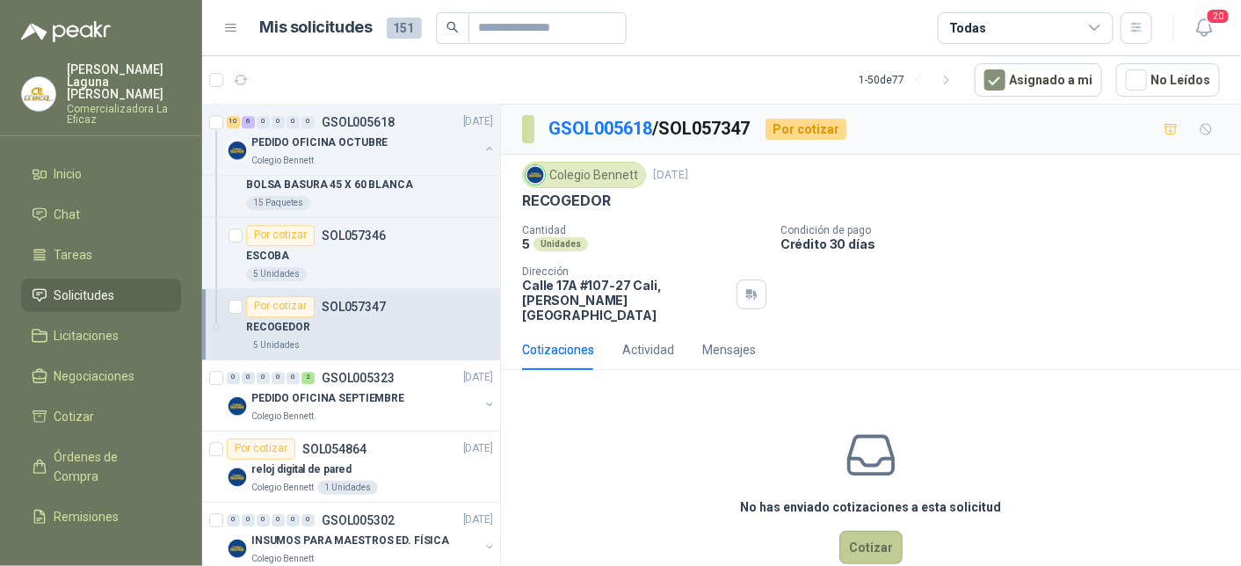
click at [869, 532] on button "Cotizar" at bounding box center [870, 547] width 63 height 33
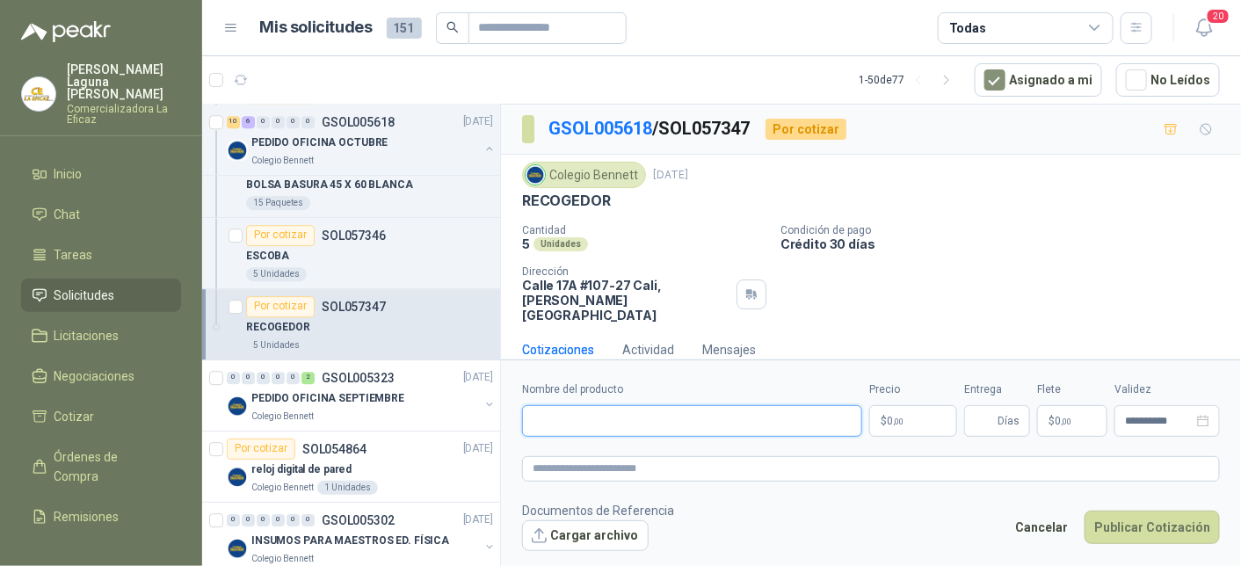
click at [597, 419] on input "Nombre del producto" at bounding box center [692, 421] width 340 height 32
type input "**********"
click at [911, 418] on p "$ 0 ,00" at bounding box center [913, 421] width 88 height 32
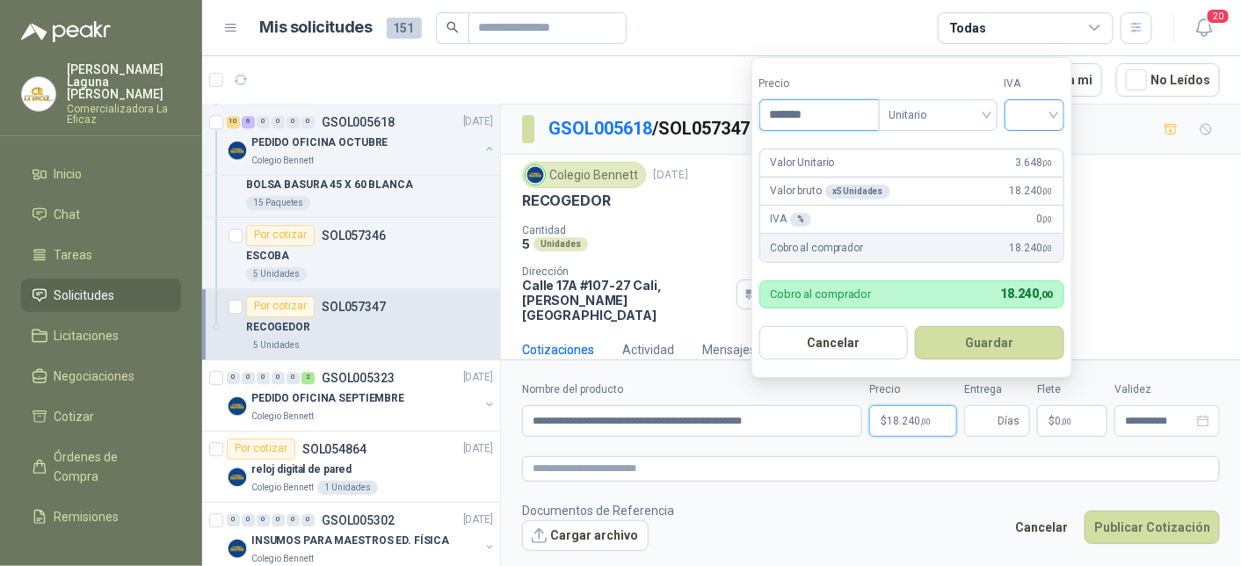
type input "*******"
click at [1026, 108] on input "search" at bounding box center [1034, 113] width 39 height 26
click at [1028, 147] on div "19%" at bounding box center [1038, 152] width 33 height 19
click at [991, 331] on button "Guardar" at bounding box center [993, 342] width 151 height 33
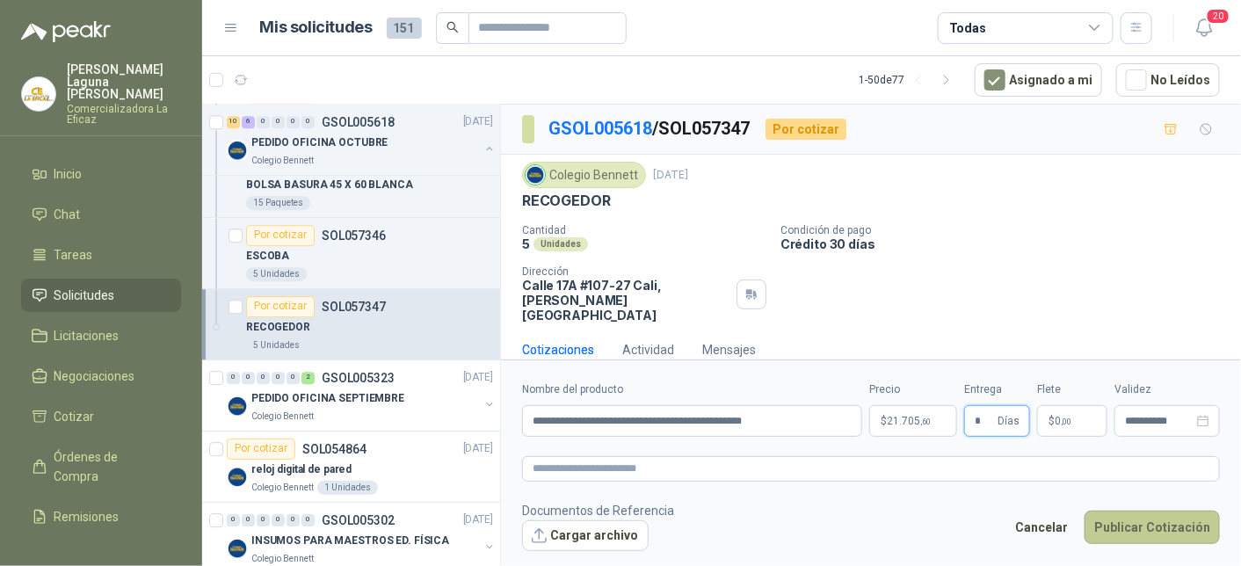
type input "*"
click at [1176, 526] on button "Publicar Cotización" at bounding box center [1152, 527] width 135 height 33
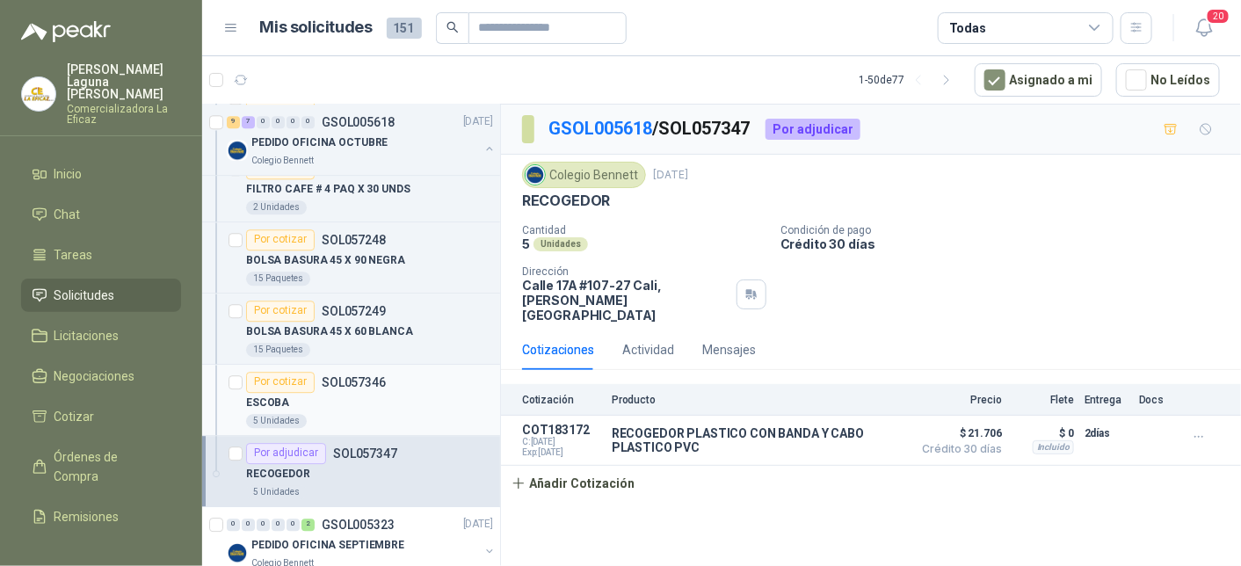
scroll to position [1670, 0]
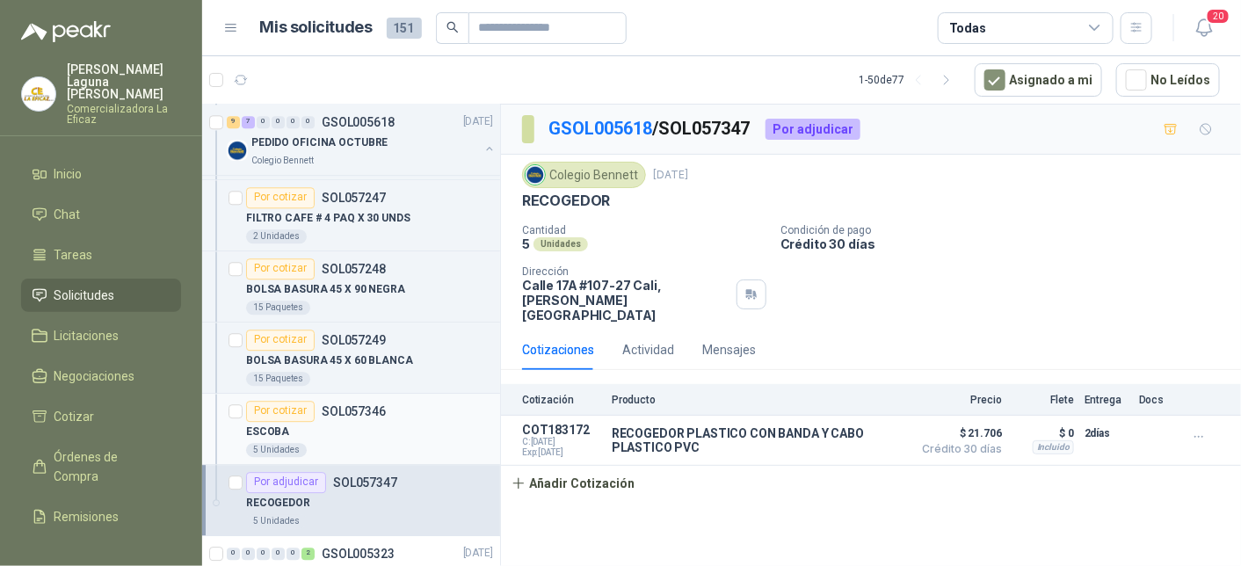
click at [289, 409] on div "Por cotizar" at bounding box center [280, 411] width 69 height 21
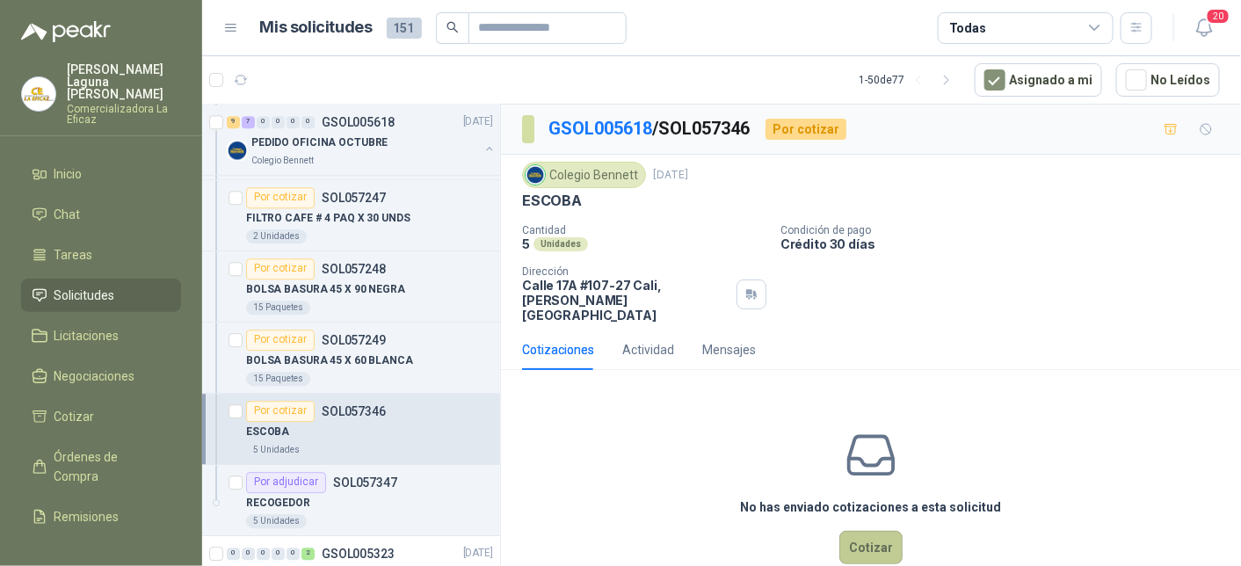
click at [867, 531] on button "Cotizar" at bounding box center [870, 547] width 63 height 33
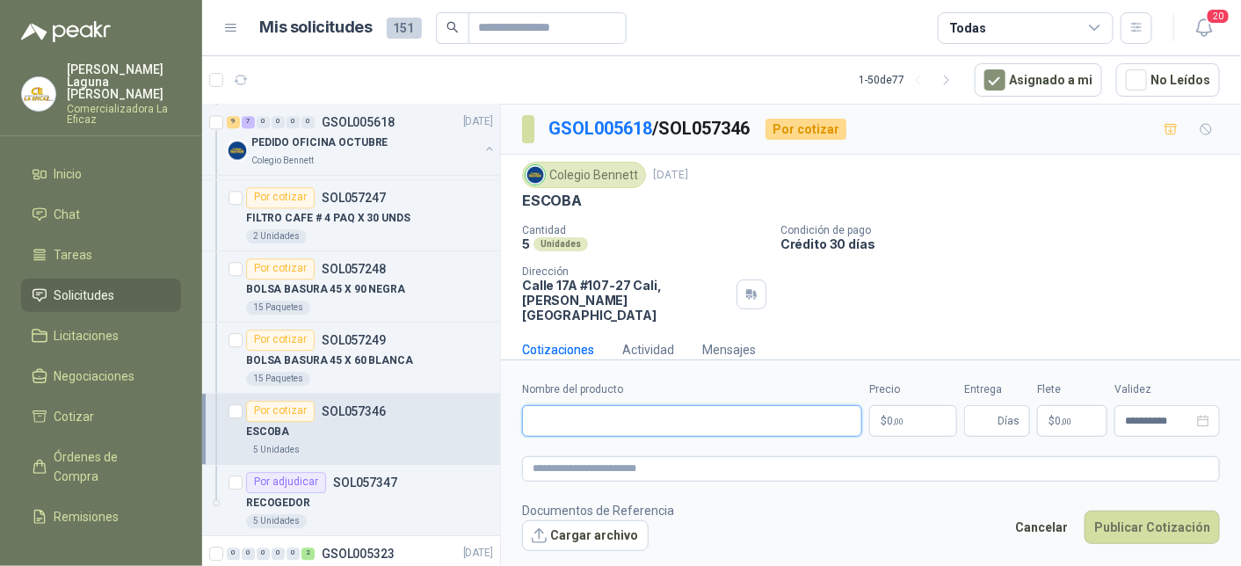
click at [657, 432] on input "Nombre del producto" at bounding box center [692, 421] width 340 height 32
type input "**********"
click at [917, 418] on p "$ 0 ,00" at bounding box center [913, 421] width 88 height 32
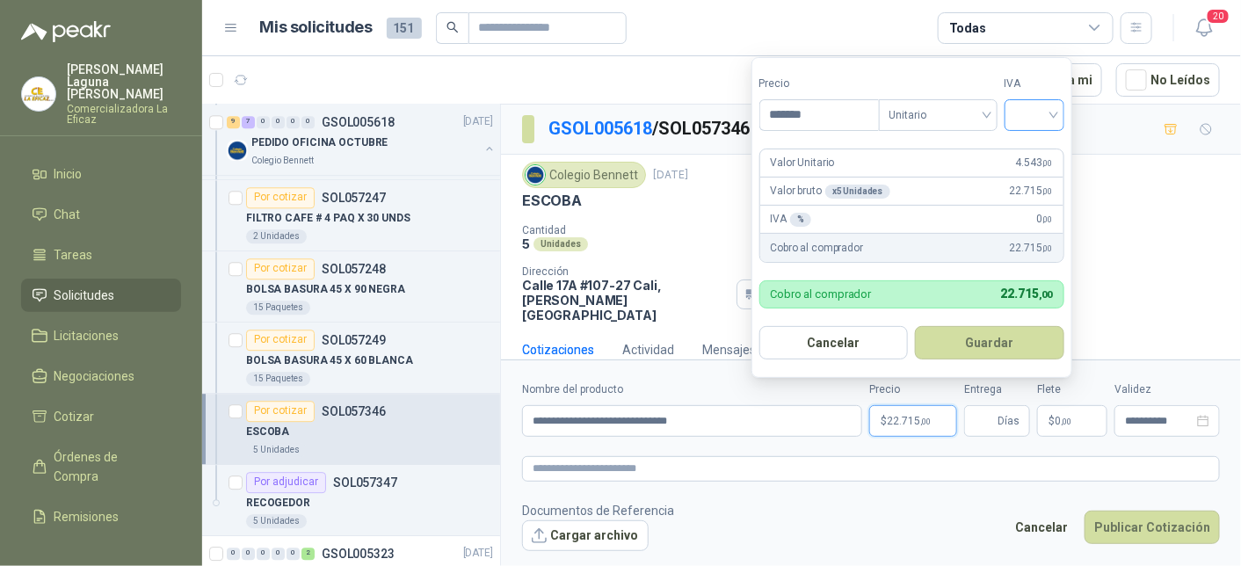
type input "*******"
click at [1028, 112] on input "search" at bounding box center [1034, 113] width 39 height 26
click at [1035, 152] on div "19%" at bounding box center [1038, 152] width 33 height 19
click at [983, 344] on button "Guardar" at bounding box center [993, 342] width 151 height 33
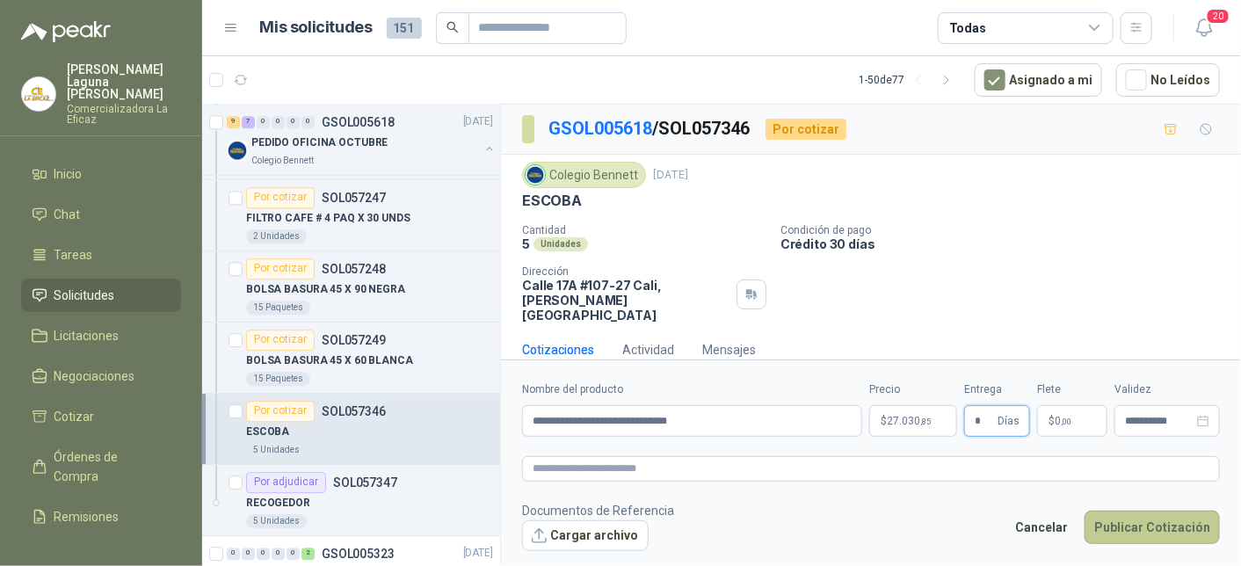
type input "*"
click at [1162, 515] on button "Publicar Cotización" at bounding box center [1152, 527] width 135 height 33
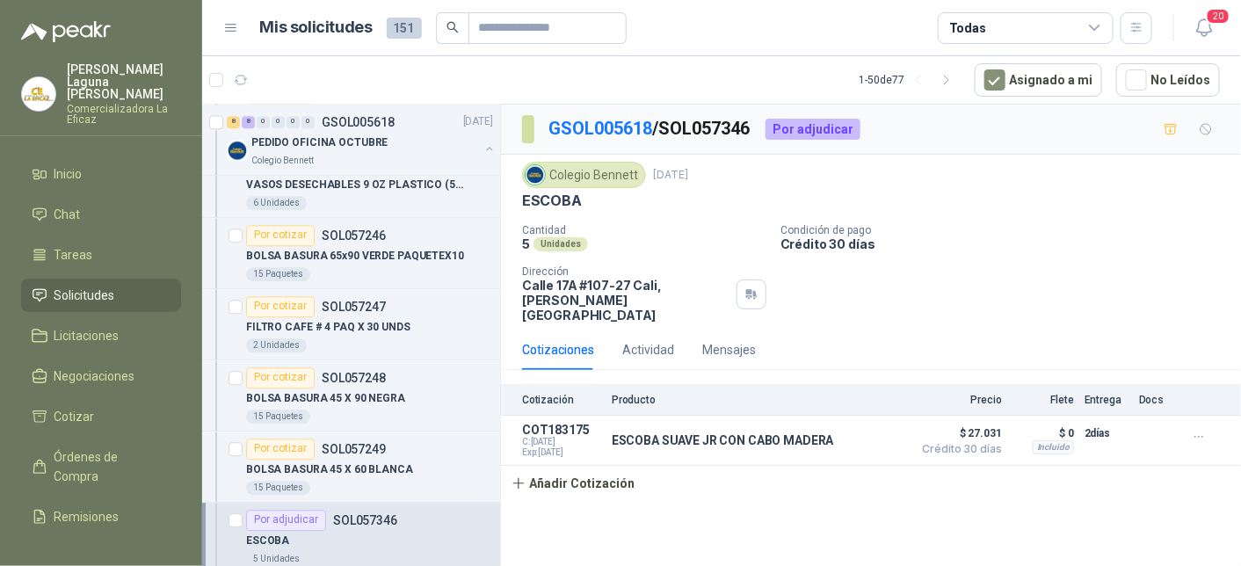
scroll to position [1670, 0]
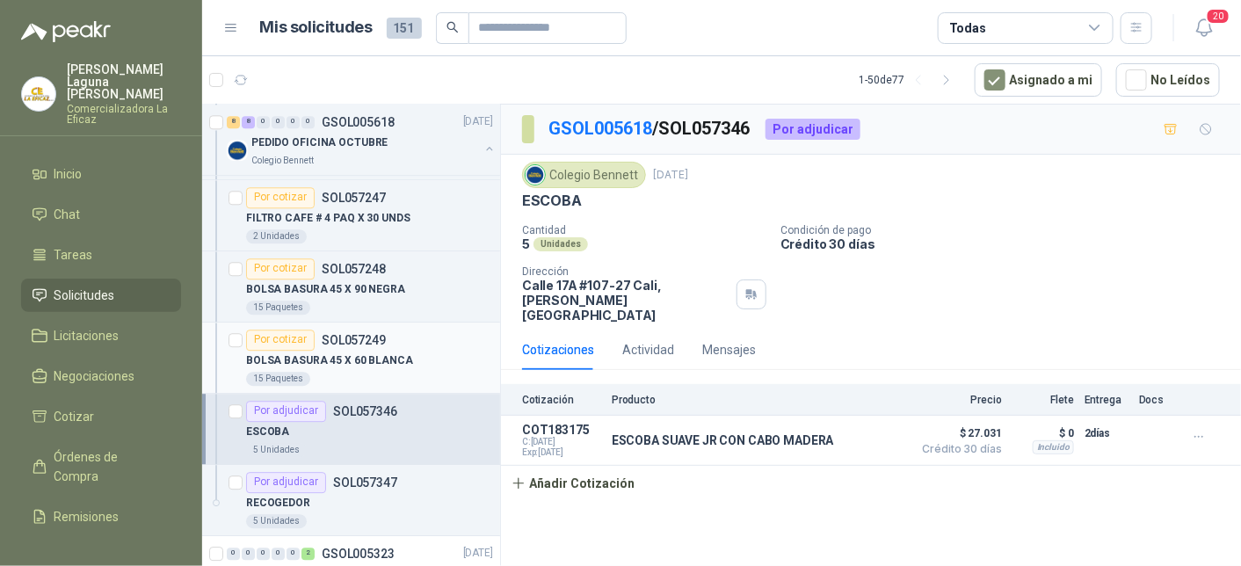
click at [341, 342] on div "Por cotizar SOL057249" at bounding box center [316, 340] width 140 height 21
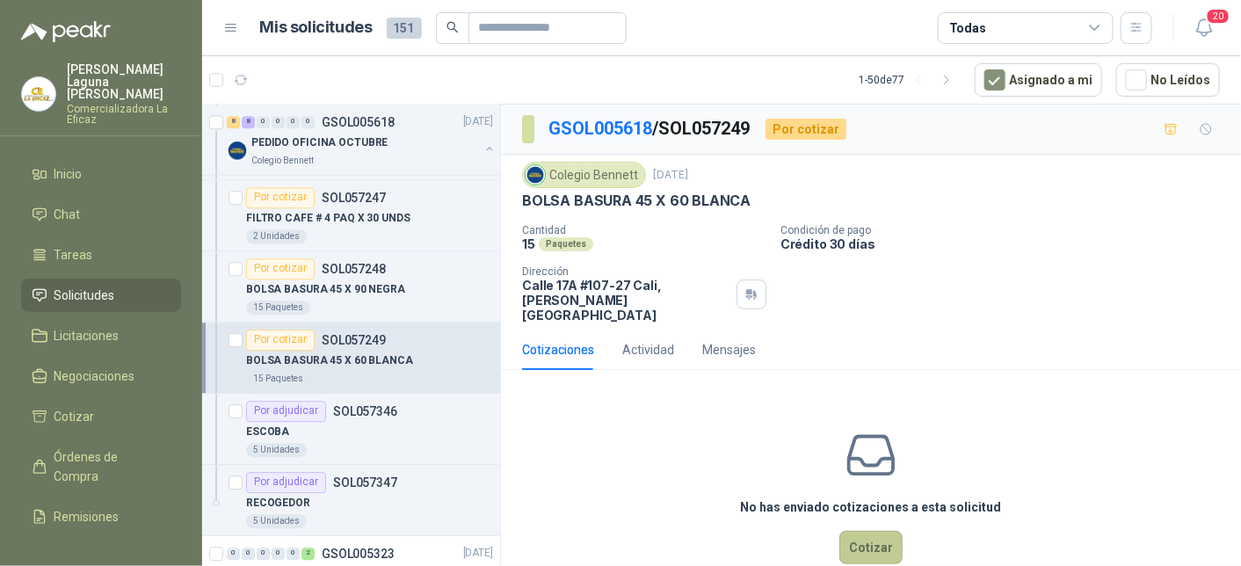
click at [861, 533] on button "Cotizar" at bounding box center [870, 547] width 63 height 33
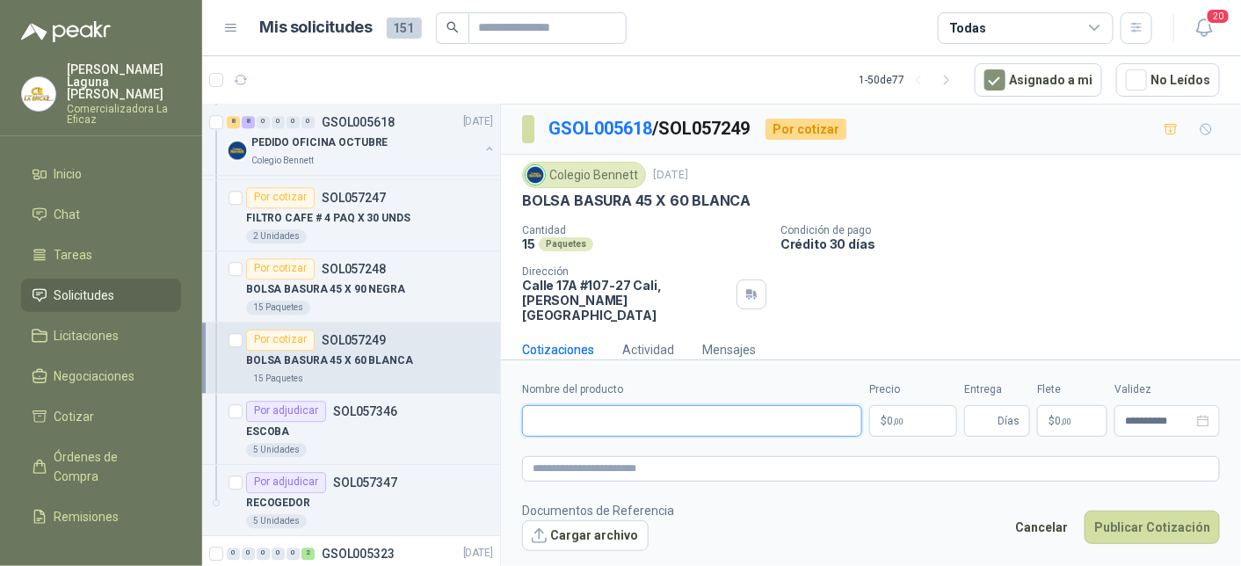
click at [684, 419] on input "Nombre del producto" at bounding box center [692, 421] width 340 height 32
type input "**********"
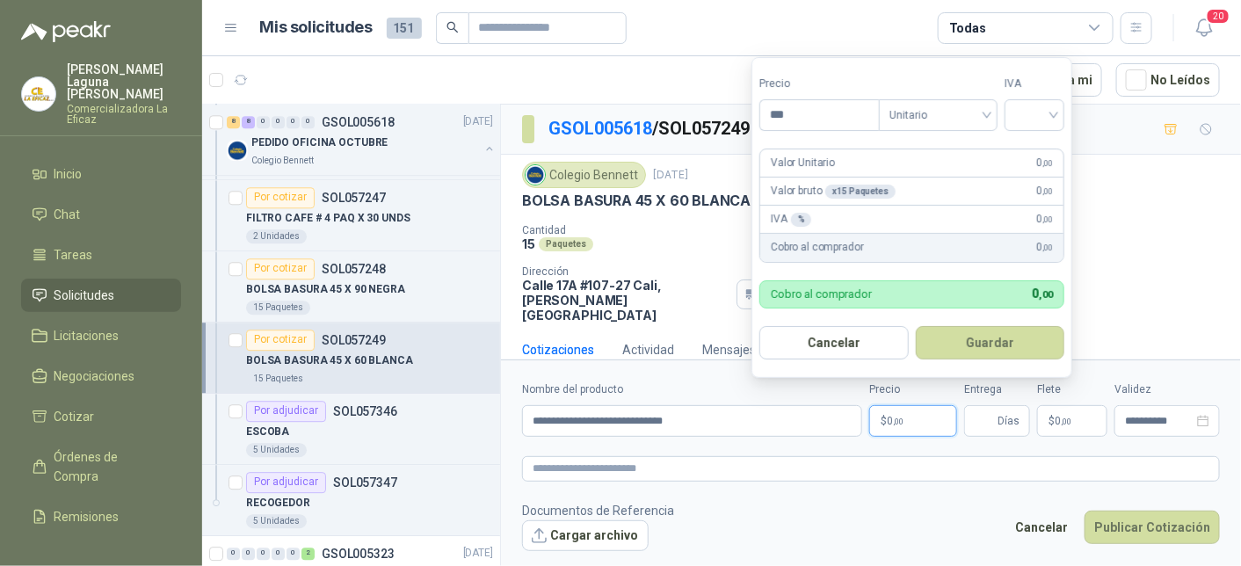
click at [905, 415] on p "$ 0 ,00" at bounding box center [913, 421] width 88 height 32
type input "*******"
click at [1037, 107] on input "search" at bounding box center [1034, 113] width 39 height 26
click at [1048, 143] on div "19%" at bounding box center [1038, 152] width 33 height 19
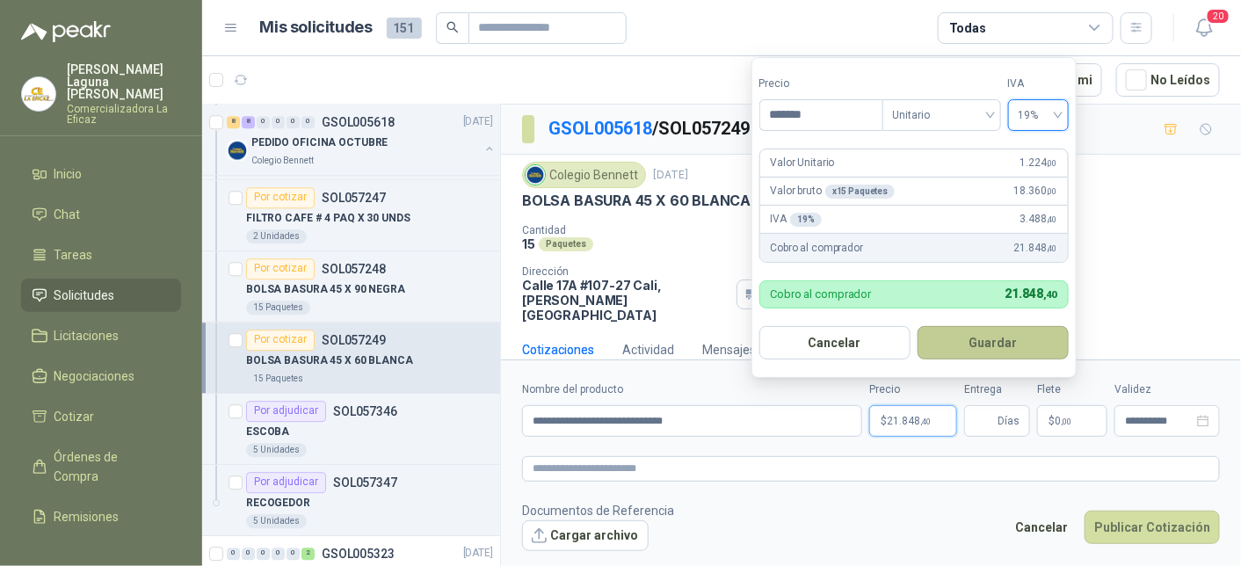
click at [993, 338] on button "Guardar" at bounding box center [993, 342] width 151 height 33
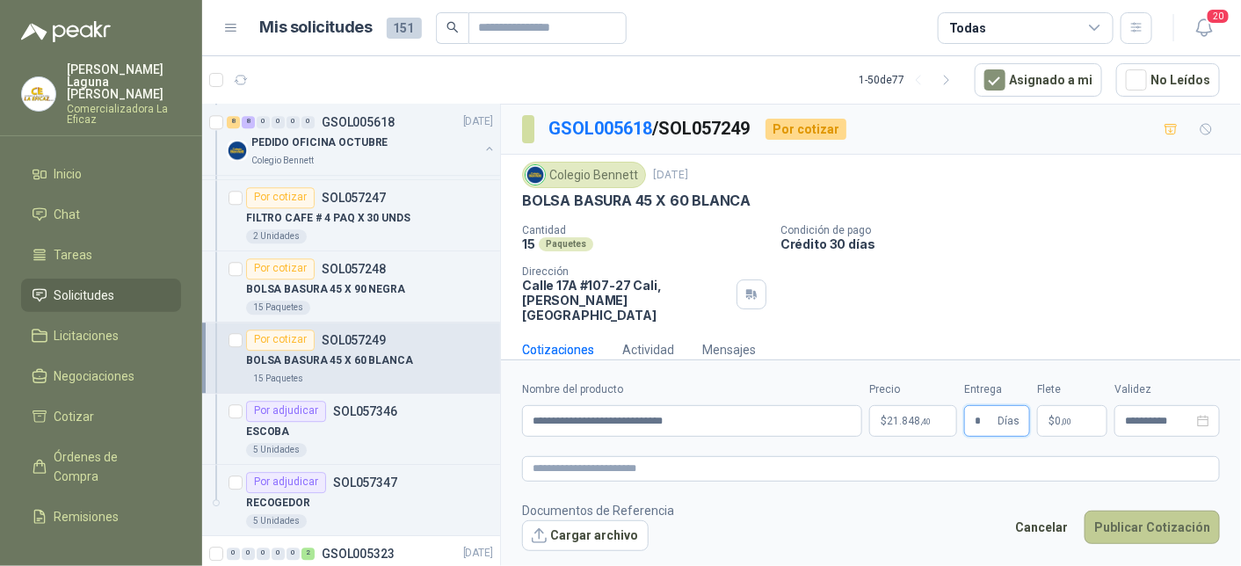
type input "*"
click at [1157, 513] on button "Publicar Cotización" at bounding box center [1152, 527] width 135 height 33
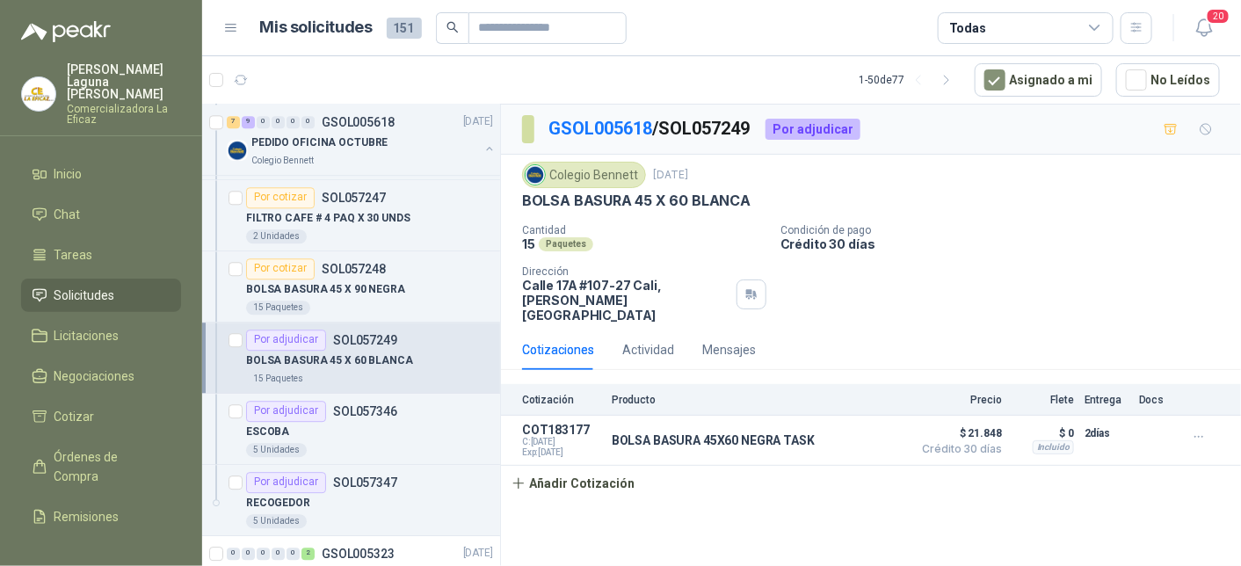
click at [403, 363] on p "BOLSA BASURA 45 X 60 BLANCA" at bounding box center [329, 360] width 167 height 17
click at [1199, 430] on icon "button" at bounding box center [1199, 437] width 15 height 15
click at [1133, 387] on button "Eliminar" at bounding box center [1164, 383] width 141 height 28
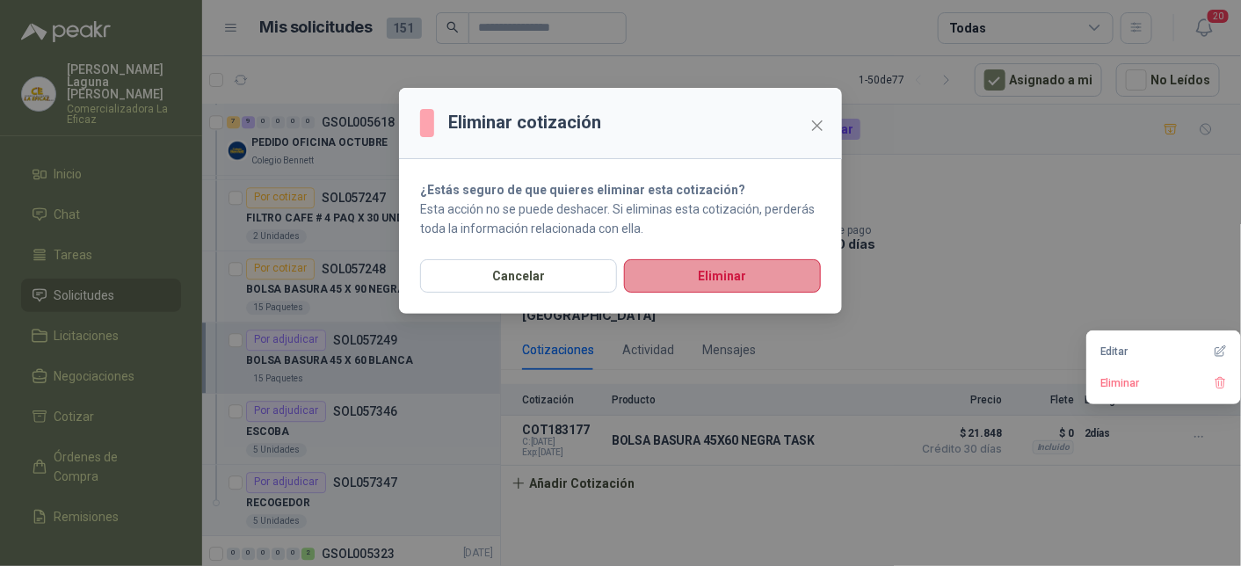
click at [746, 281] on button "Eliminar" at bounding box center [722, 275] width 197 height 33
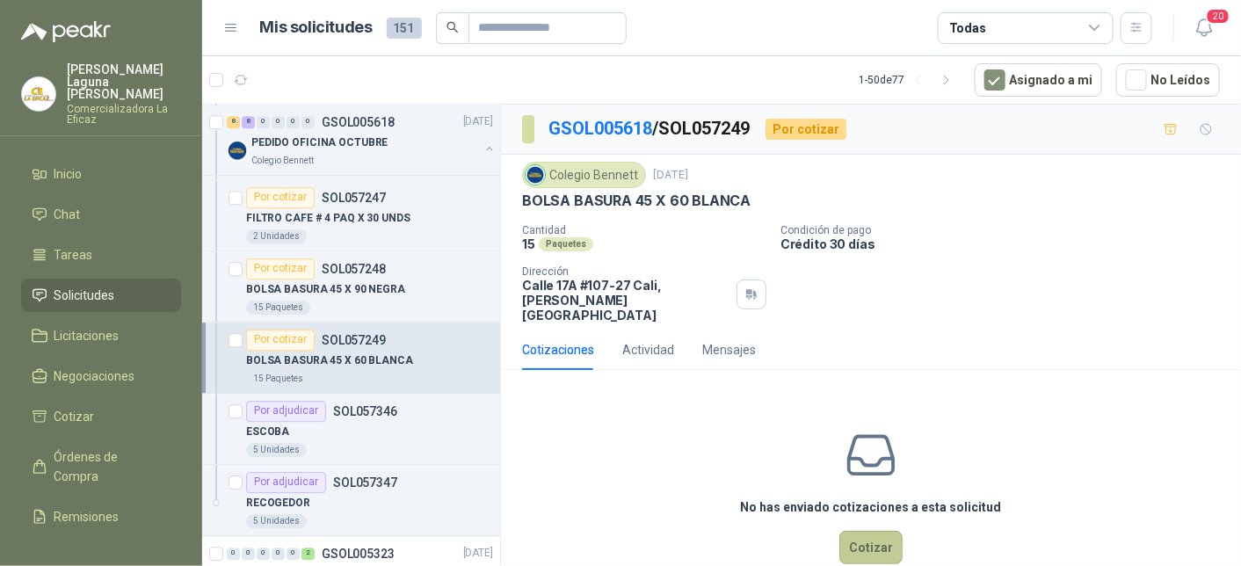
click at [861, 531] on button "Cotizar" at bounding box center [870, 547] width 63 height 33
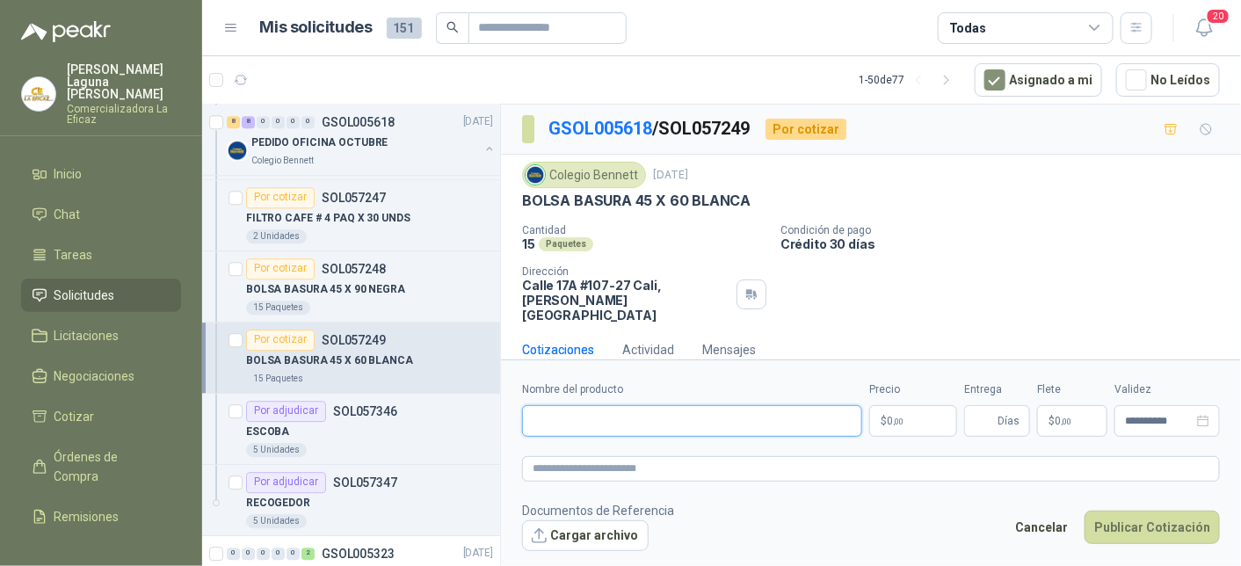
click at [624, 422] on input "Nombre del producto" at bounding box center [692, 421] width 340 height 32
type input "**********"
click at [903, 423] on span ",00" at bounding box center [898, 422] width 11 height 10
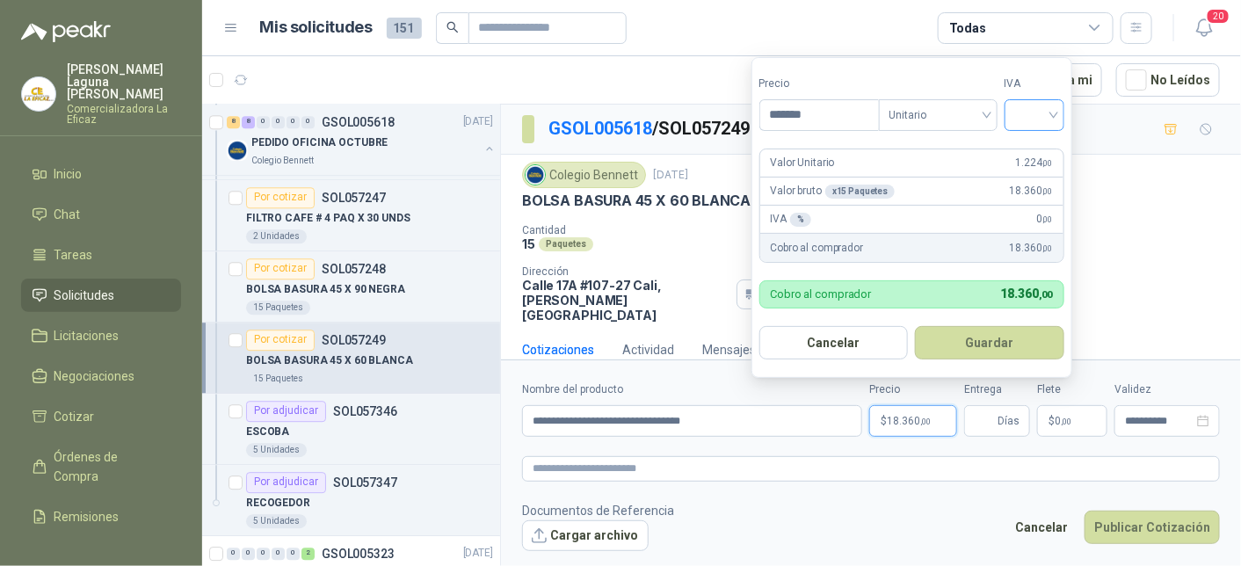
type input "*******"
click at [1035, 115] on input "search" at bounding box center [1034, 113] width 39 height 26
click at [1039, 156] on div "19%" at bounding box center [1038, 152] width 33 height 19
click at [985, 340] on button "Guardar" at bounding box center [993, 342] width 151 height 33
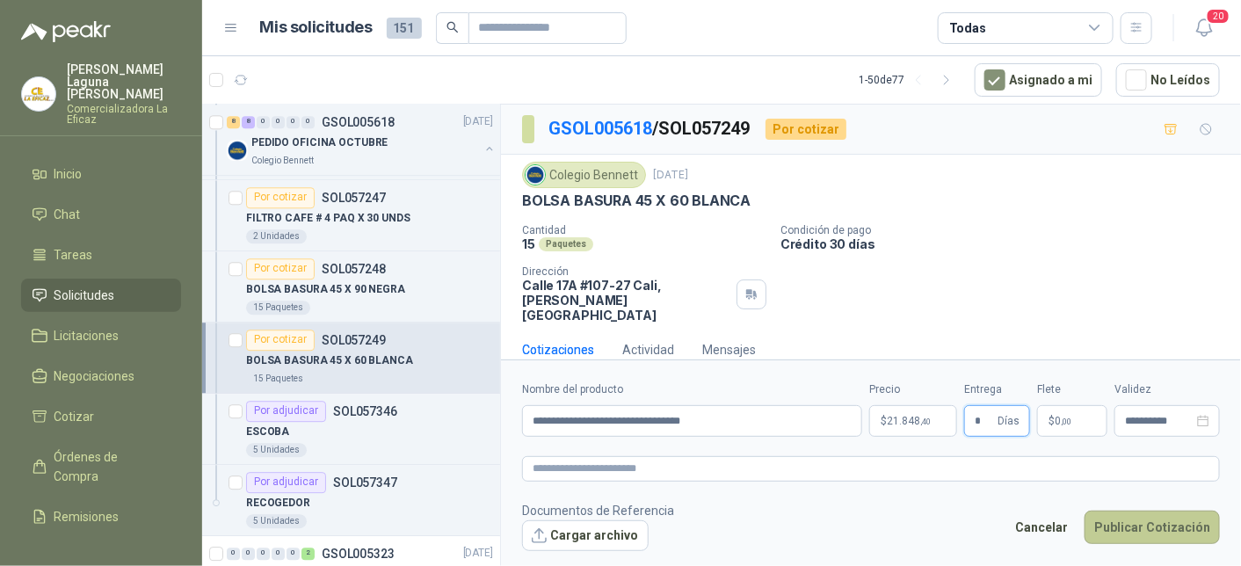
type input "*"
click at [1144, 525] on button "Publicar Cotización" at bounding box center [1152, 527] width 135 height 33
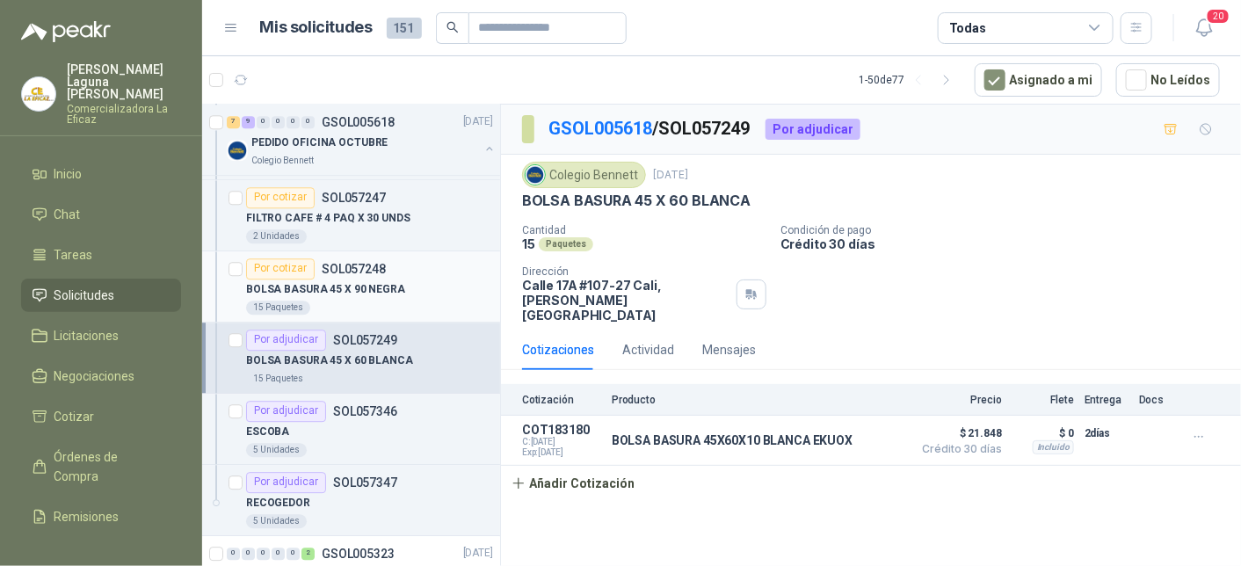
click at [312, 280] on div "BOLSA BASURA 45 X 90 NEGRA" at bounding box center [369, 290] width 247 height 21
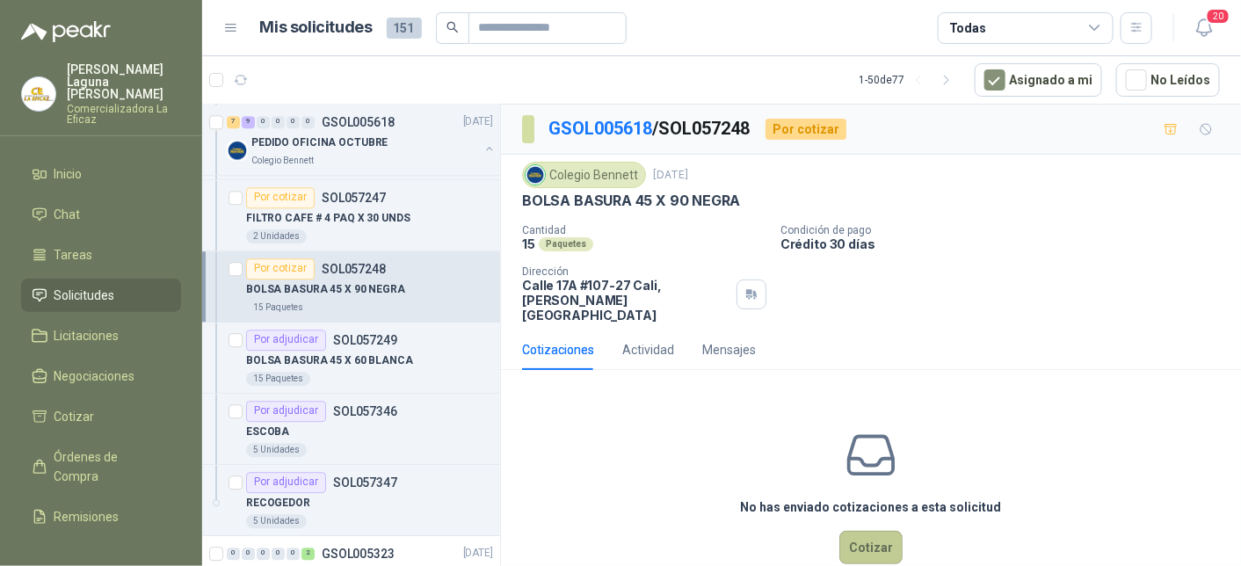
click at [880, 531] on button "Cotizar" at bounding box center [870, 547] width 63 height 33
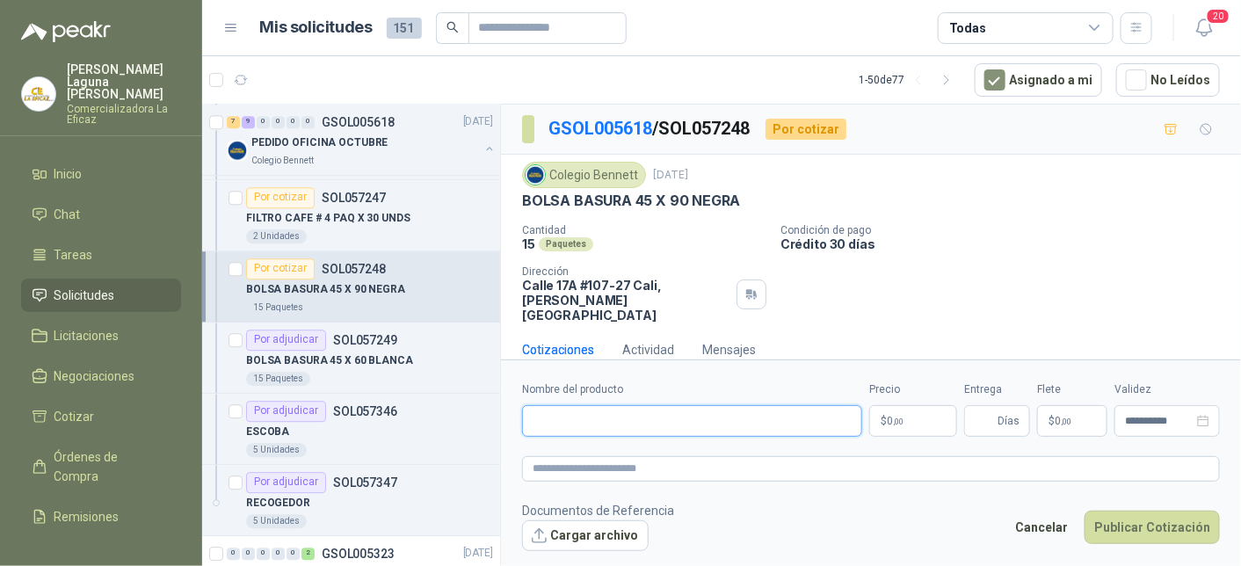
click at [676, 423] on input "Nombre del producto" at bounding box center [692, 421] width 340 height 32
type input "**********"
click at [904, 421] on p "$ 0 ,00" at bounding box center [913, 421] width 88 height 32
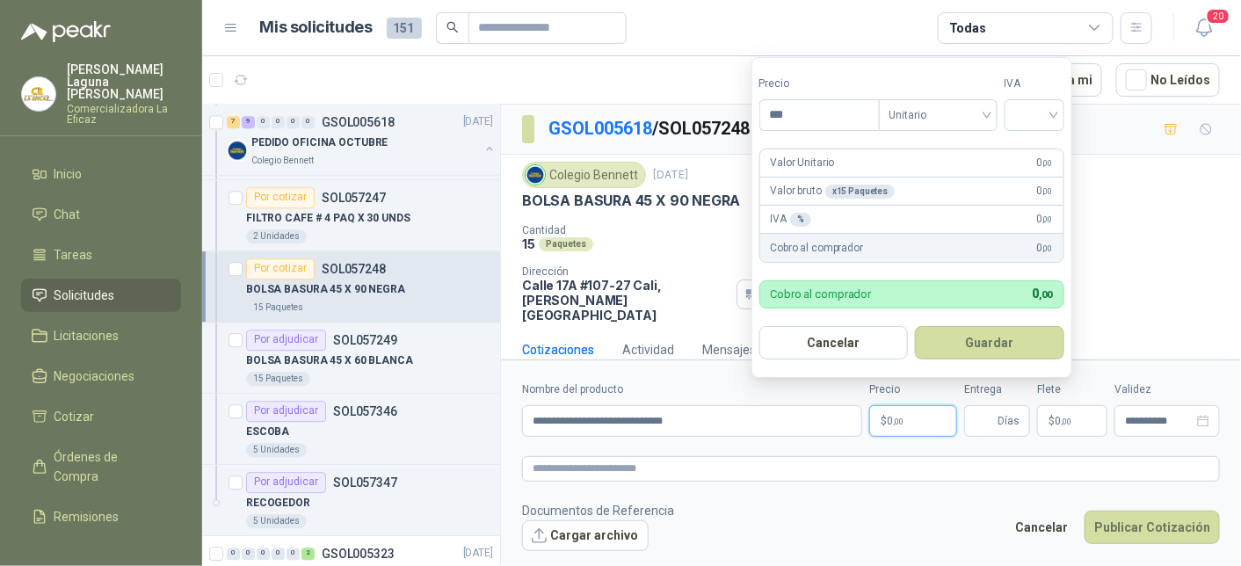
click at [904, 421] on p "$ 0 ,00" at bounding box center [913, 421] width 88 height 32
click at [805, 108] on input "***" at bounding box center [819, 115] width 119 height 30
type input "*******"
click at [1034, 110] on input "search" at bounding box center [1034, 113] width 39 height 26
click at [1044, 154] on div "19%" at bounding box center [1038, 152] width 33 height 19
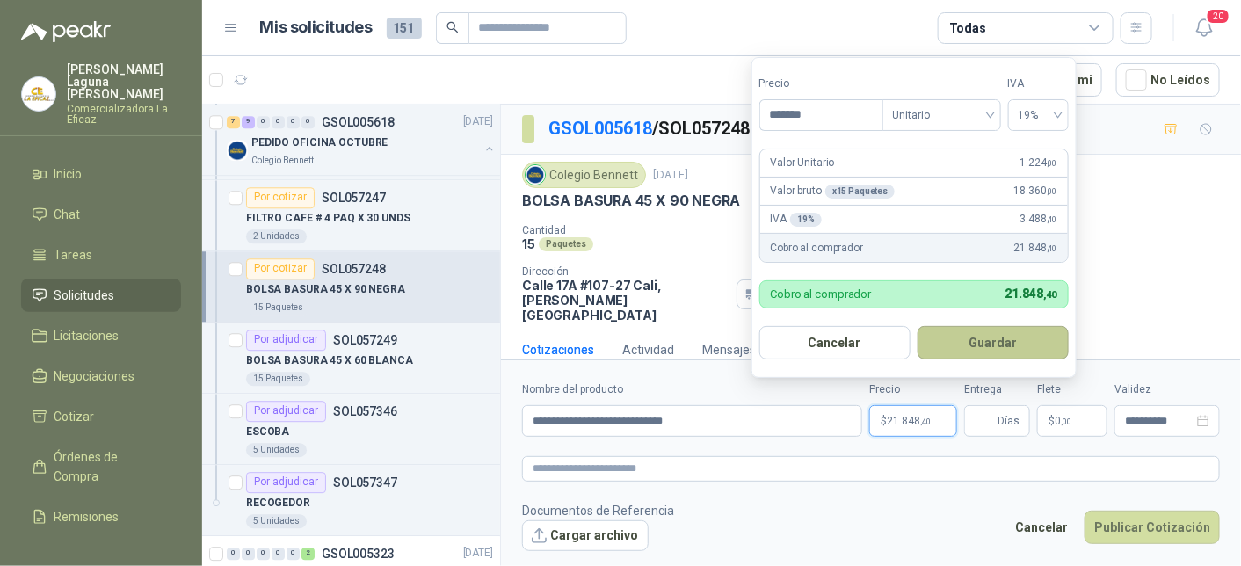
click at [981, 349] on button "Guardar" at bounding box center [993, 342] width 151 height 33
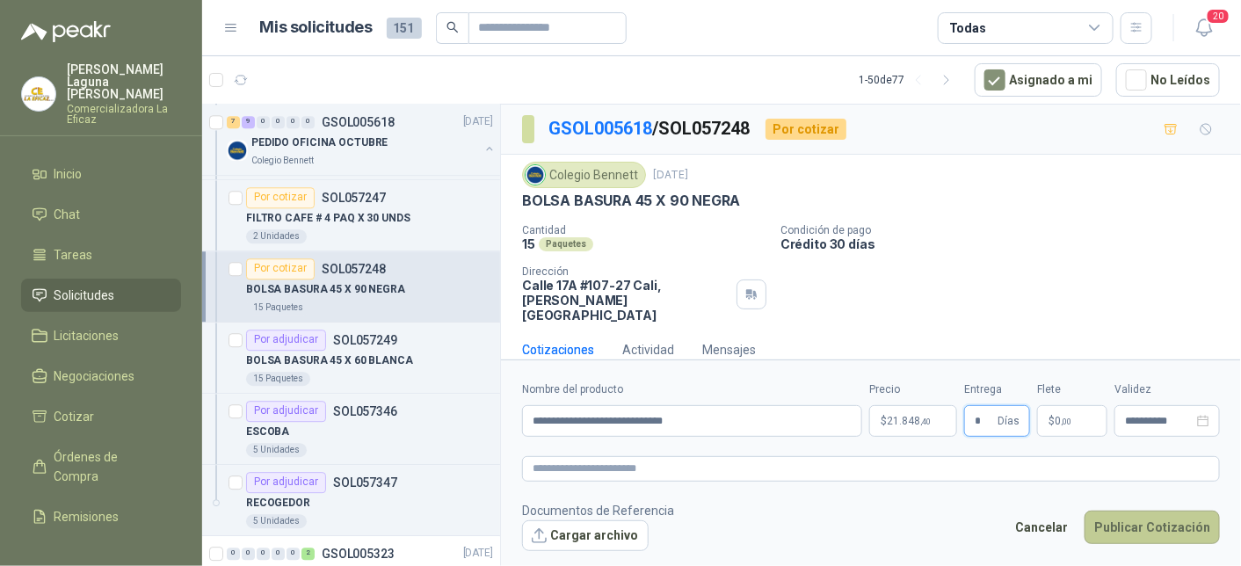
type input "*"
click at [1147, 522] on button "Publicar Cotización" at bounding box center [1152, 527] width 135 height 33
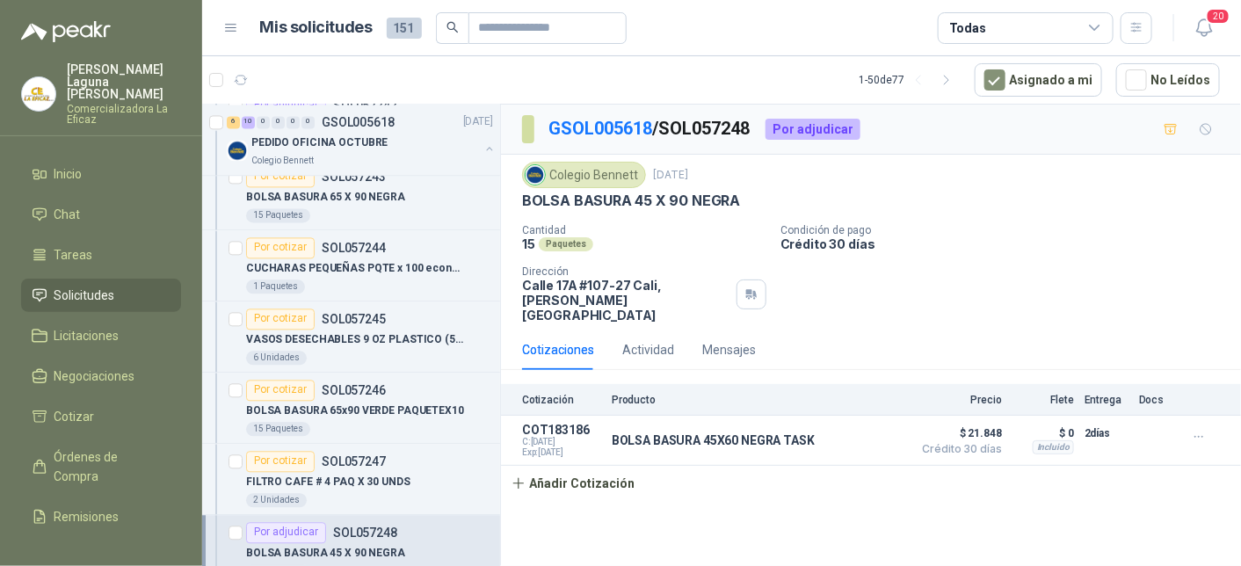
scroll to position [1494, 0]
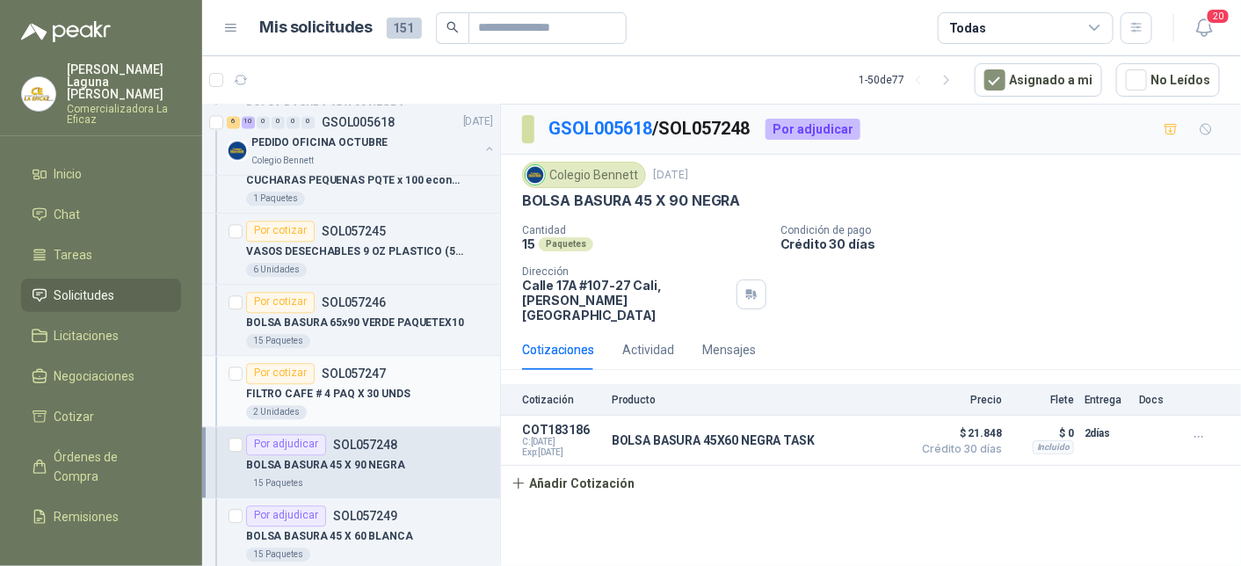
click at [308, 386] on p "FILTRO CAFE # 4 PAQ X 30 UNDS" at bounding box center [328, 394] width 164 height 17
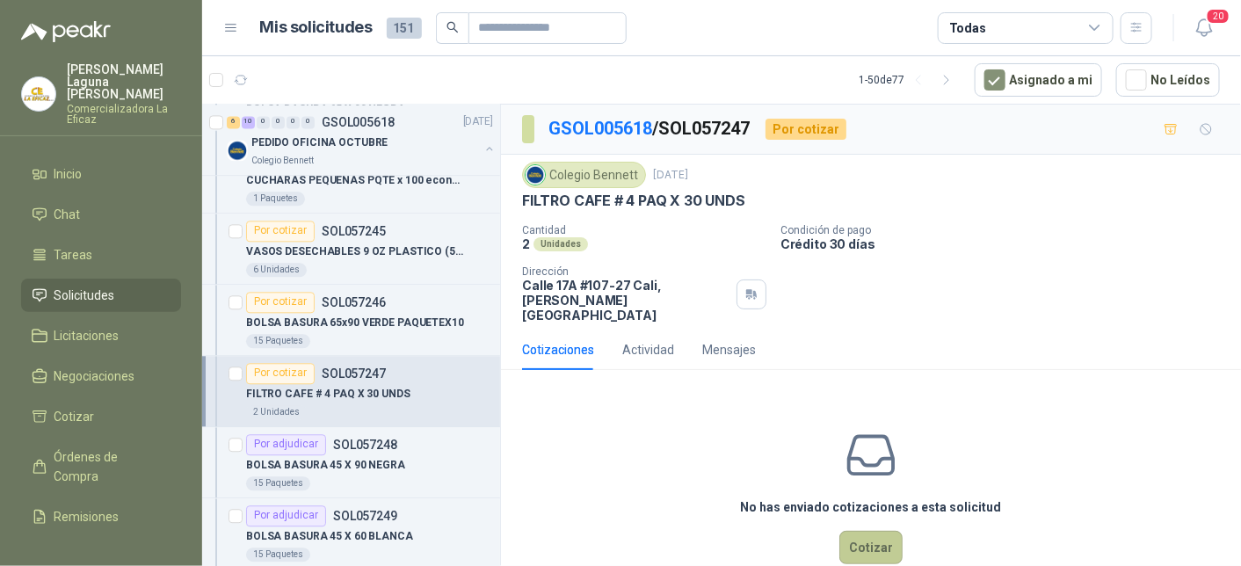
click at [874, 531] on button "Cotizar" at bounding box center [870, 547] width 63 height 33
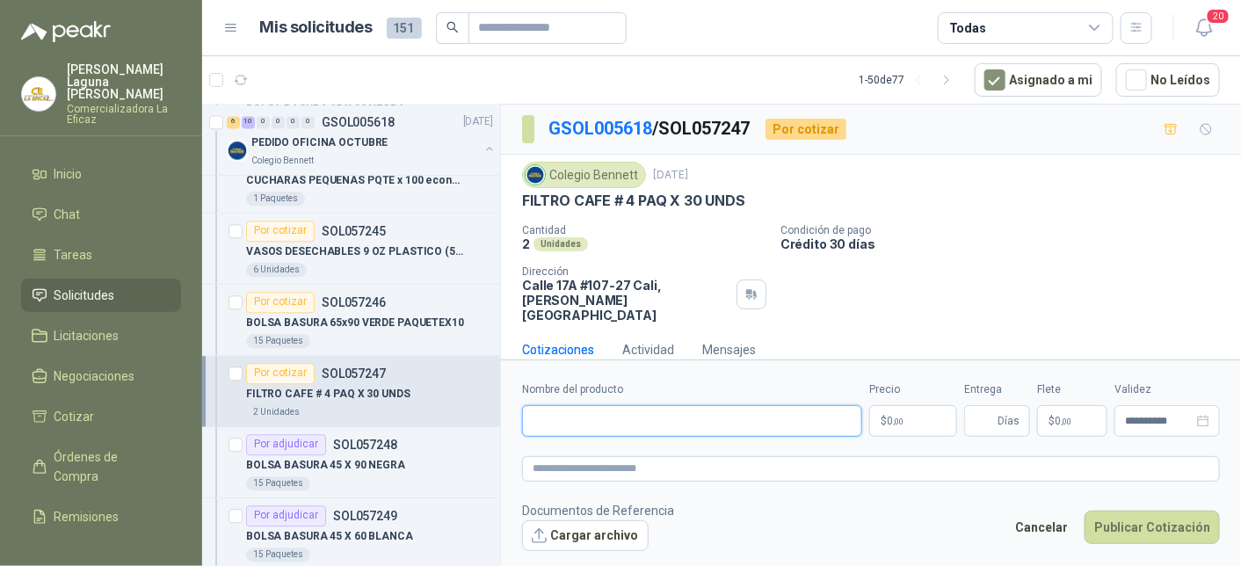
click at [630, 428] on input "Nombre del producto" at bounding box center [692, 421] width 340 height 32
type input "**********"
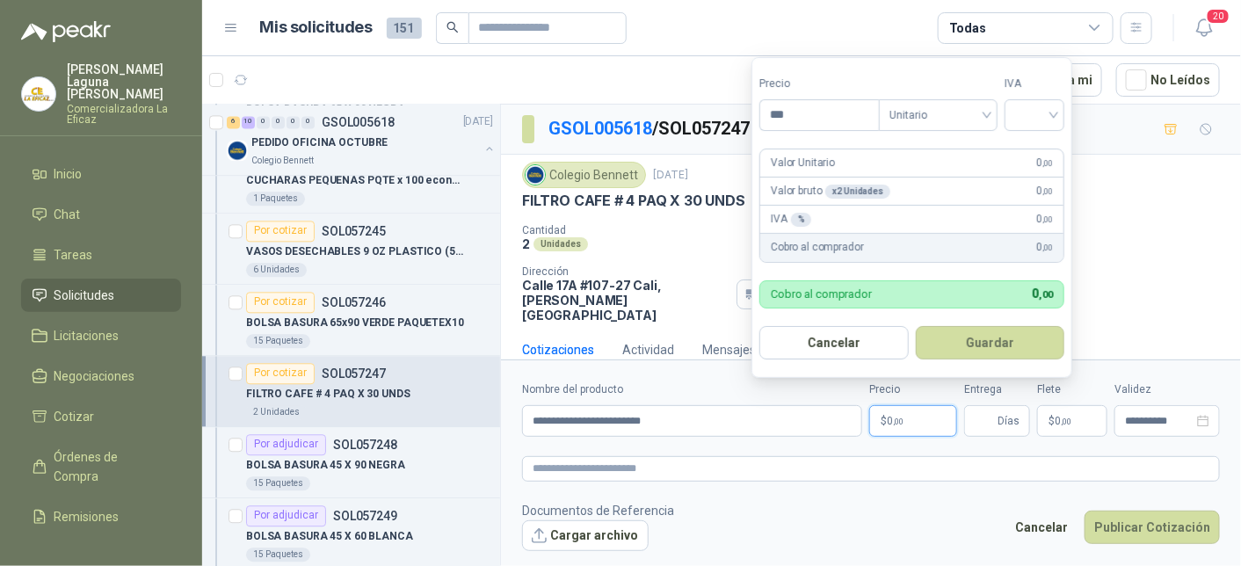
click at [915, 418] on p "$ 0 ,00" at bounding box center [913, 421] width 88 height 32
type input "*******"
click at [1048, 113] on input "search" at bounding box center [1034, 113] width 39 height 26
click at [1050, 152] on div "19%" at bounding box center [1038, 152] width 33 height 19
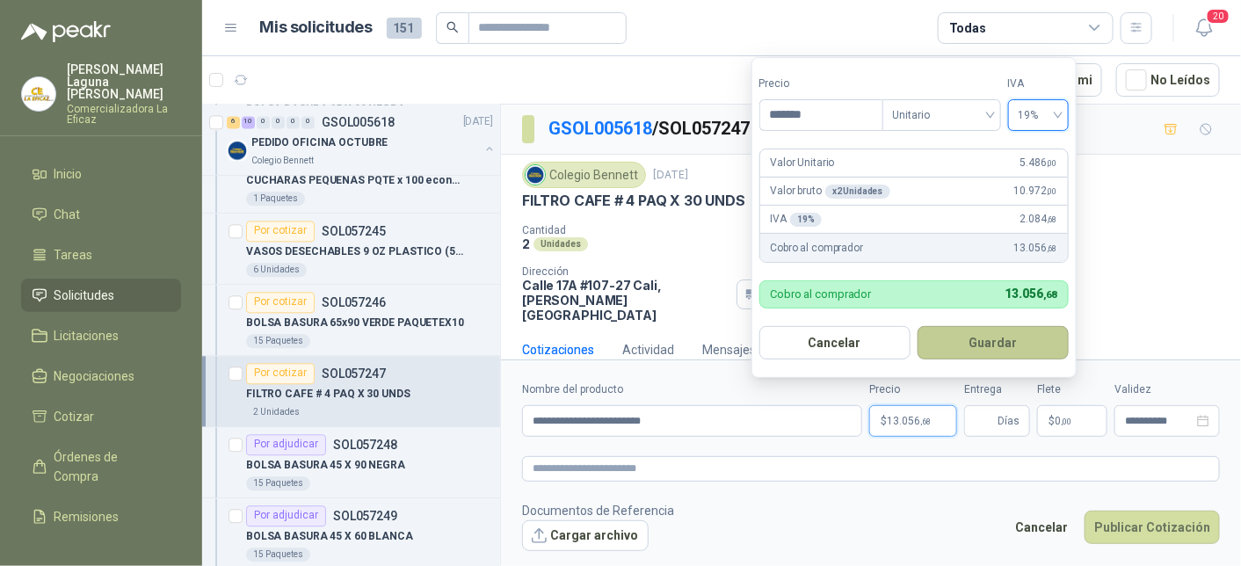
click at [999, 334] on button "Guardar" at bounding box center [993, 342] width 151 height 33
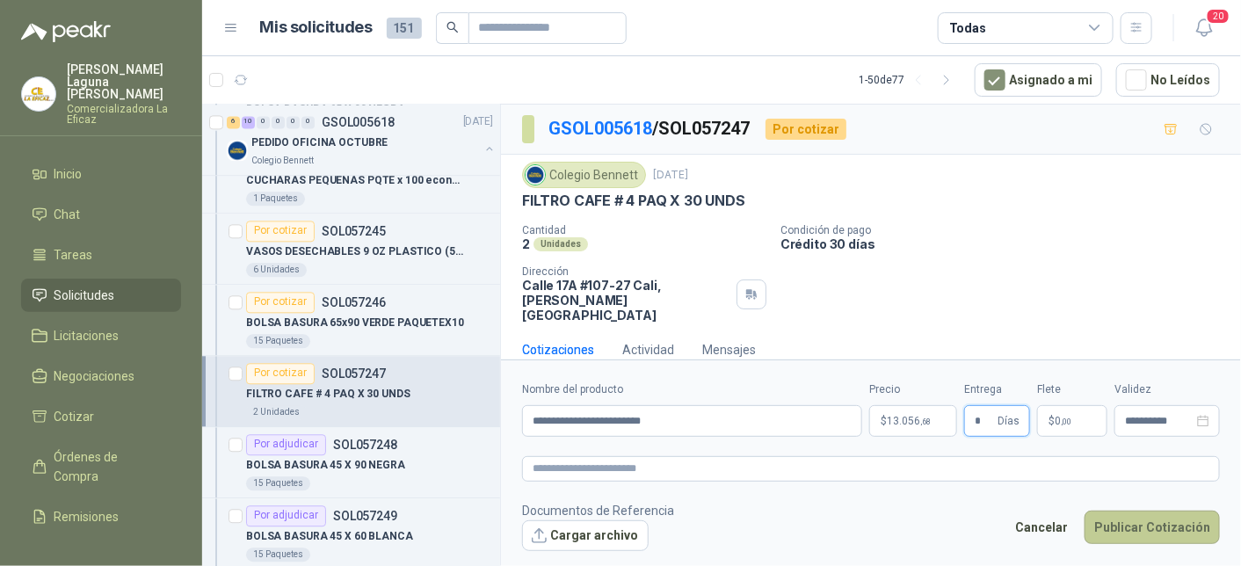
type input "*"
click at [1141, 519] on button "Publicar Cotización" at bounding box center [1152, 527] width 135 height 33
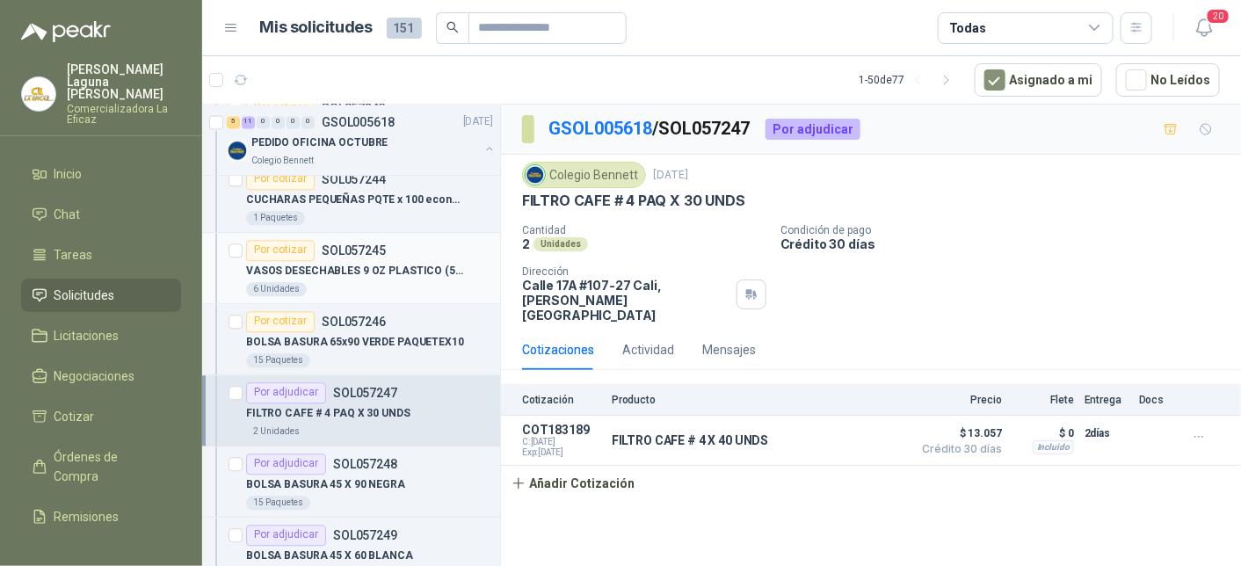
scroll to position [1494, 0]
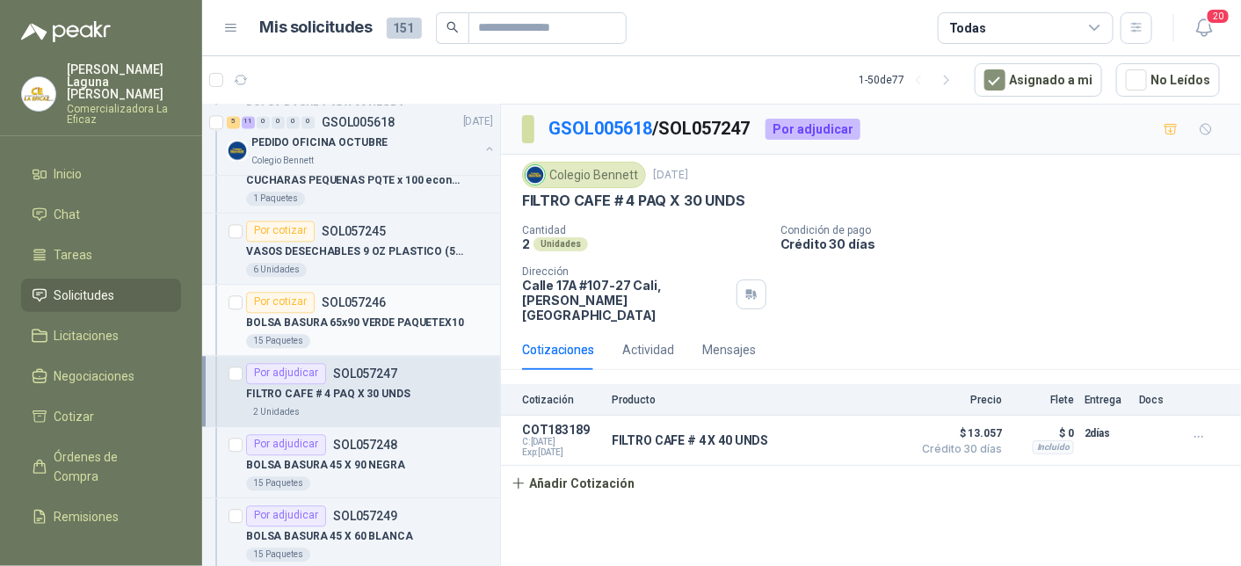
click at [360, 300] on p "SOL057246" at bounding box center [354, 302] width 64 height 12
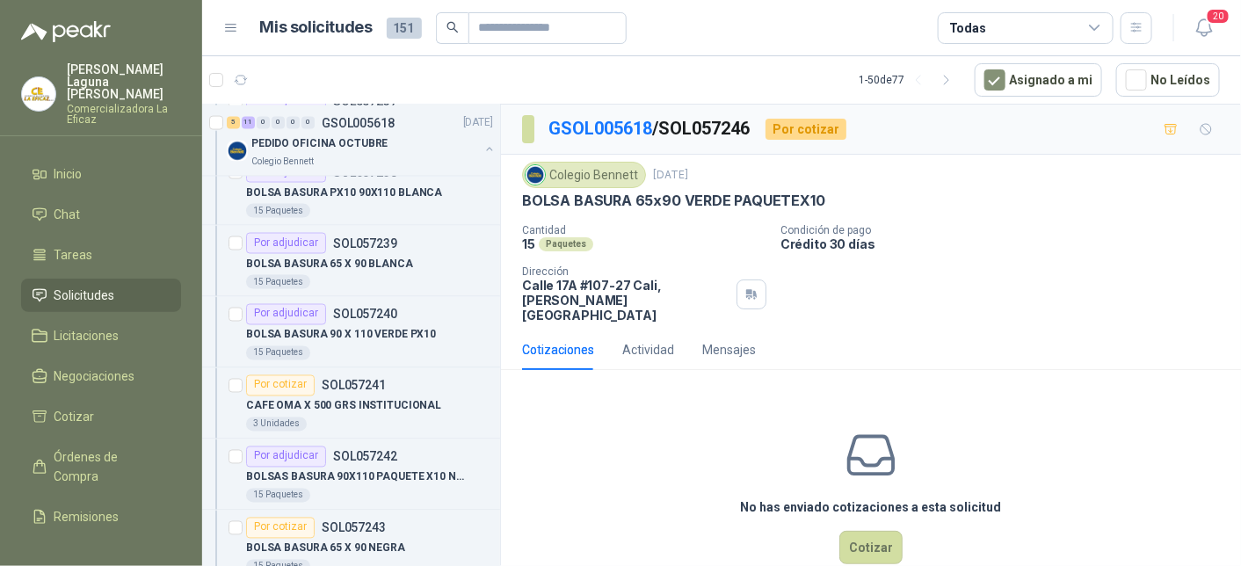
scroll to position [967, 0]
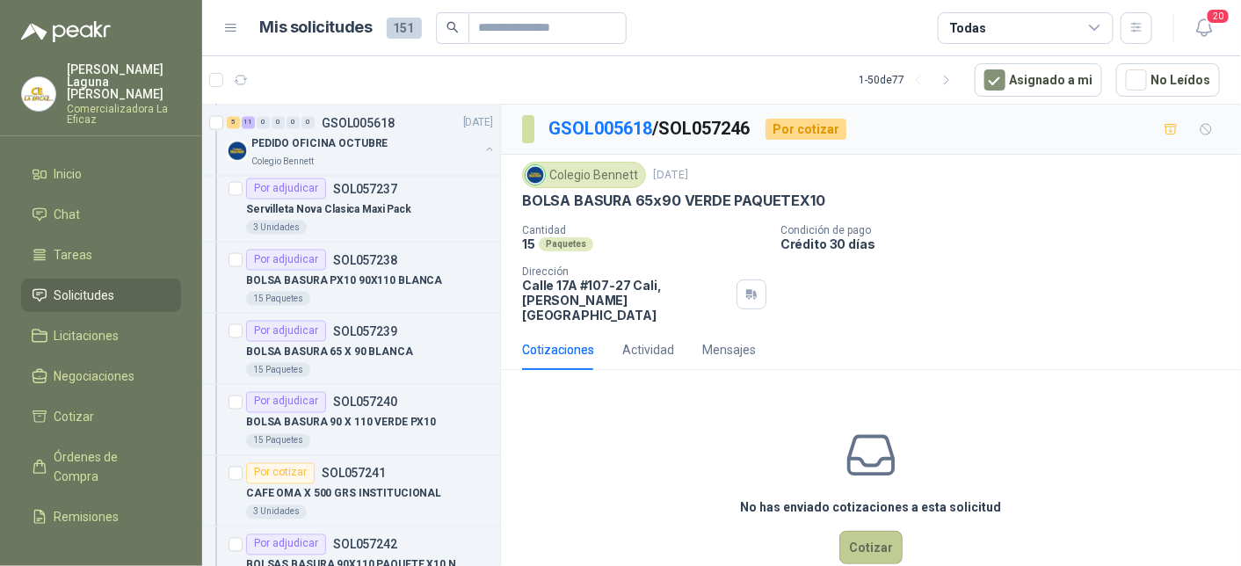
click at [861, 531] on button "Cotizar" at bounding box center [870, 547] width 63 height 33
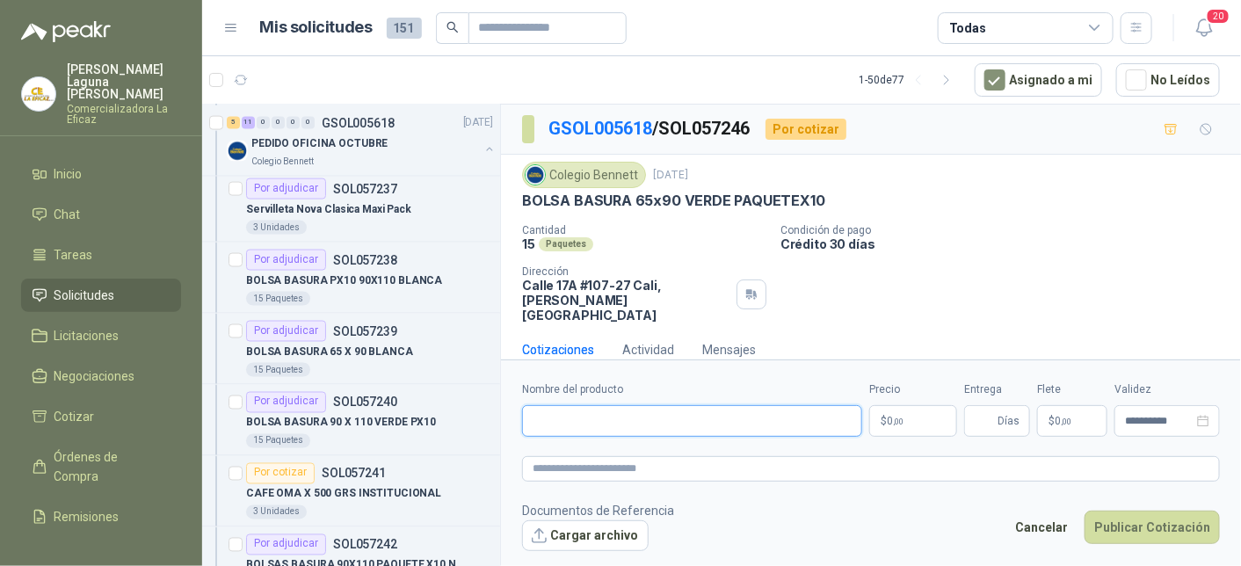
click at [685, 423] on input "Nombre del producto" at bounding box center [692, 421] width 340 height 32
type input "**********"
click at [898, 425] on span ",00" at bounding box center [898, 422] width 11 height 10
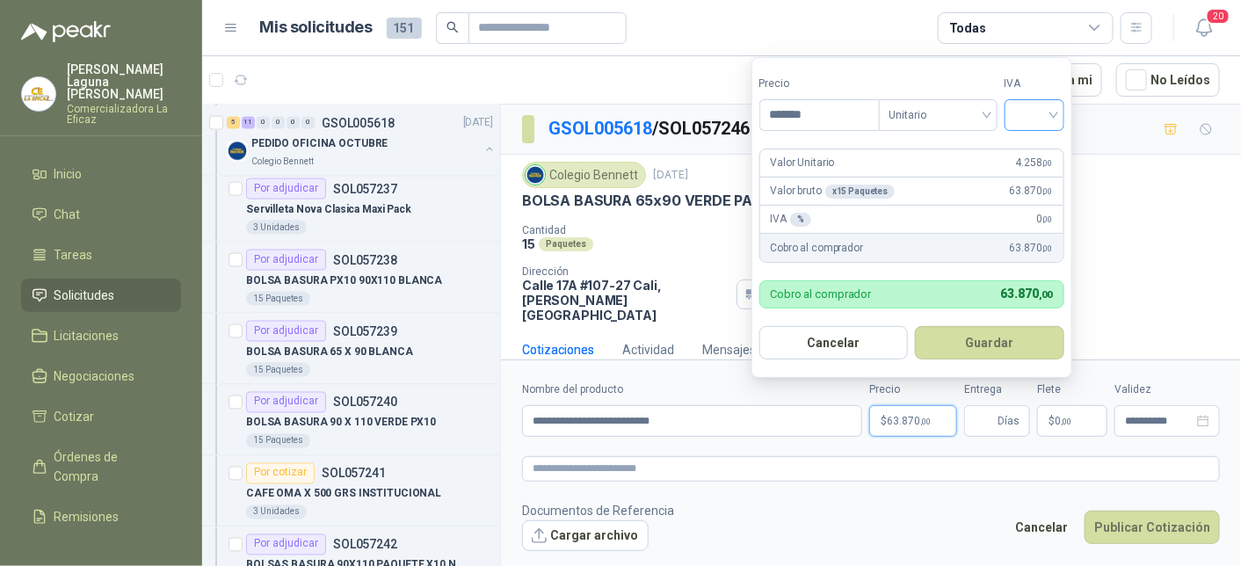
type input "*******"
click at [1043, 105] on input "search" at bounding box center [1034, 113] width 39 height 26
click at [1036, 149] on div "19%" at bounding box center [1038, 152] width 33 height 19
click at [989, 339] on button "Guardar" at bounding box center [993, 342] width 151 height 33
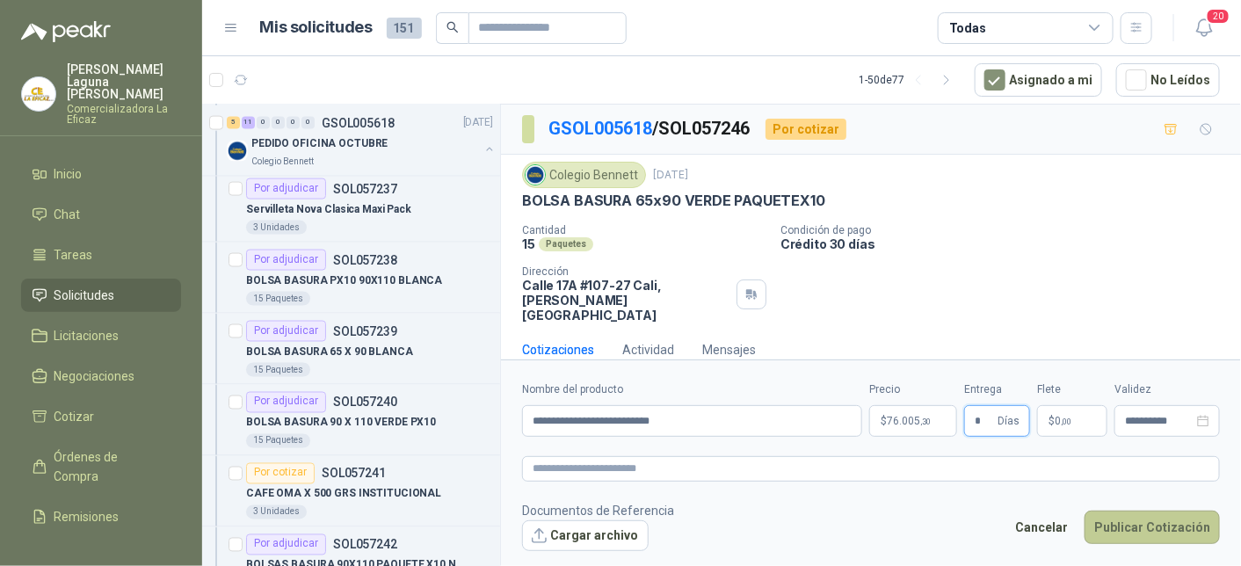
type input "*"
click at [1143, 520] on button "Publicar Cotización" at bounding box center [1152, 527] width 135 height 33
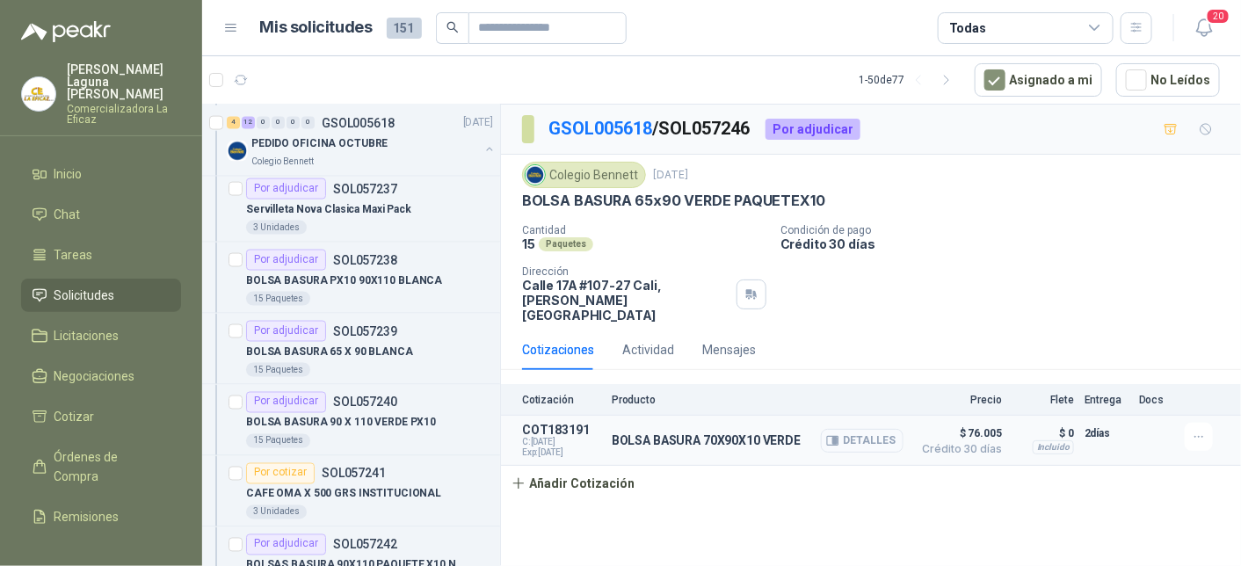
click at [864, 429] on button "Detalles" at bounding box center [862, 441] width 83 height 24
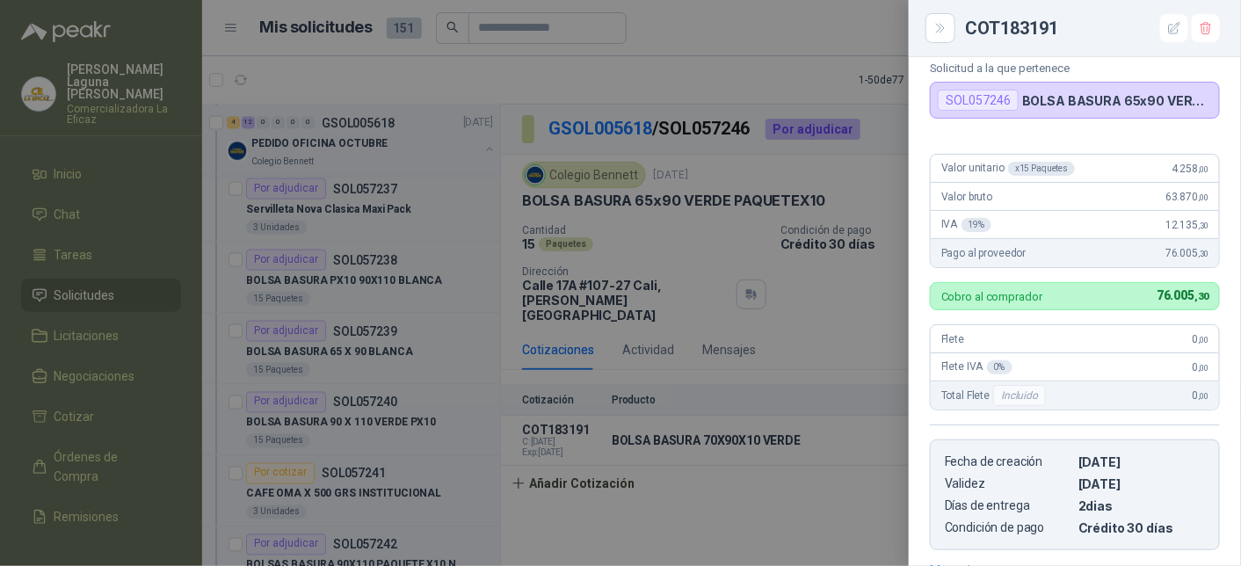
scroll to position [0, 0]
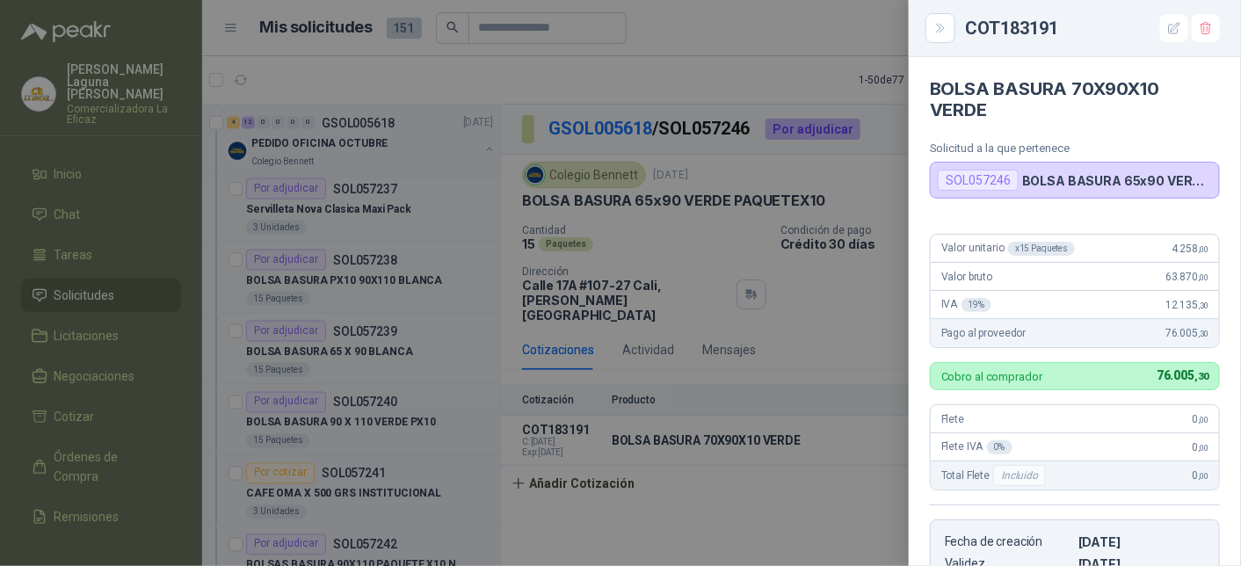
click at [629, 550] on div at bounding box center [620, 283] width 1241 height 566
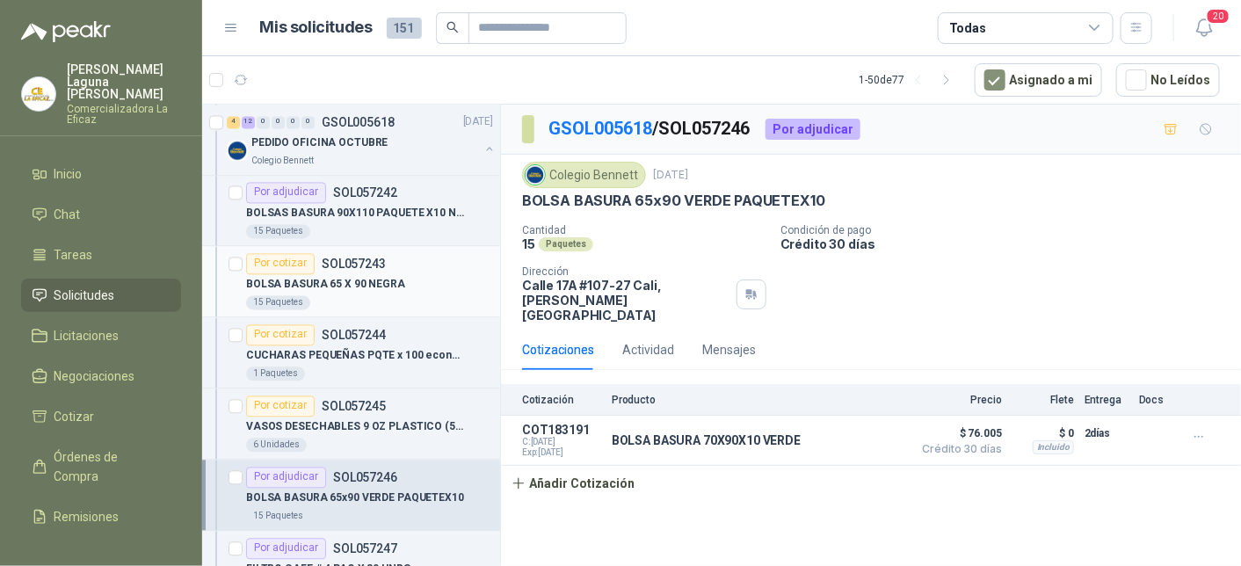
scroll to position [1406, 0]
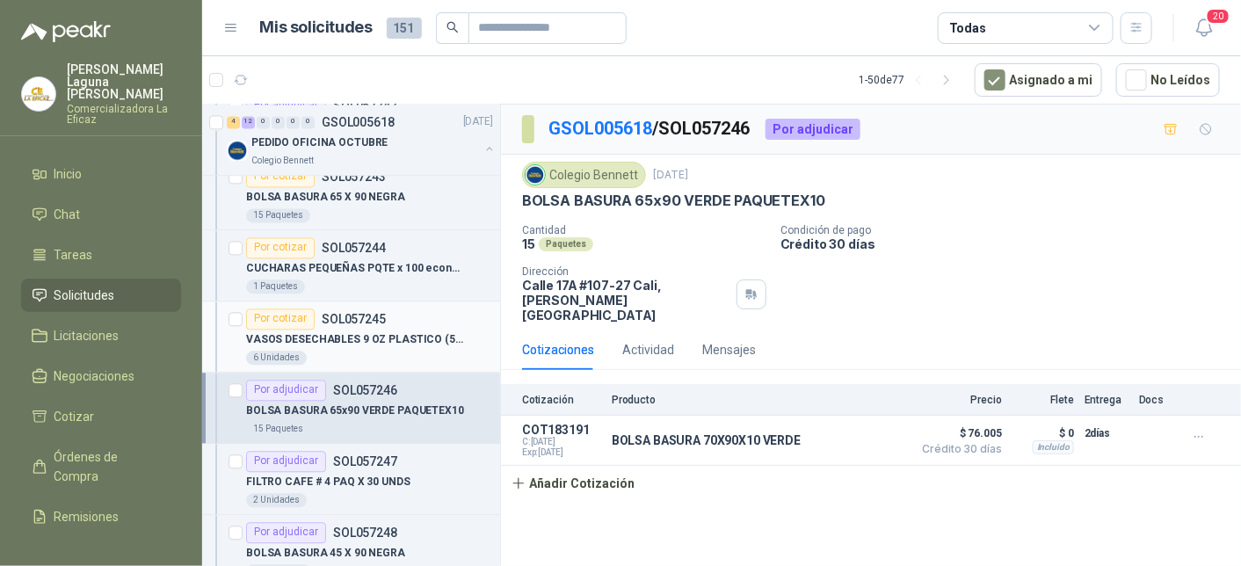
click at [403, 333] on p "VASOS DESECHABLES 9 OZ PLASTICO (50 vasos)" at bounding box center [355, 339] width 219 height 17
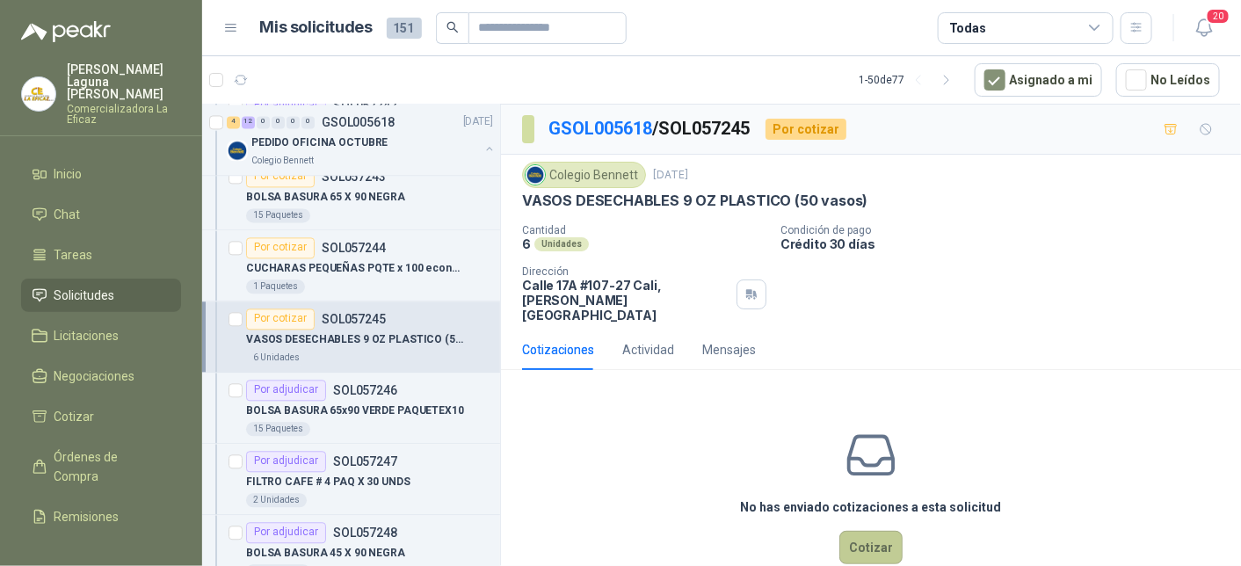
click at [868, 535] on button "Cotizar" at bounding box center [870, 547] width 63 height 33
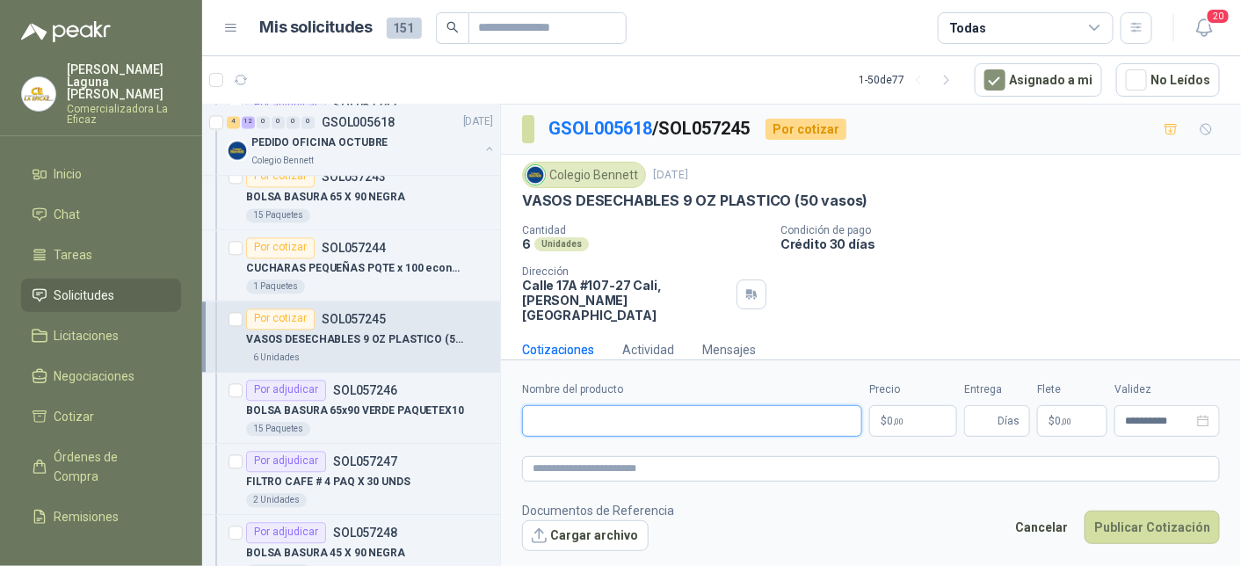
click at [570, 420] on input "Nombre del producto" at bounding box center [692, 421] width 340 height 32
type input "**********"
click at [912, 423] on p "$ 0 ,00" at bounding box center [913, 421] width 88 height 32
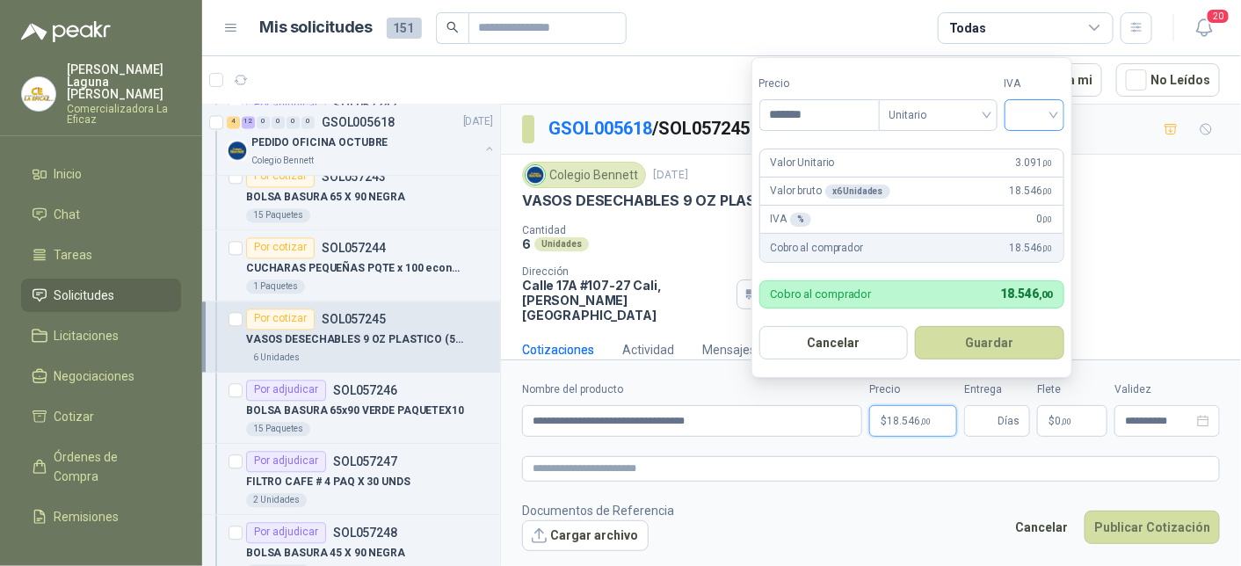
type input "*******"
click at [1040, 116] on input "search" at bounding box center [1034, 113] width 39 height 26
click at [1043, 152] on div "19%" at bounding box center [1038, 152] width 33 height 19
click at [1011, 346] on button "Guardar" at bounding box center [993, 342] width 151 height 33
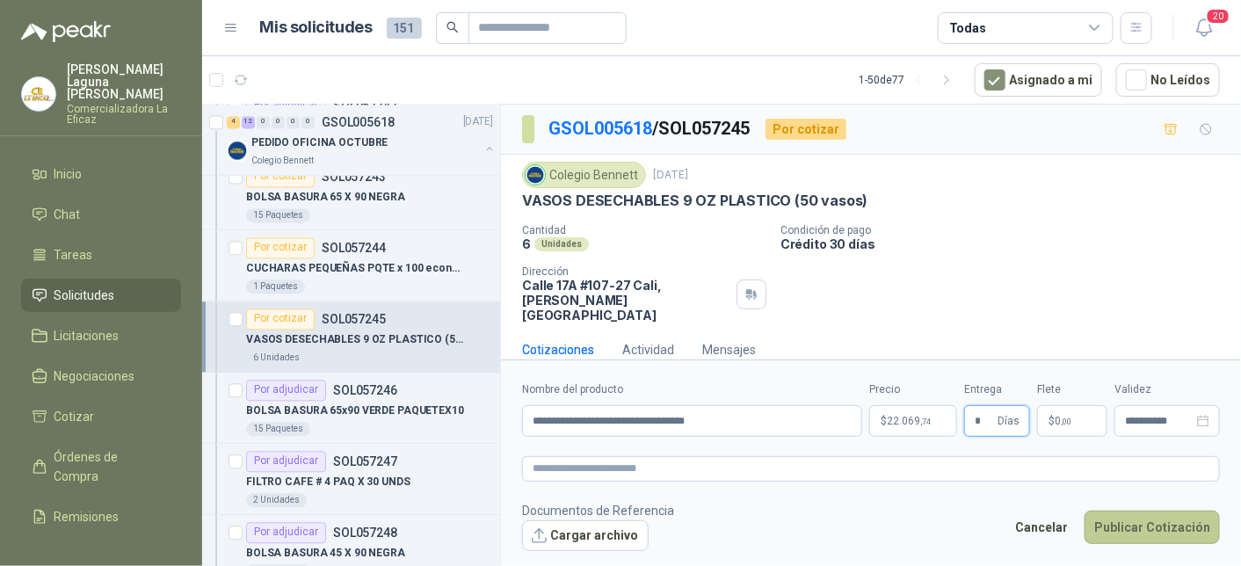
type input "*"
click at [1150, 526] on button "Publicar Cotización" at bounding box center [1152, 527] width 135 height 33
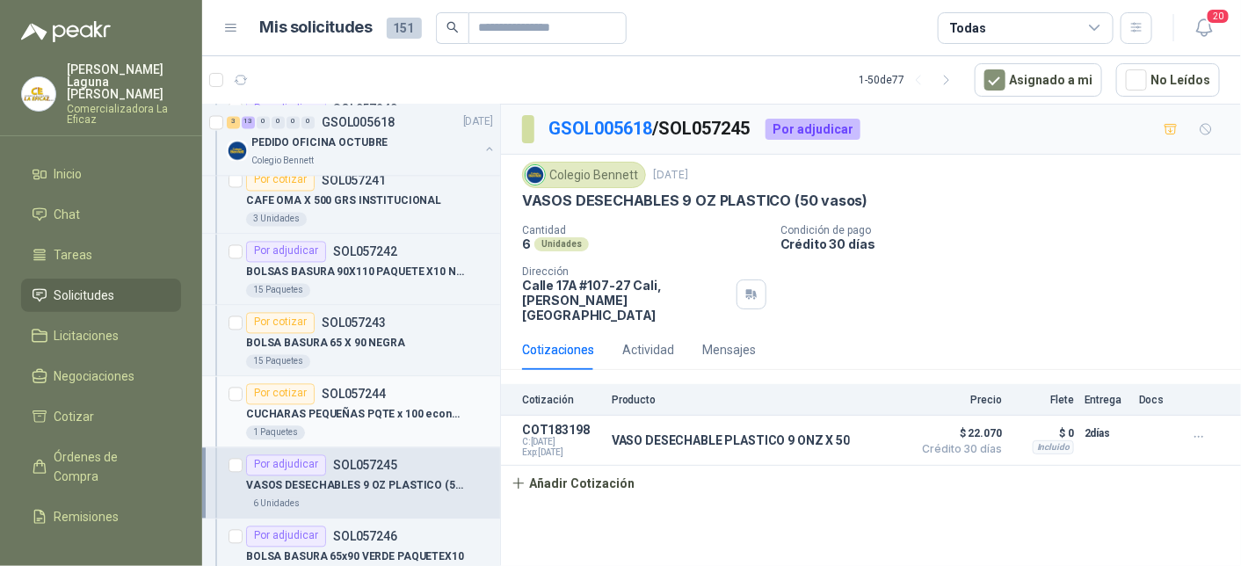
scroll to position [1231, 0]
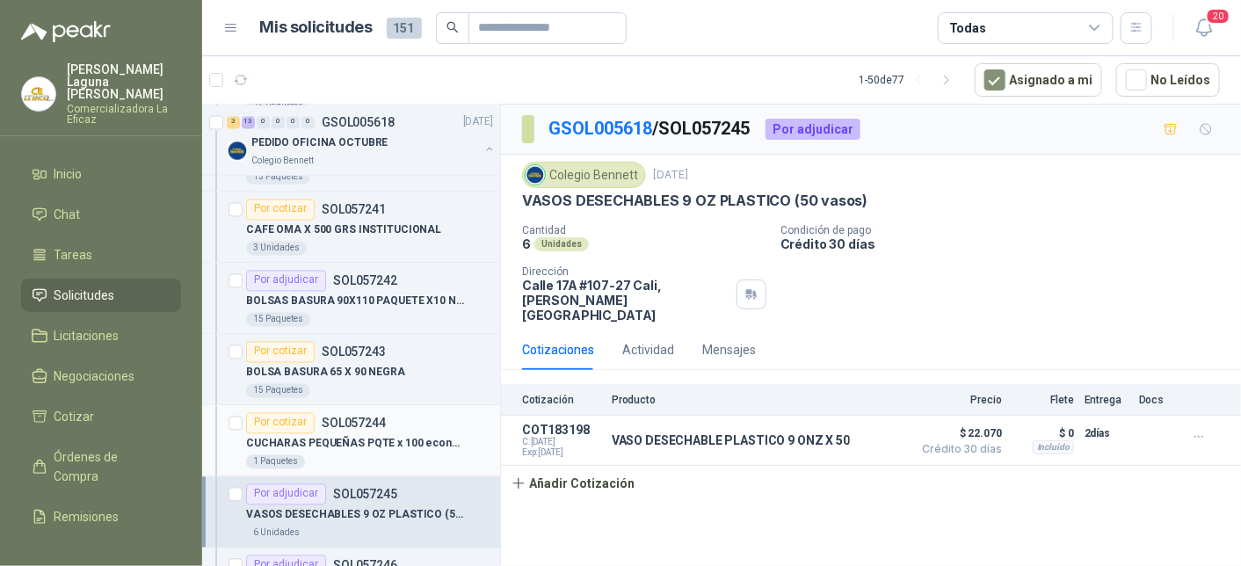
click at [351, 439] on p "CUCHARAS PEQUEÑAS PQTE x 100 económico" at bounding box center [355, 444] width 219 height 17
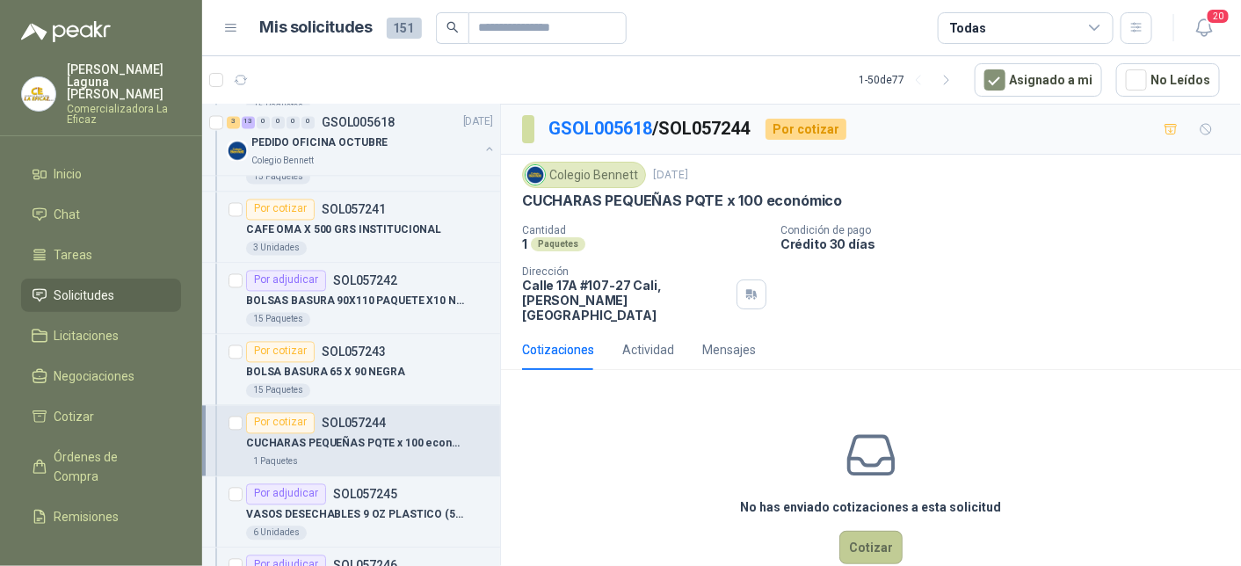
click at [845, 534] on button "Cotizar" at bounding box center [870, 547] width 63 height 33
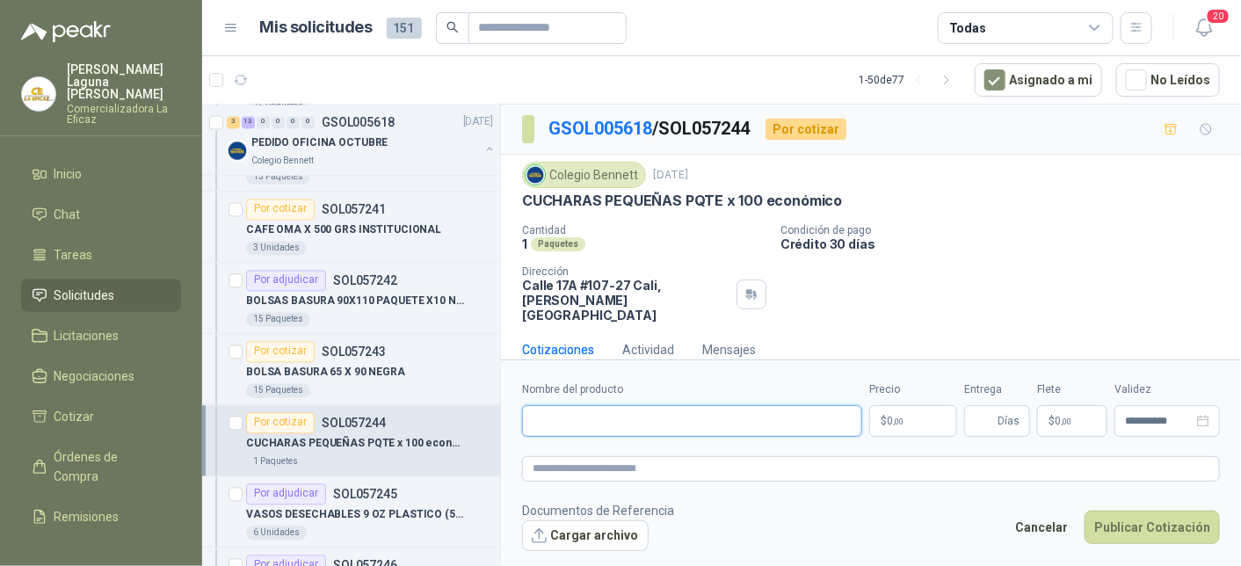
click at [616, 426] on input "Nombre del producto" at bounding box center [692, 421] width 340 height 32
type input "**********"
click at [911, 419] on p "$ 0 ,00" at bounding box center [913, 421] width 88 height 32
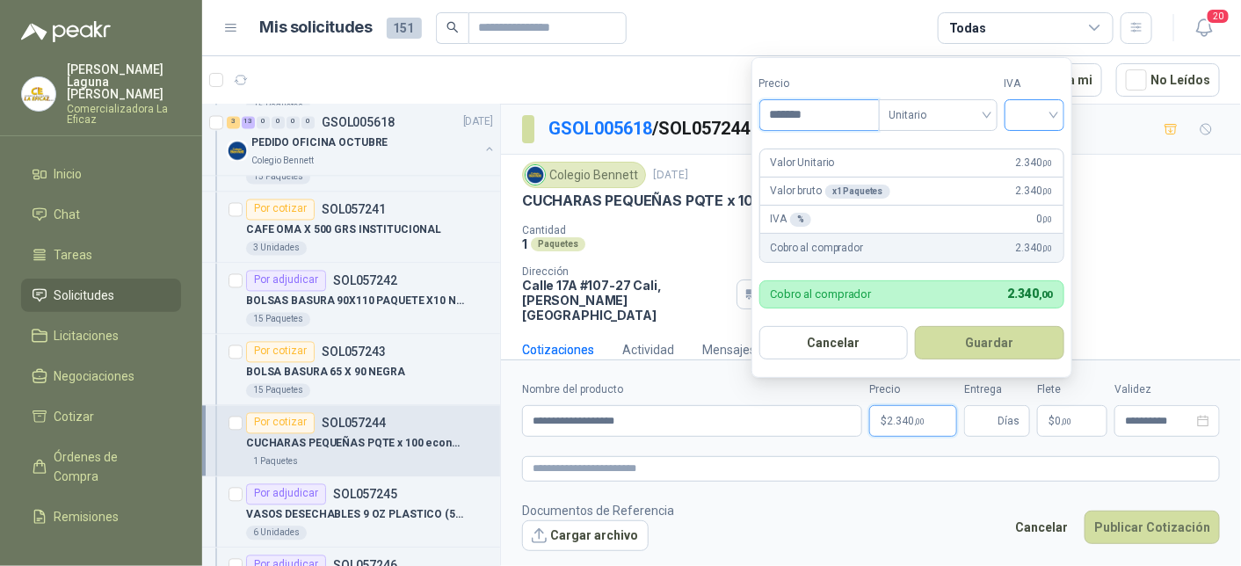
type input "*******"
click at [1037, 115] on input "search" at bounding box center [1034, 113] width 39 height 26
click at [1035, 154] on div "19%" at bounding box center [1038, 152] width 33 height 19
click at [997, 347] on button "Guardar" at bounding box center [993, 342] width 151 height 33
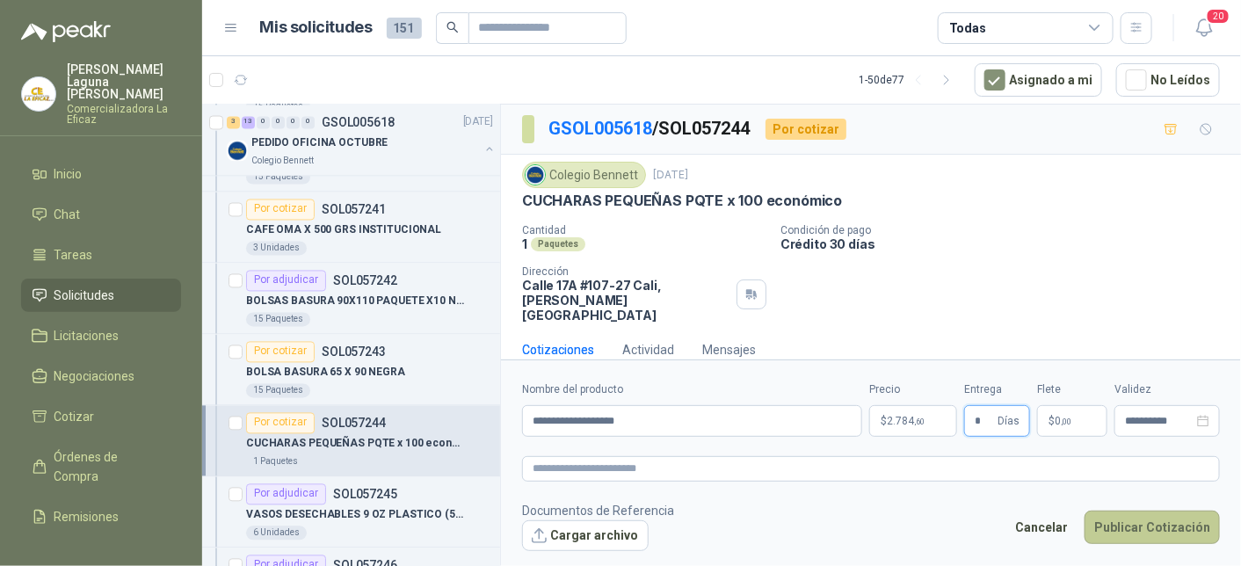
type input "*"
click at [1143, 520] on button "Publicar Cotización" at bounding box center [1152, 527] width 135 height 33
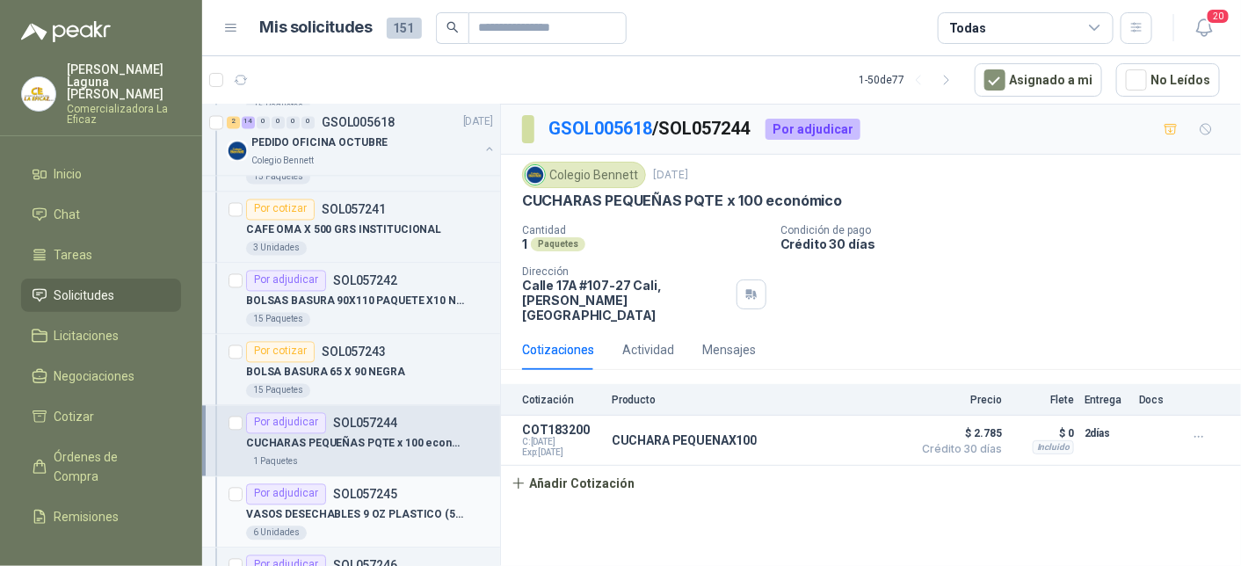
click at [345, 507] on p "VASOS DESECHABLES 9 OZ PLASTICO (50 vasos)" at bounding box center [355, 515] width 219 height 17
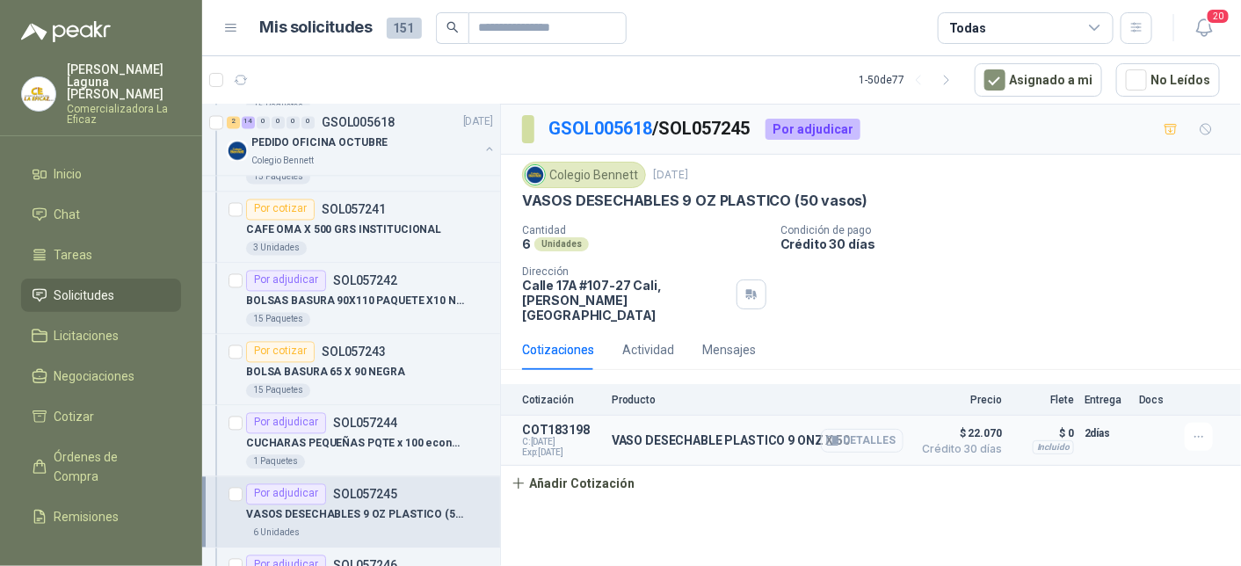
click at [876, 429] on button "Detalles" at bounding box center [862, 441] width 83 height 24
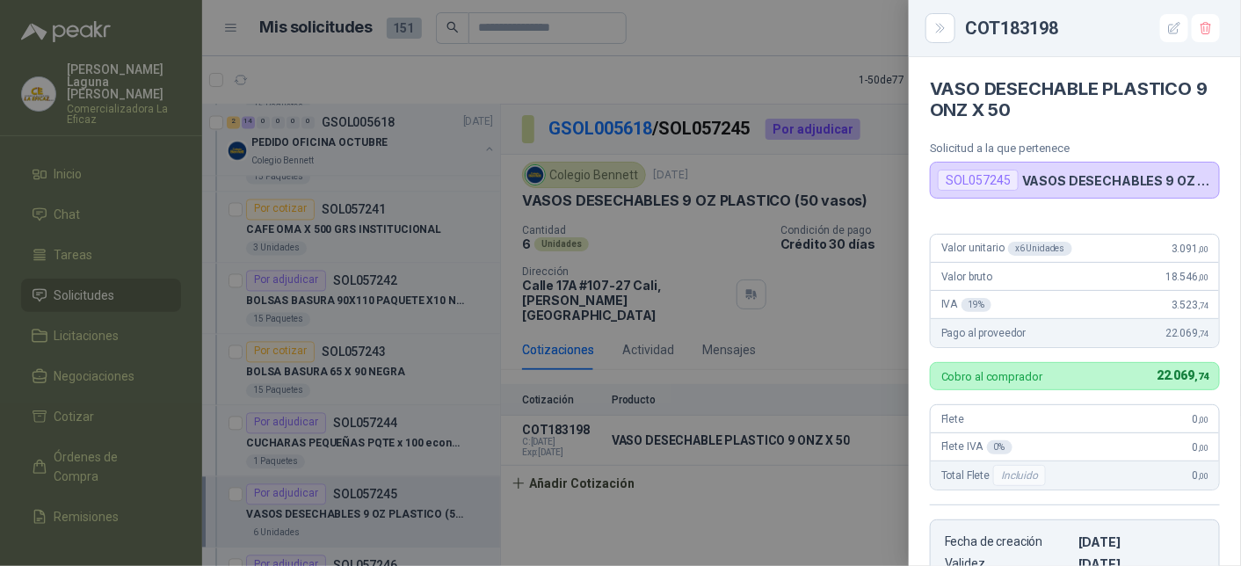
click at [700, 520] on div at bounding box center [620, 283] width 1241 height 566
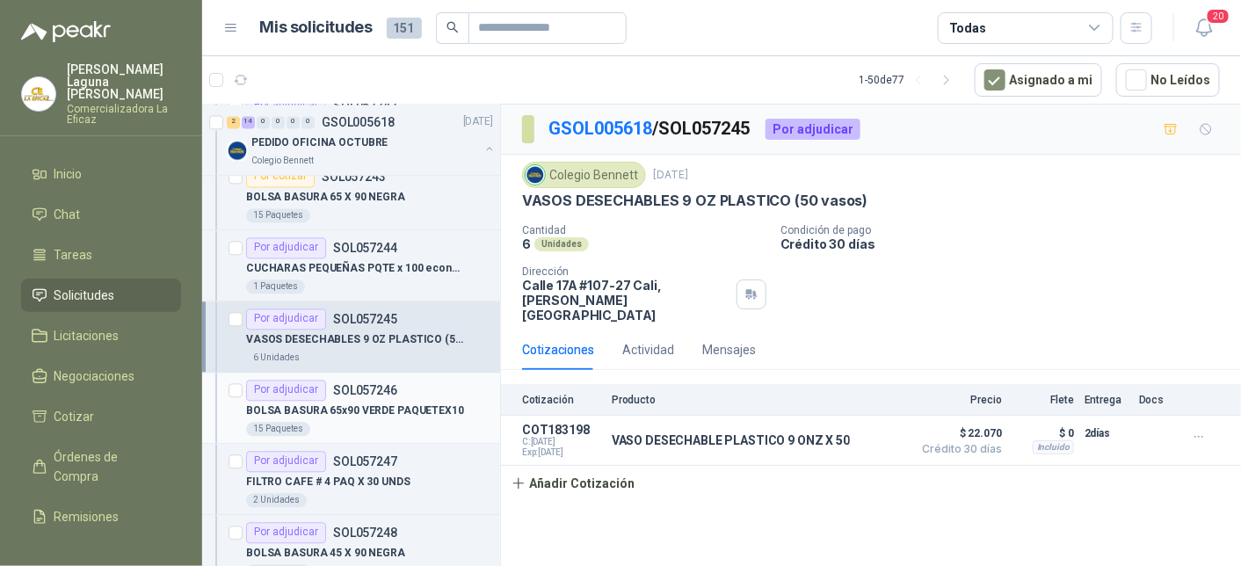
scroll to position [1143, 0]
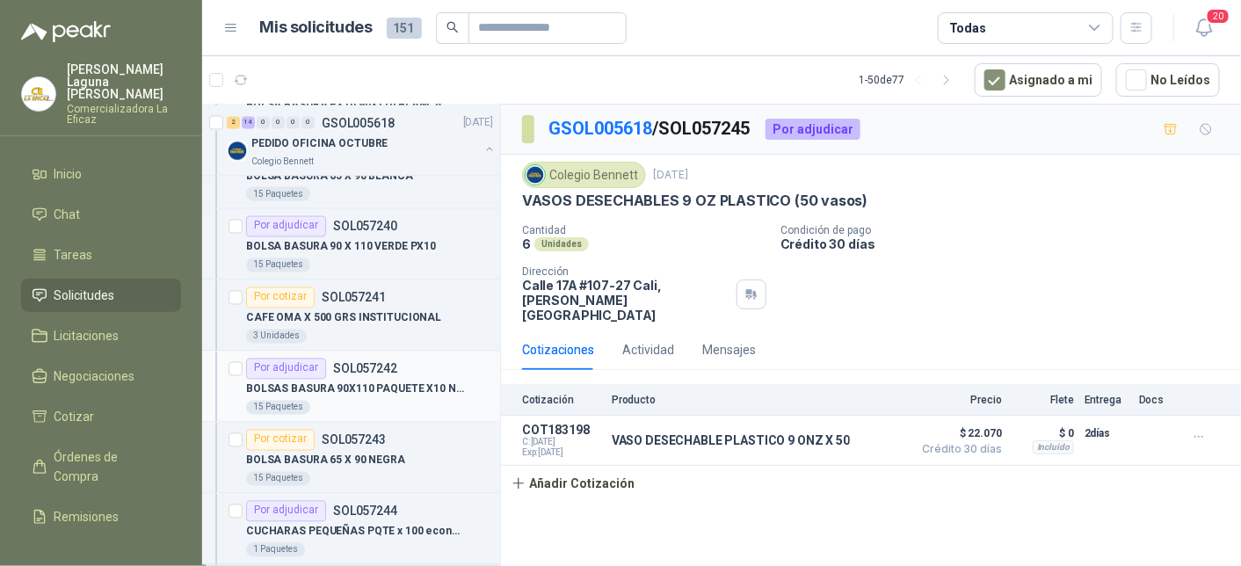
click at [300, 384] on p "BOLSAS BASURA 90X110 PAQUETE X10 NEGRA" at bounding box center [355, 389] width 219 height 17
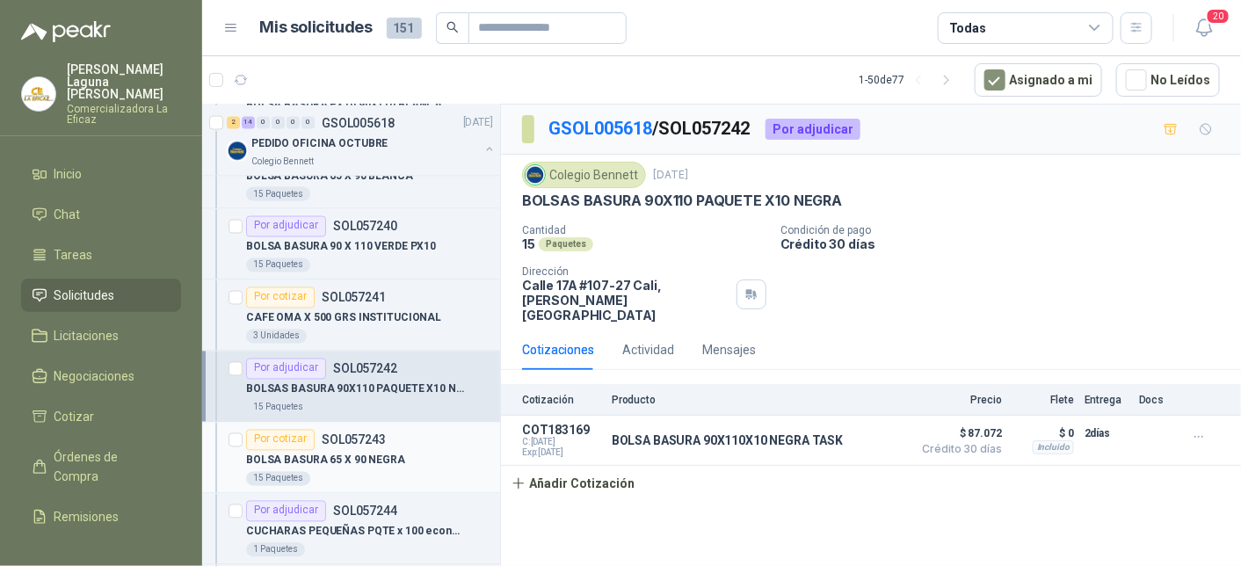
click at [341, 453] on p "BOLSA BASURA 65 X 90 NEGRA" at bounding box center [325, 461] width 159 height 17
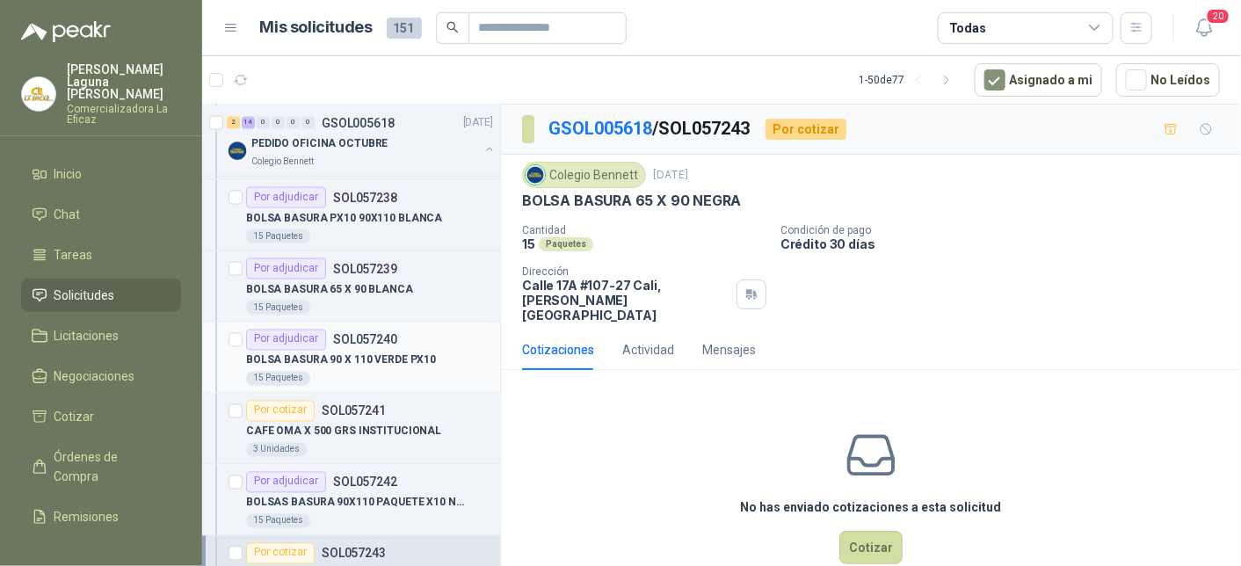
scroll to position [1055, 0]
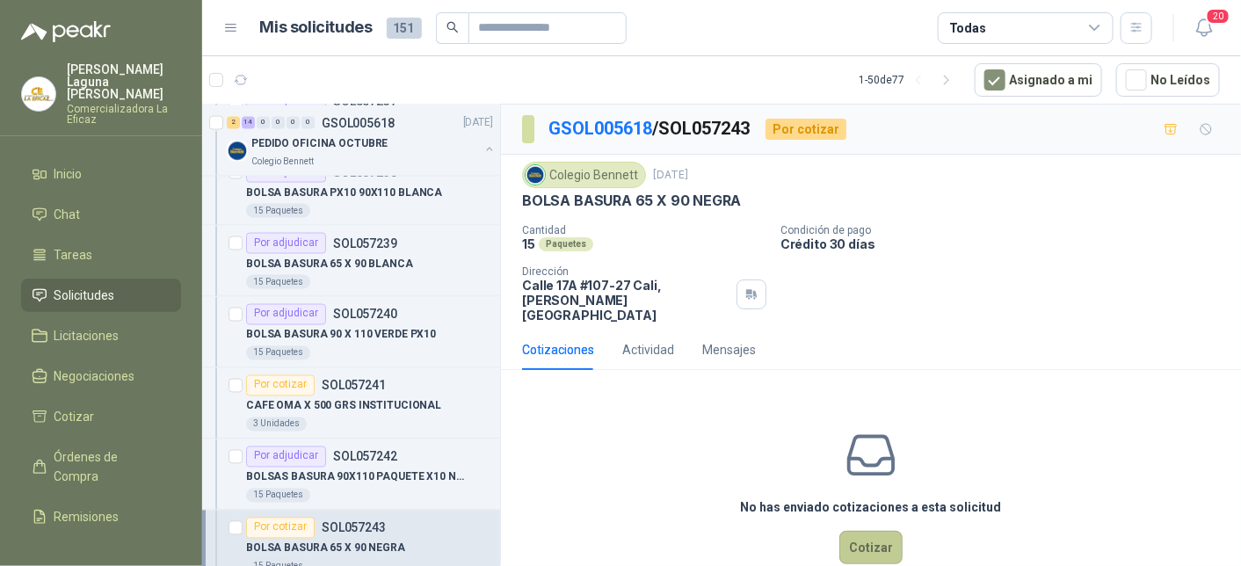
click at [863, 535] on button "Cotizar" at bounding box center [870, 547] width 63 height 33
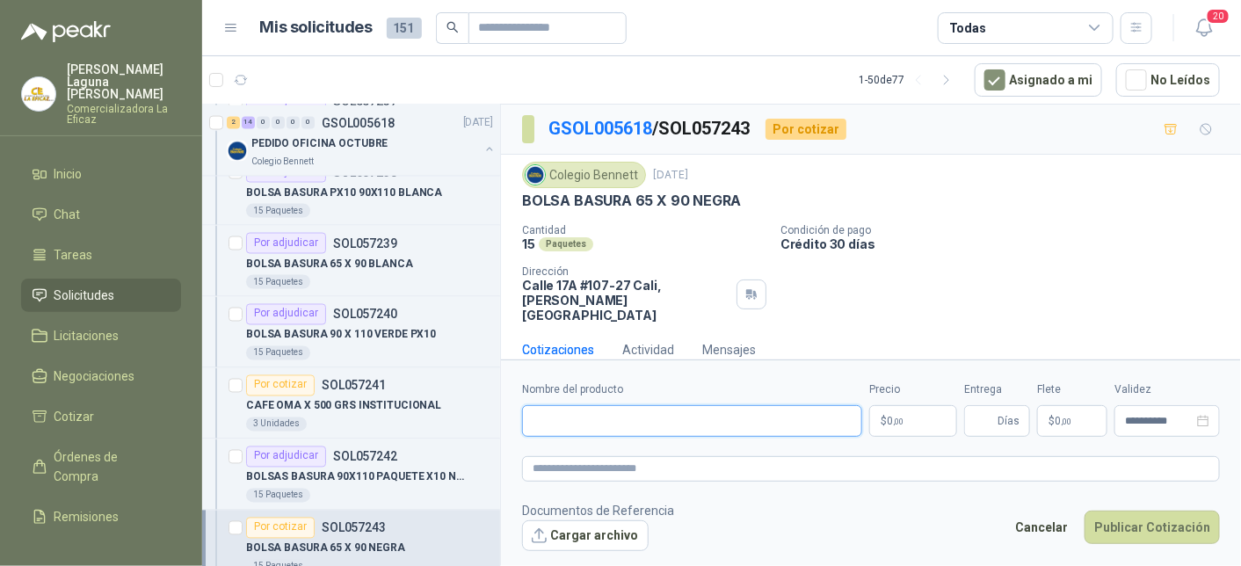
click at [620, 422] on input "Nombre del producto" at bounding box center [692, 421] width 340 height 32
type input "**********"
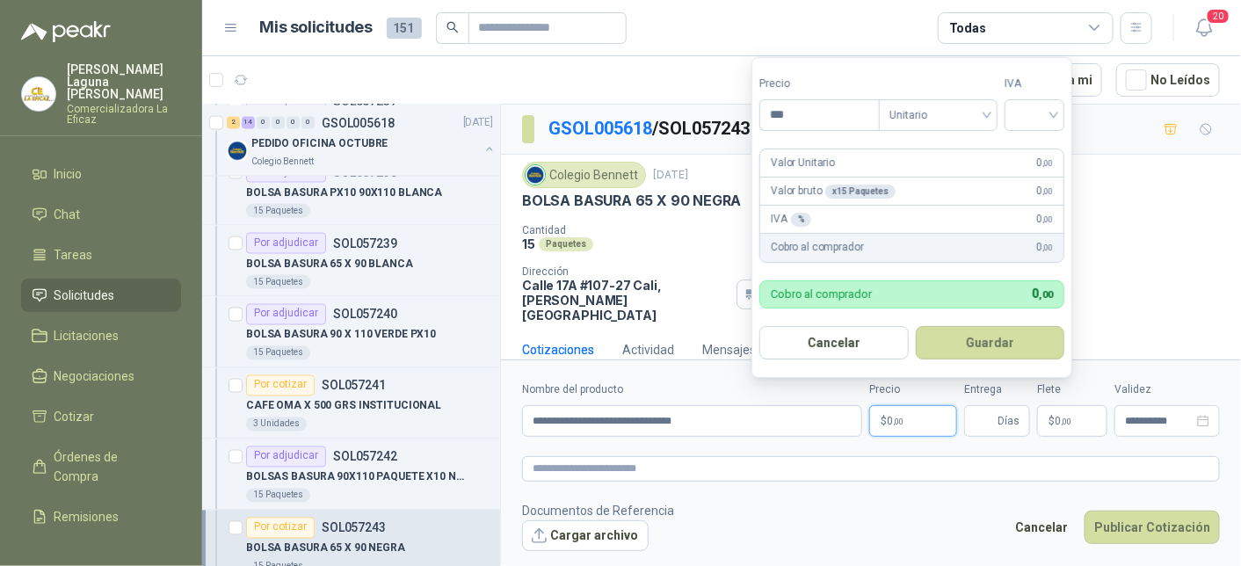
click at [905, 421] on p "$ 0 ,00" at bounding box center [913, 421] width 88 height 32
type input "*******"
click at [1035, 111] on input "search" at bounding box center [1034, 113] width 39 height 26
click at [1033, 143] on div "19%" at bounding box center [1038, 152] width 33 height 19
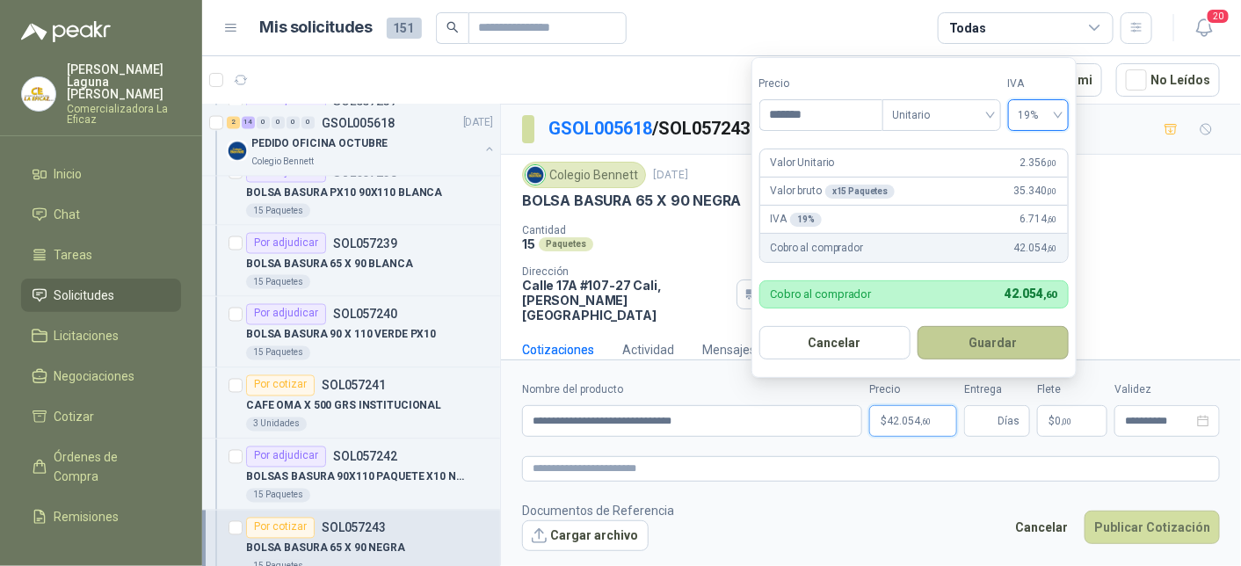
click at [985, 341] on button "Guardar" at bounding box center [993, 342] width 151 height 33
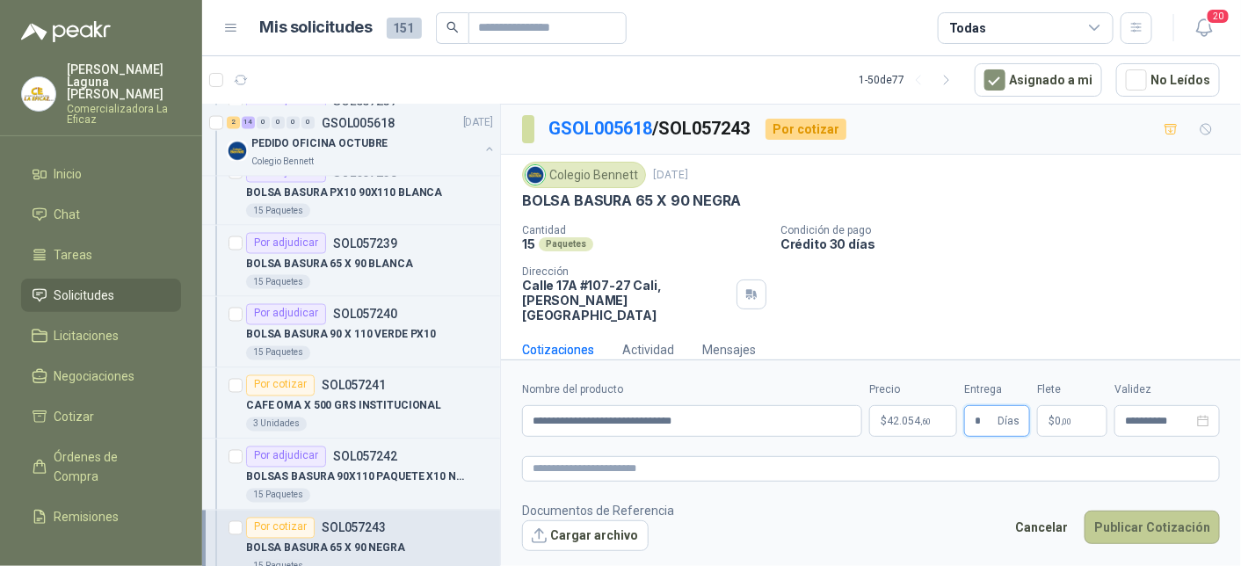
type input "*"
click at [1159, 532] on button "Publicar Cotización" at bounding box center [1152, 527] width 135 height 33
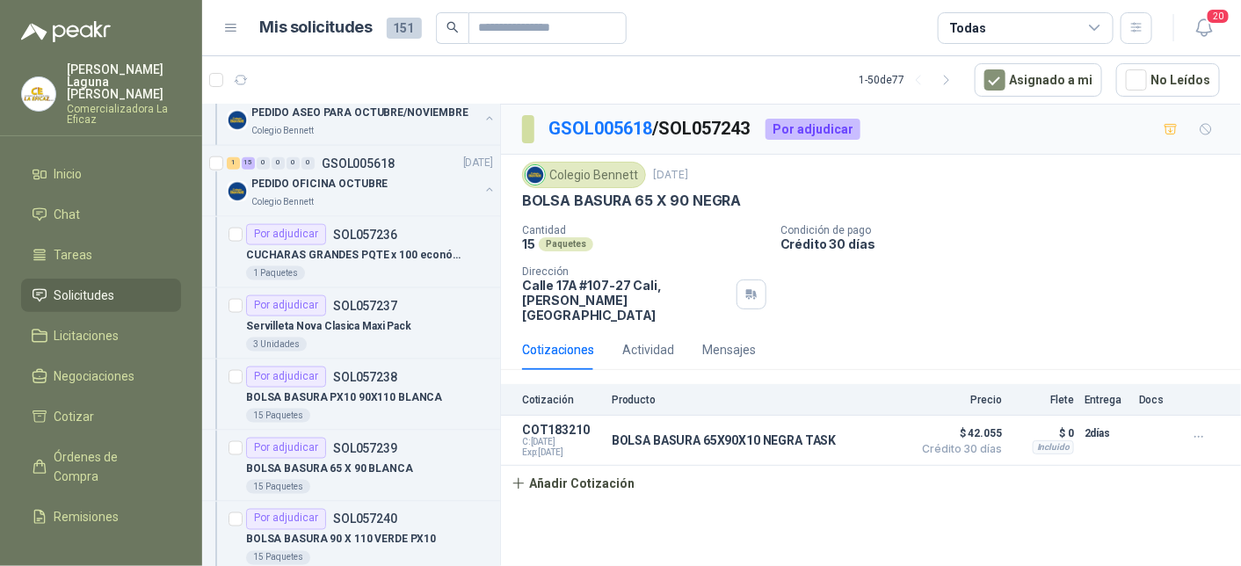
scroll to position [879, 0]
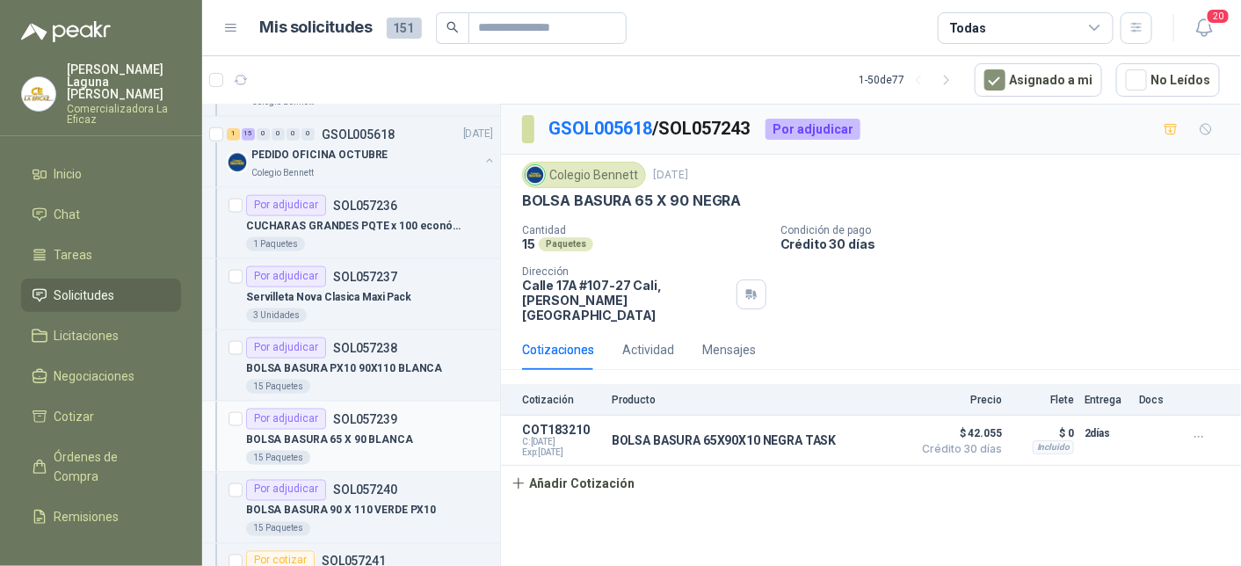
click at [424, 440] on div "BOLSA BASURA 65 X 90 BLANCA" at bounding box center [369, 440] width 247 height 21
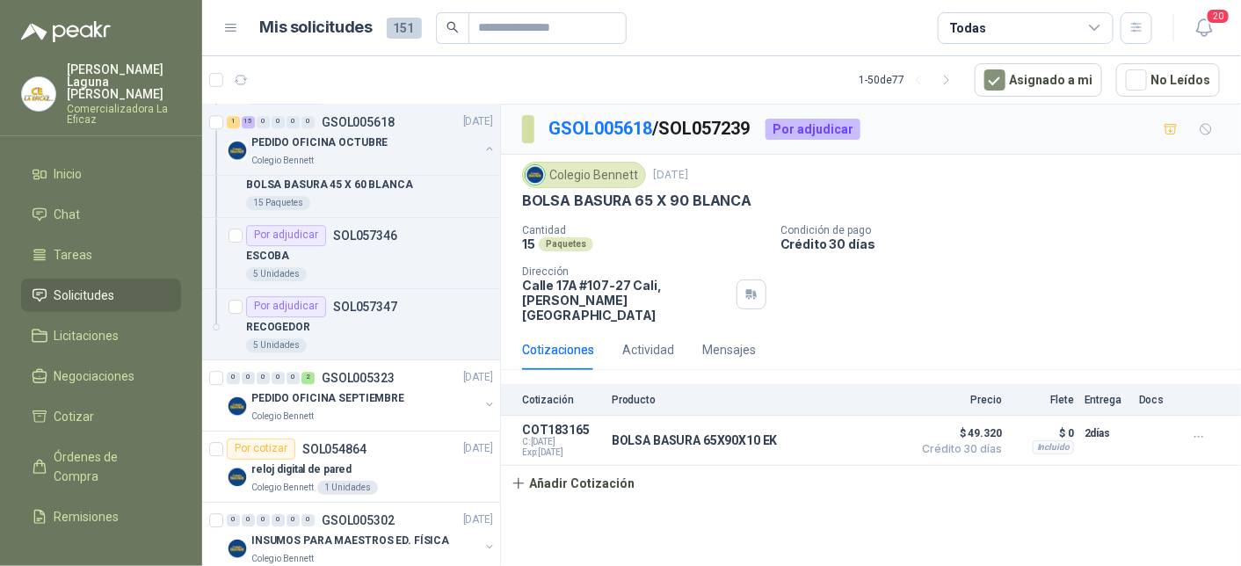
scroll to position [1934, 0]
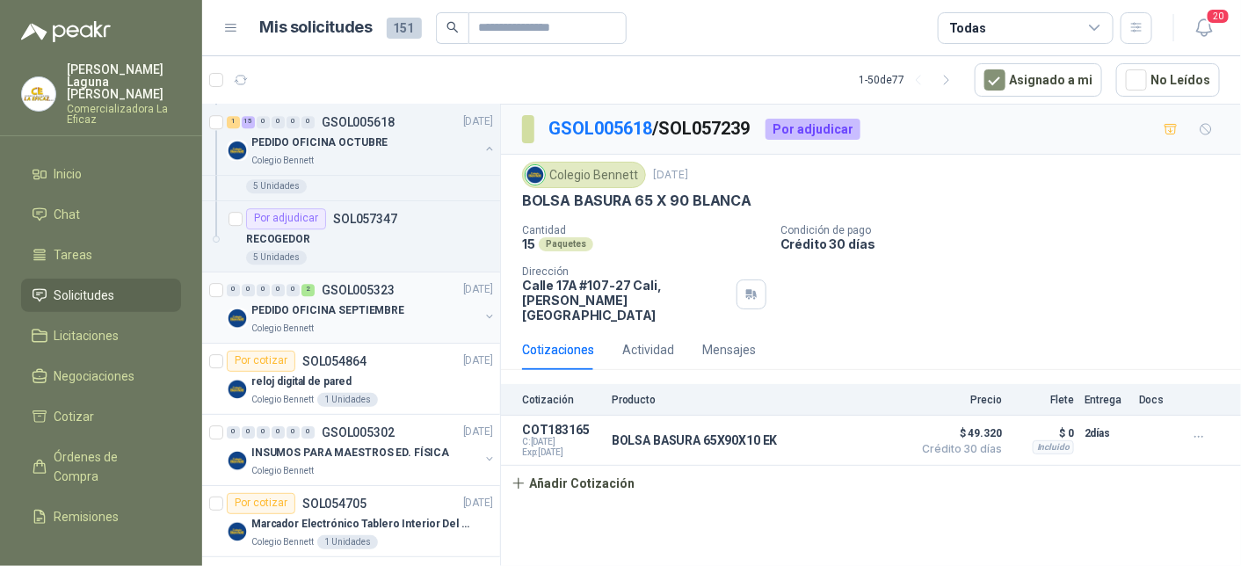
click at [363, 302] on p "PEDIDO OFICINA SEPTIEMBRE" at bounding box center [327, 310] width 153 height 17
